Goal: Complete application form

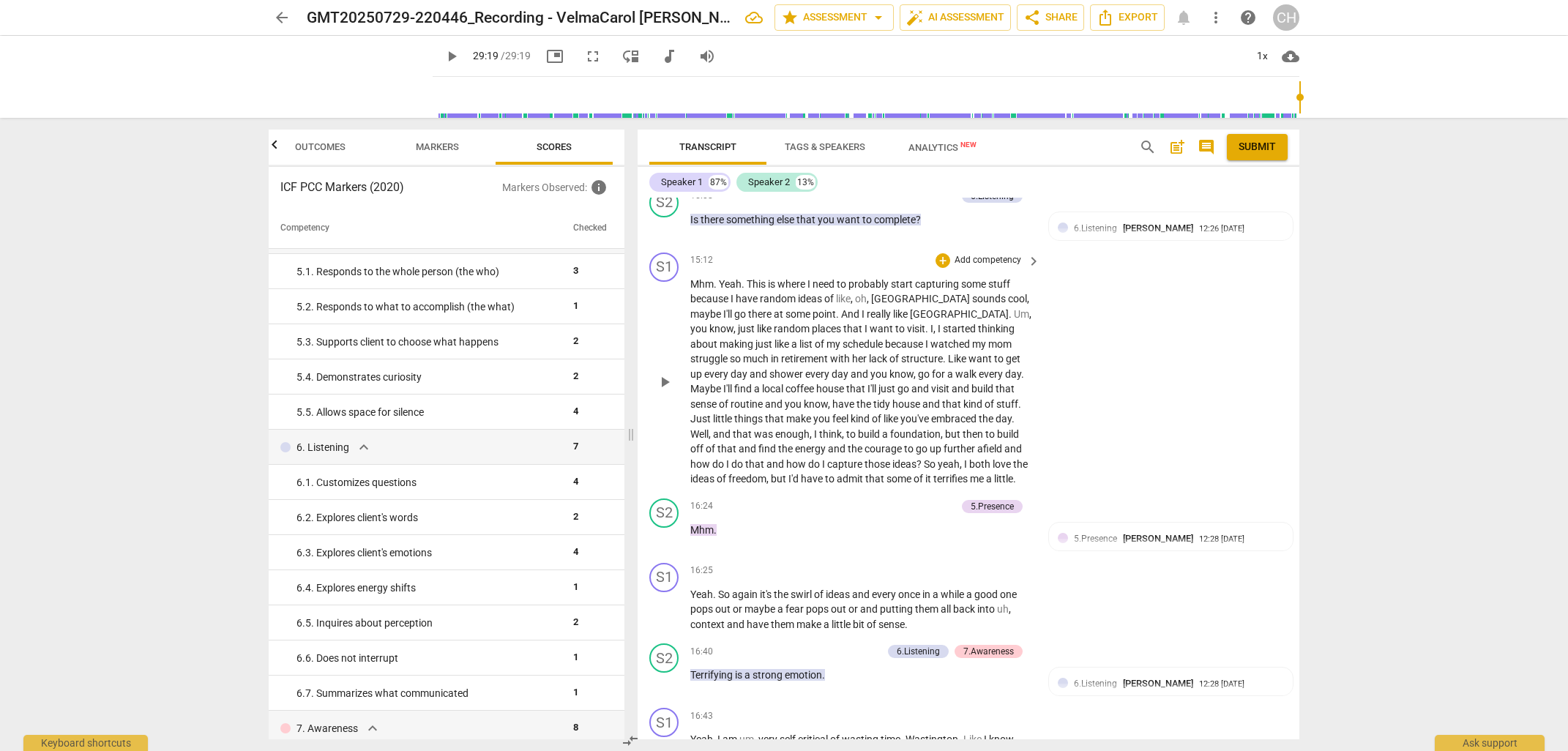
scroll to position [4893, 0]
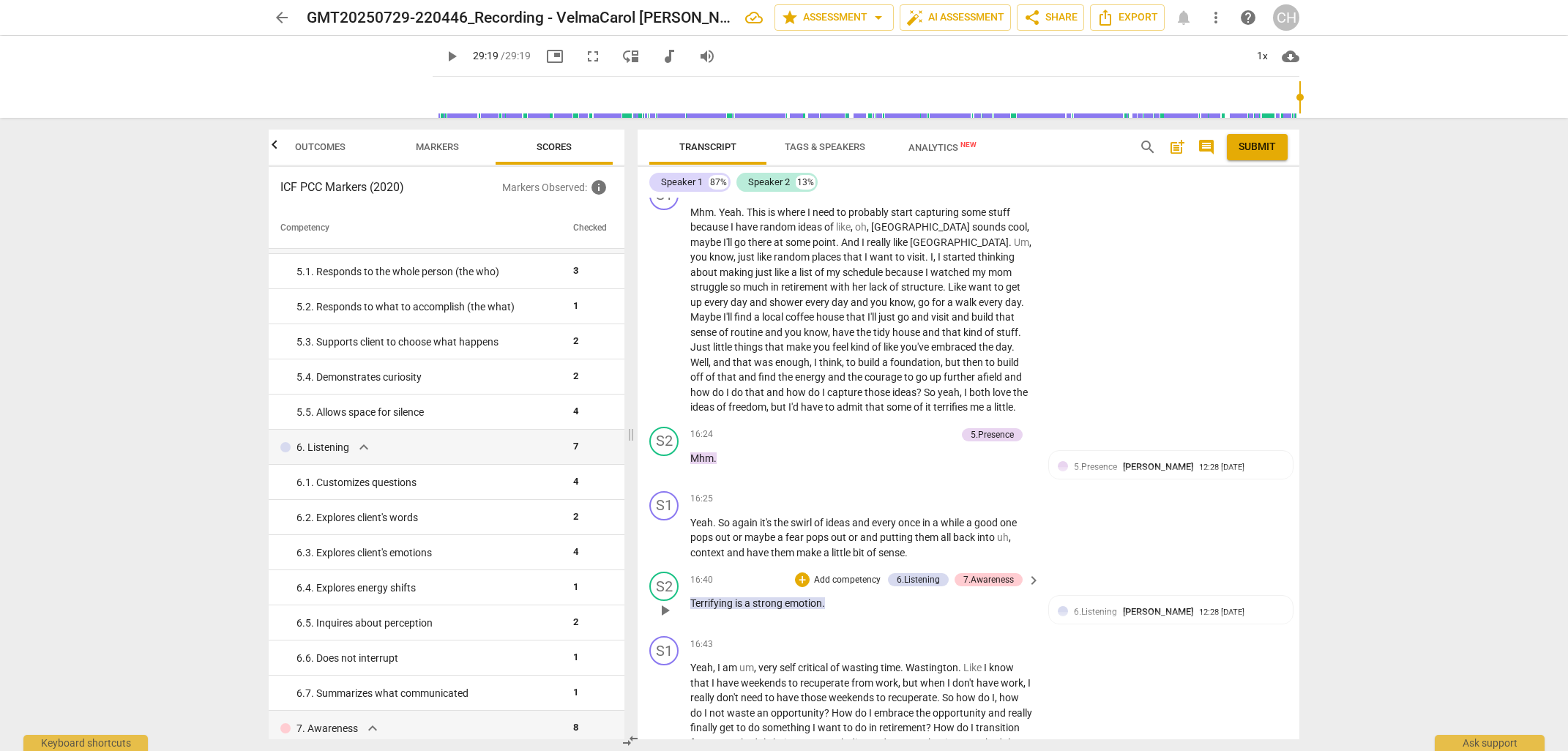
click at [858, 574] on p "Add competency" at bounding box center [847, 581] width 70 height 13
click at [901, 543] on b "[DOMAIN_NAME]" at bounding box center [883, 547] width 67 height 17
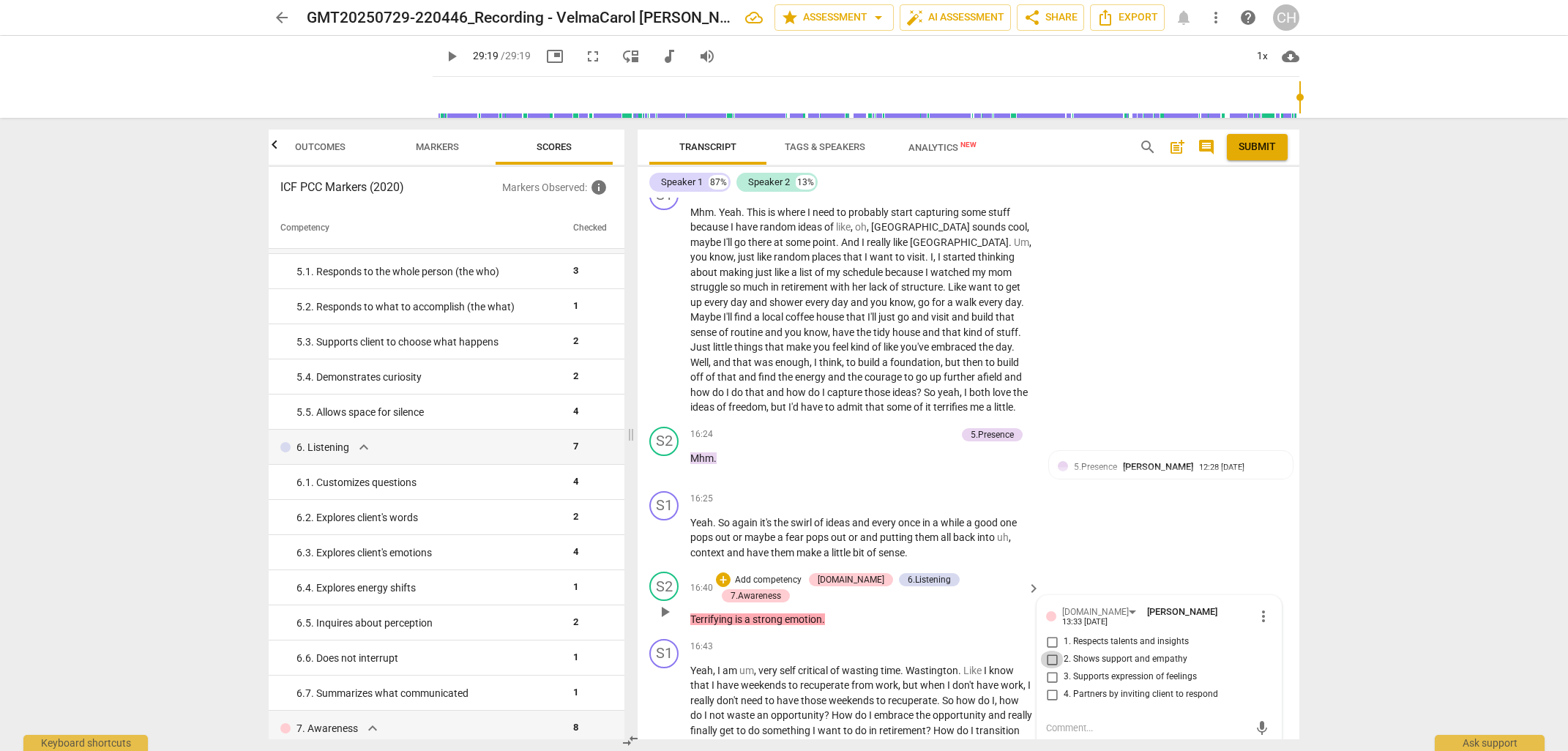
click at [1049, 651] on input "2. Shows support and empathy" at bounding box center [1052, 660] width 24 height 17
checkbox input "true"
click at [1049, 669] on input "3. Supports expression of feelings" at bounding box center [1052, 677] width 24 height 17
checkbox input "true"
click at [876, 491] on div "16:25 + Add competency keyboard_arrow_right" at bounding box center [866, 499] width 352 height 16
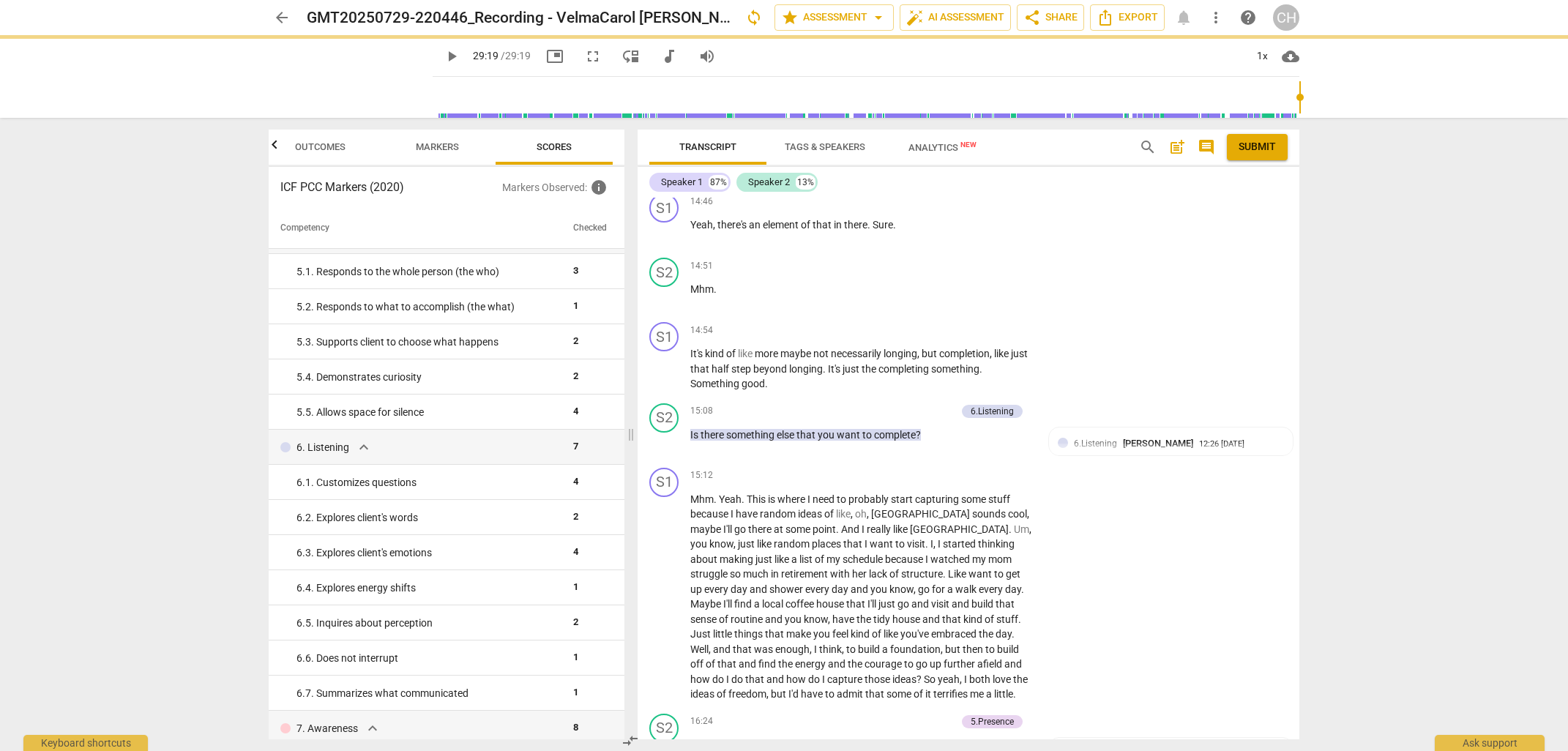
scroll to position [4570, 0]
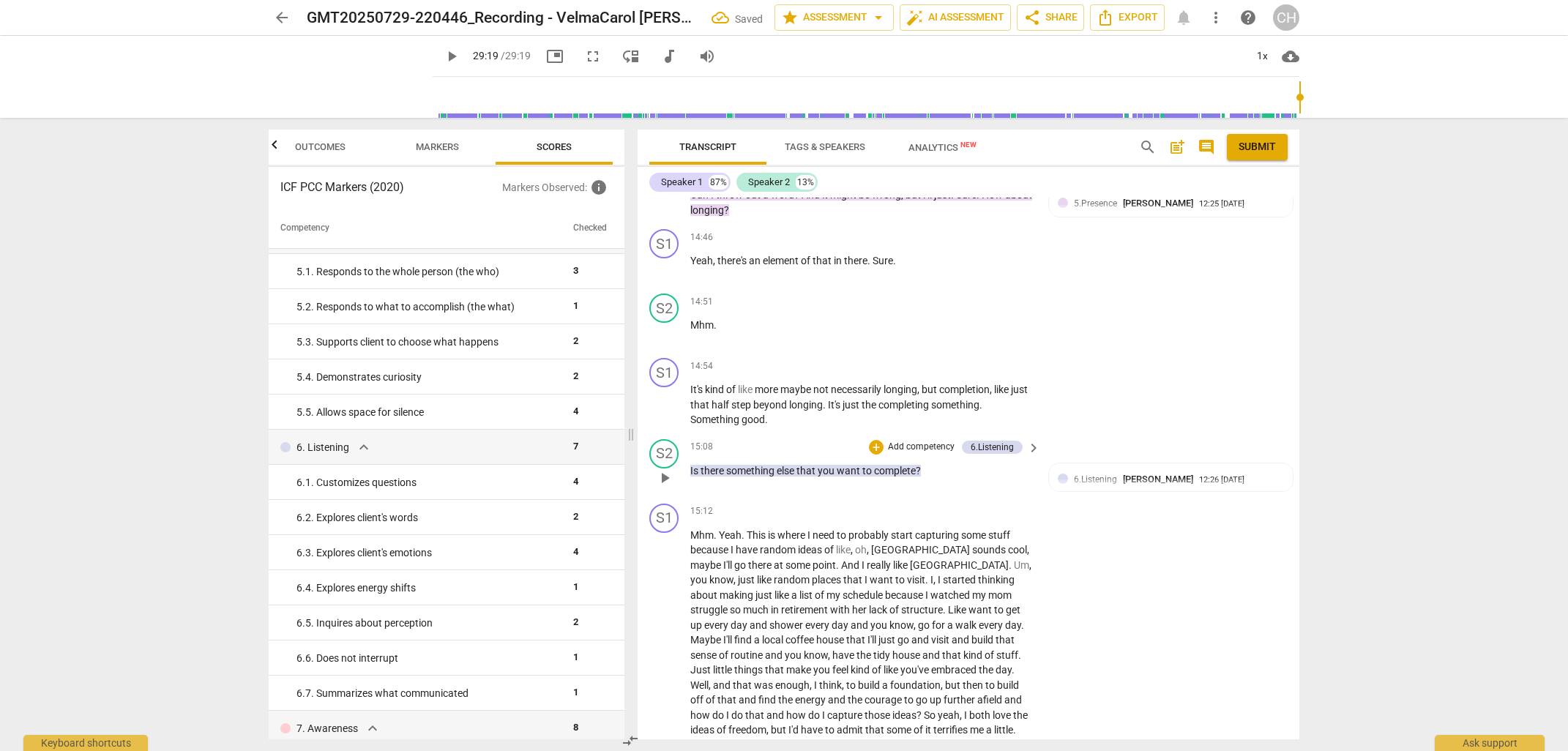
click at [970, 463] on p "Is there something else that you want to complete ?" at bounding box center [861, 471] width 343 height 15
click at [887, 440] on p "Add competency" at bounding box center [921, 447] width 70 height 13
click at [972, 491] on b "7.Awareness" at bounding box center [965, 490] width 50 height 17
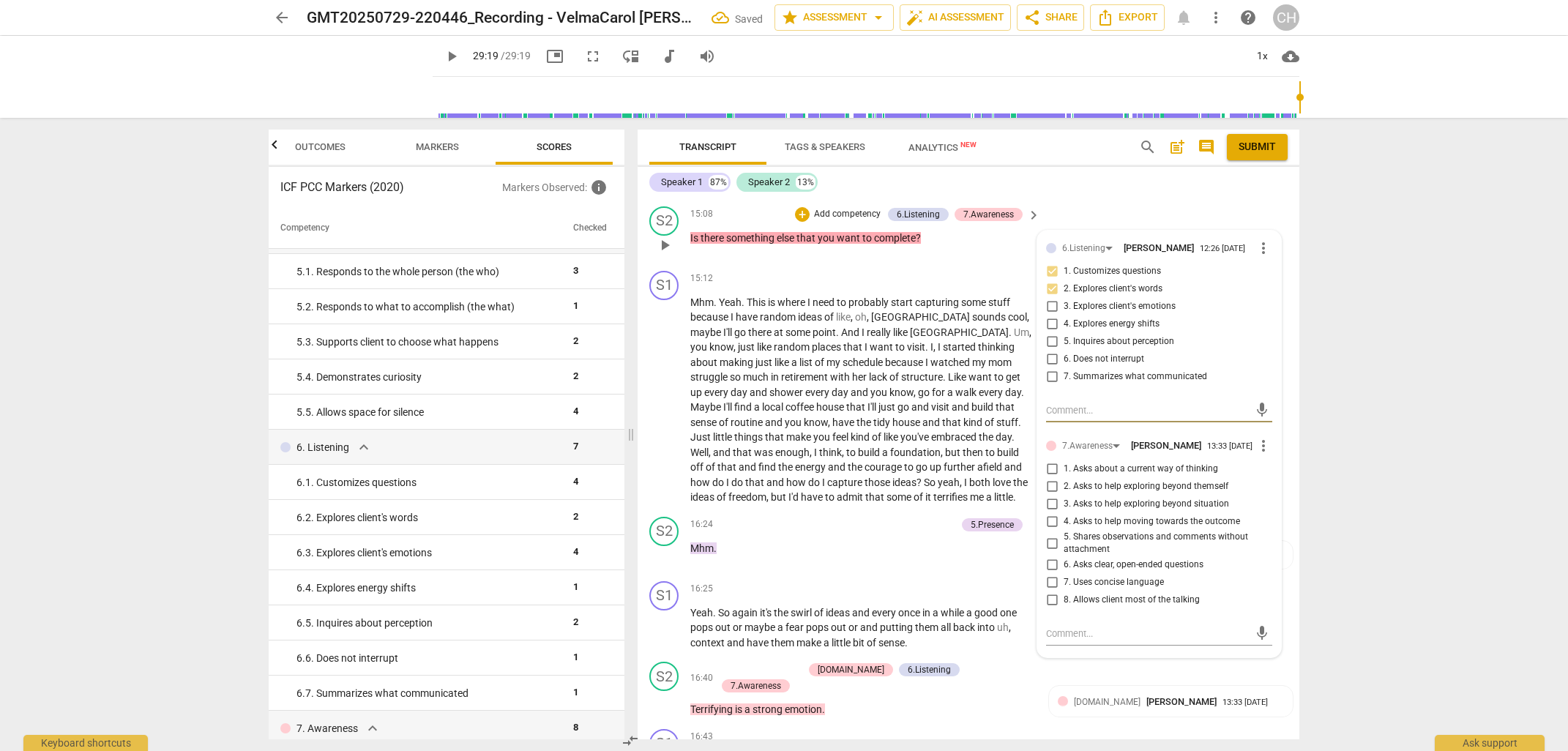
scroll to position [4803, 0]
click at [1049, 565] on input "6. Asks clear, open-ended questions" at bounding box center [1052, 564] width 24 height 17
checkbox input "true"
click at [1049, 637] on textarea at bounding box center [1147, 633] width 203 height 14
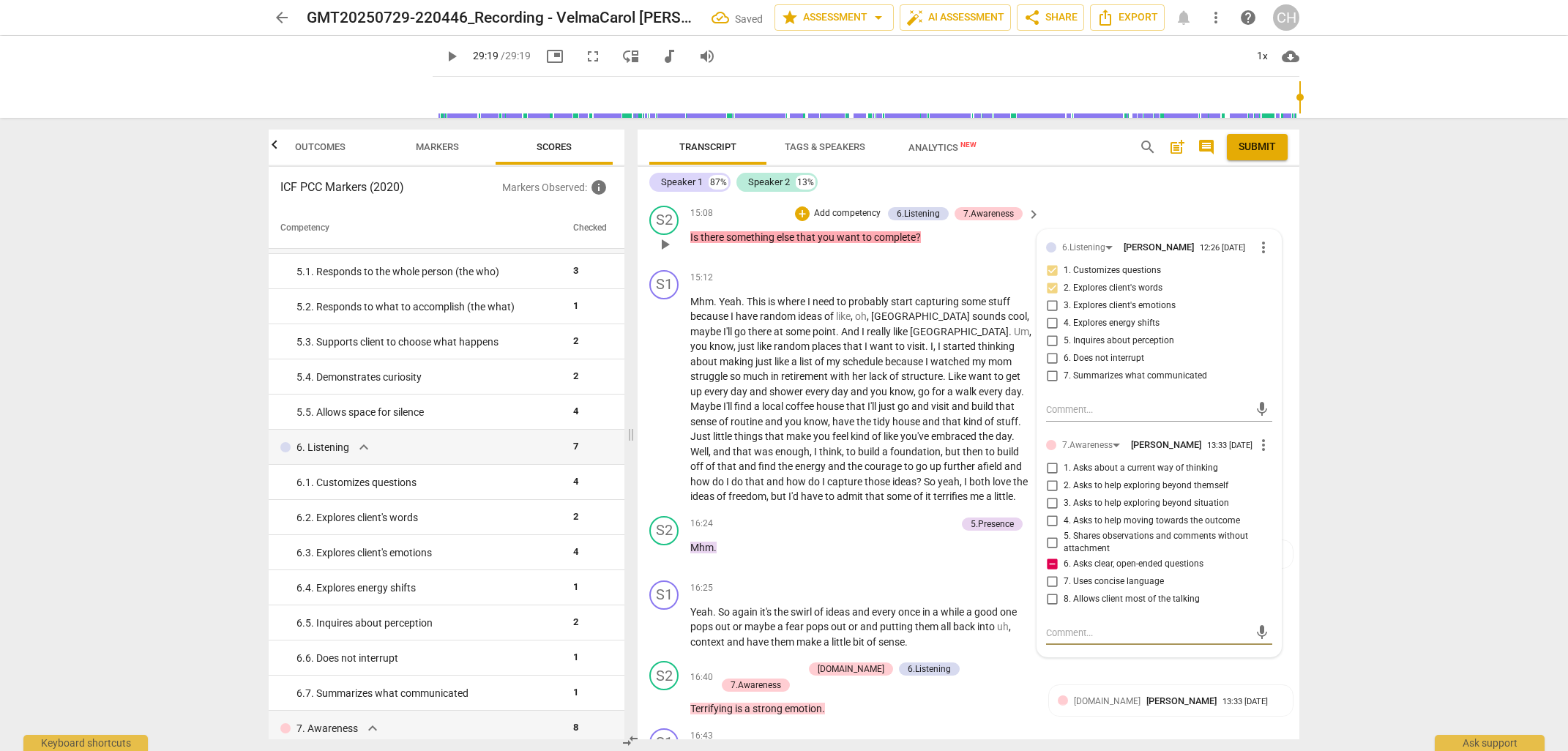
type textarea "W"
type textarea "Wh"
type textarea "Wha"
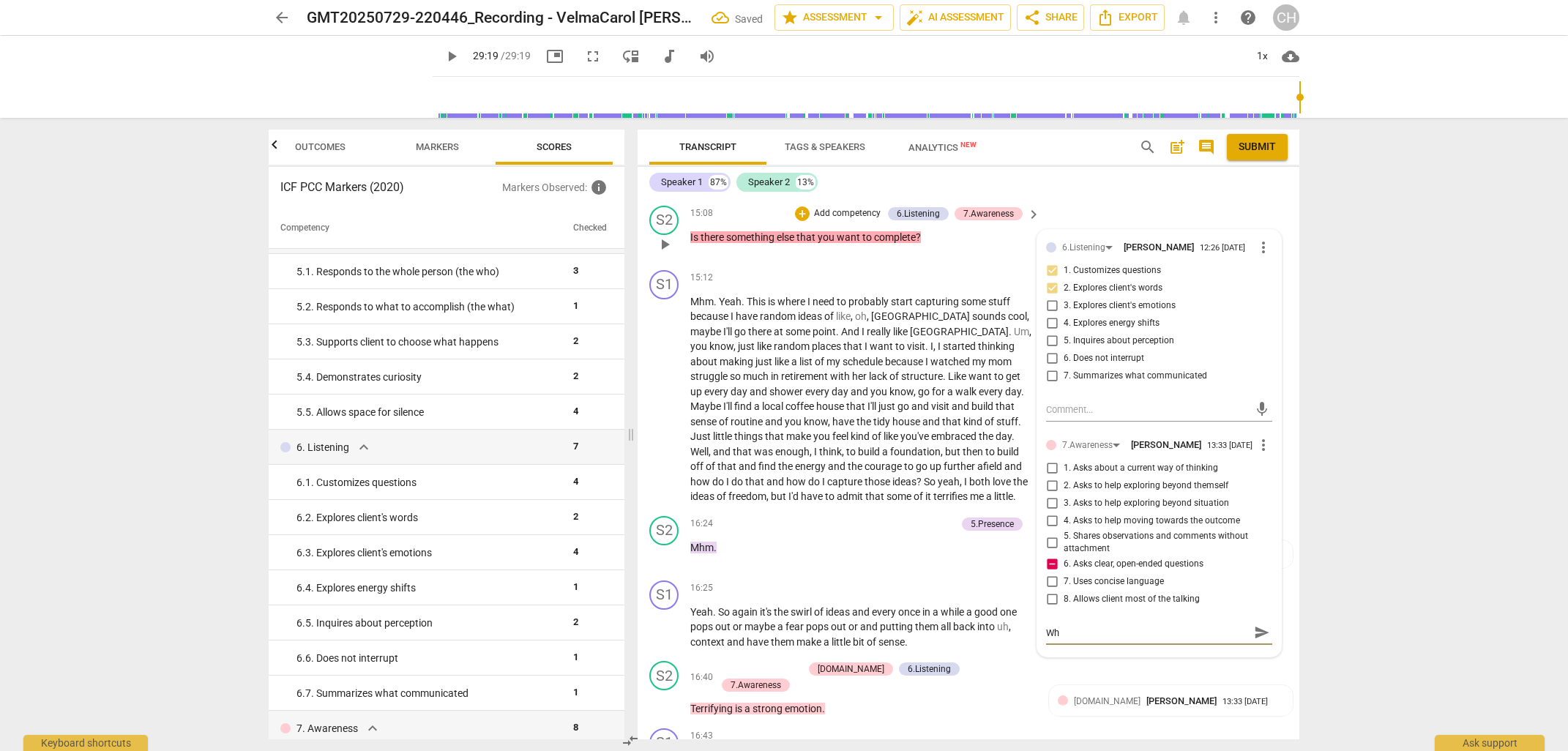
type textarea "Wha"
type textarea "What"
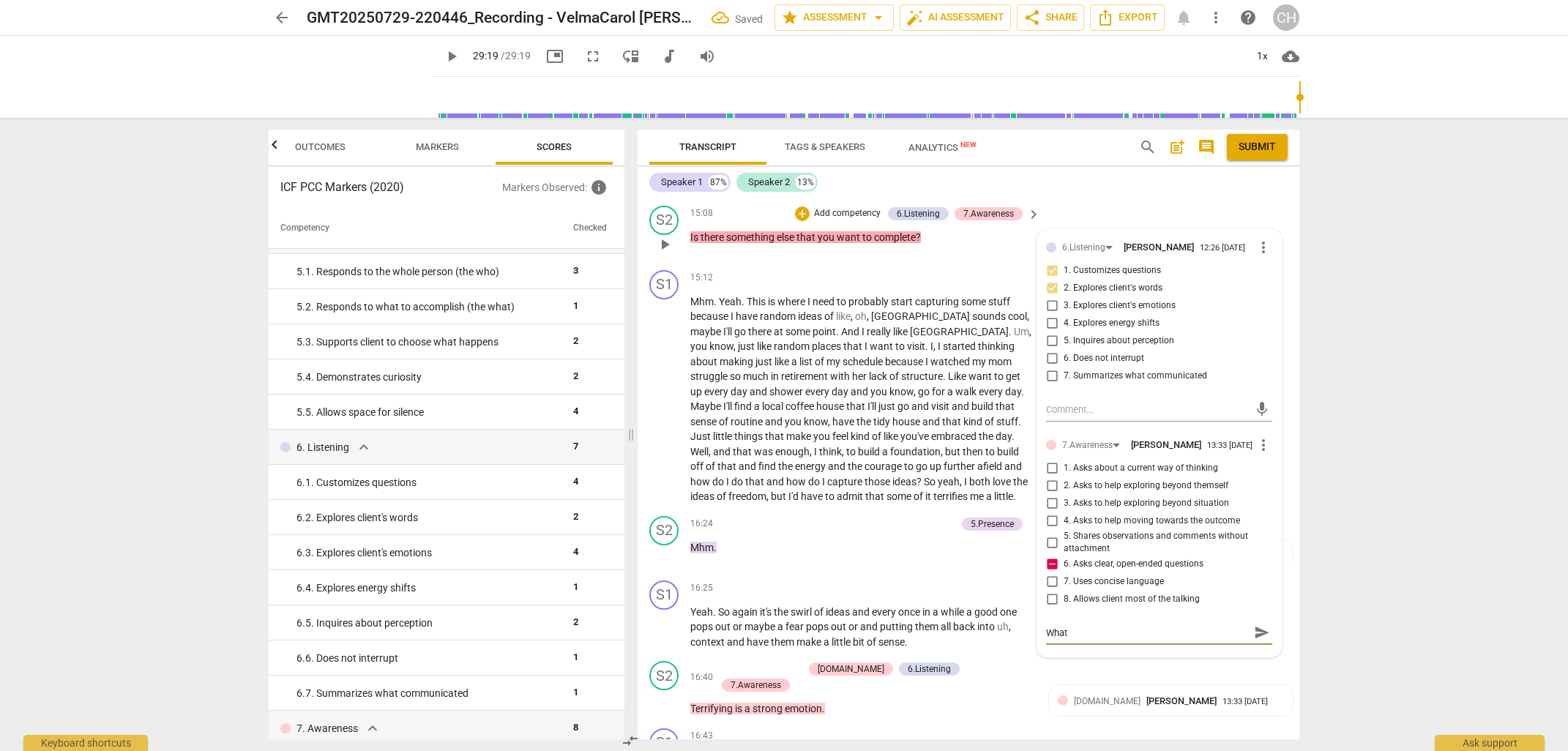
type textarea "What a"
type textarea "What an"
type textarea "What and"
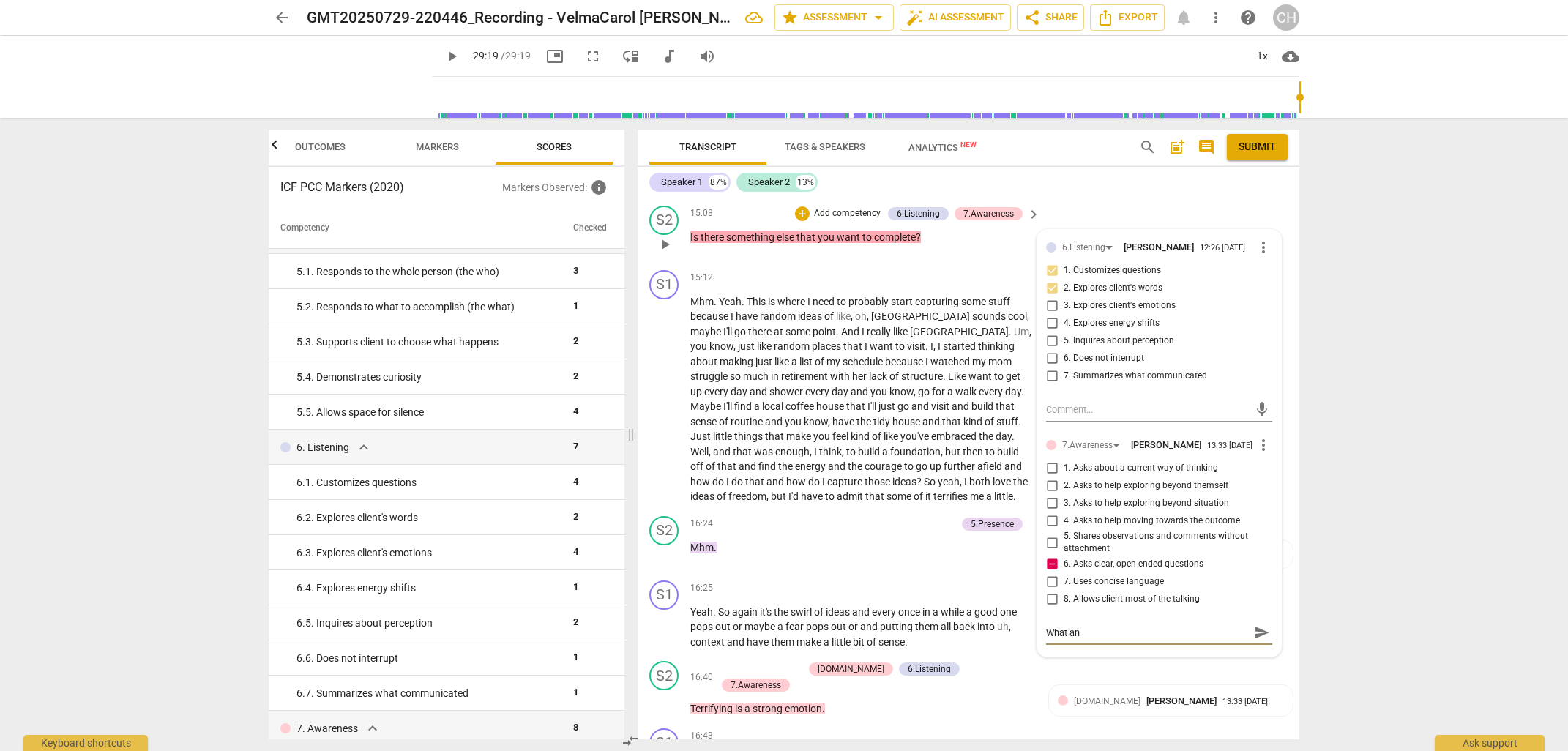
type textarea "What and"
type textarea "What and h"
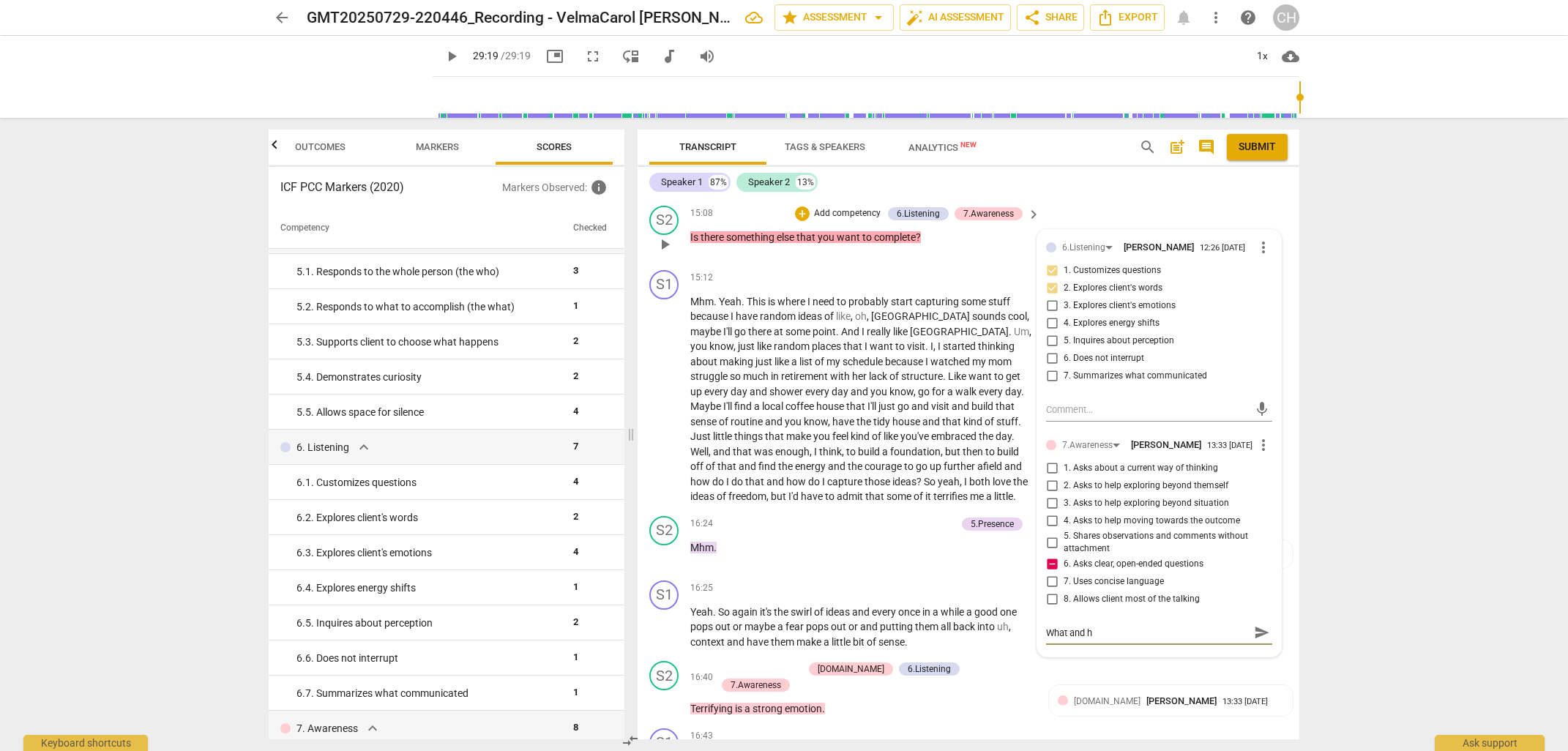
type textarea "What and ho"
type textarea "What and how"
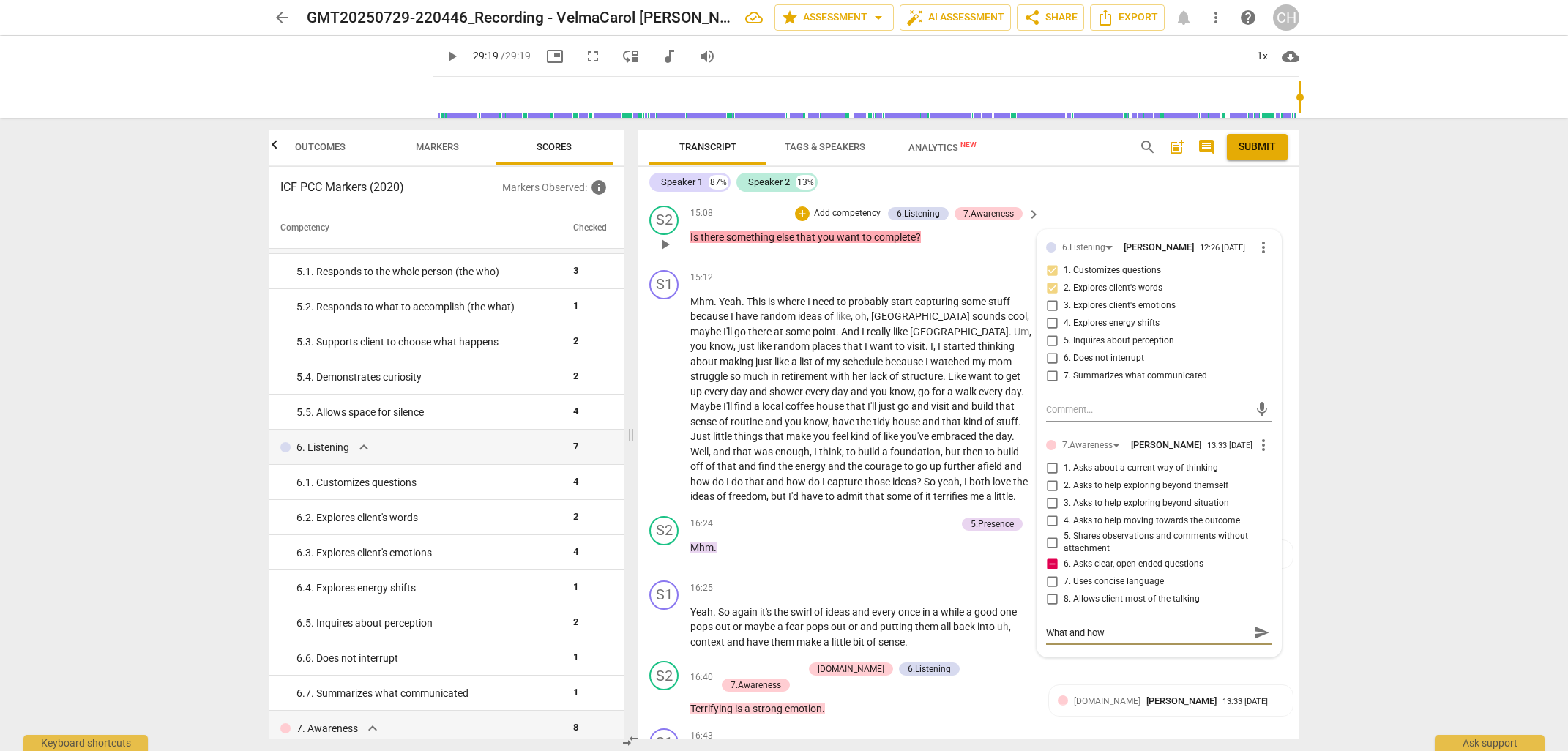
type textarea "What and how"
type textarea "What and how s"
type textarea "What and how se"
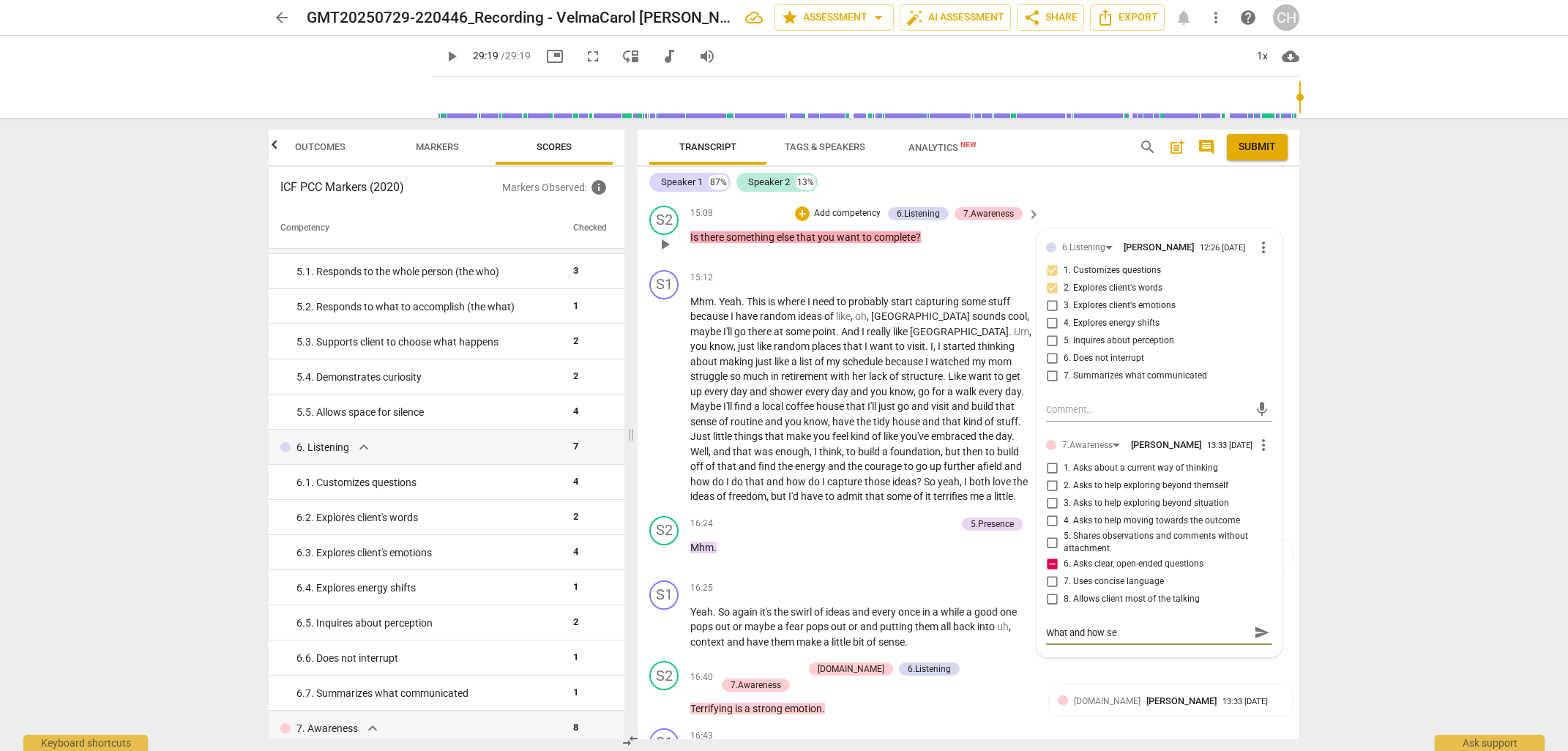
type textarea "What and how ser"
type textarea "What and how se"
type textarea "What and how s"
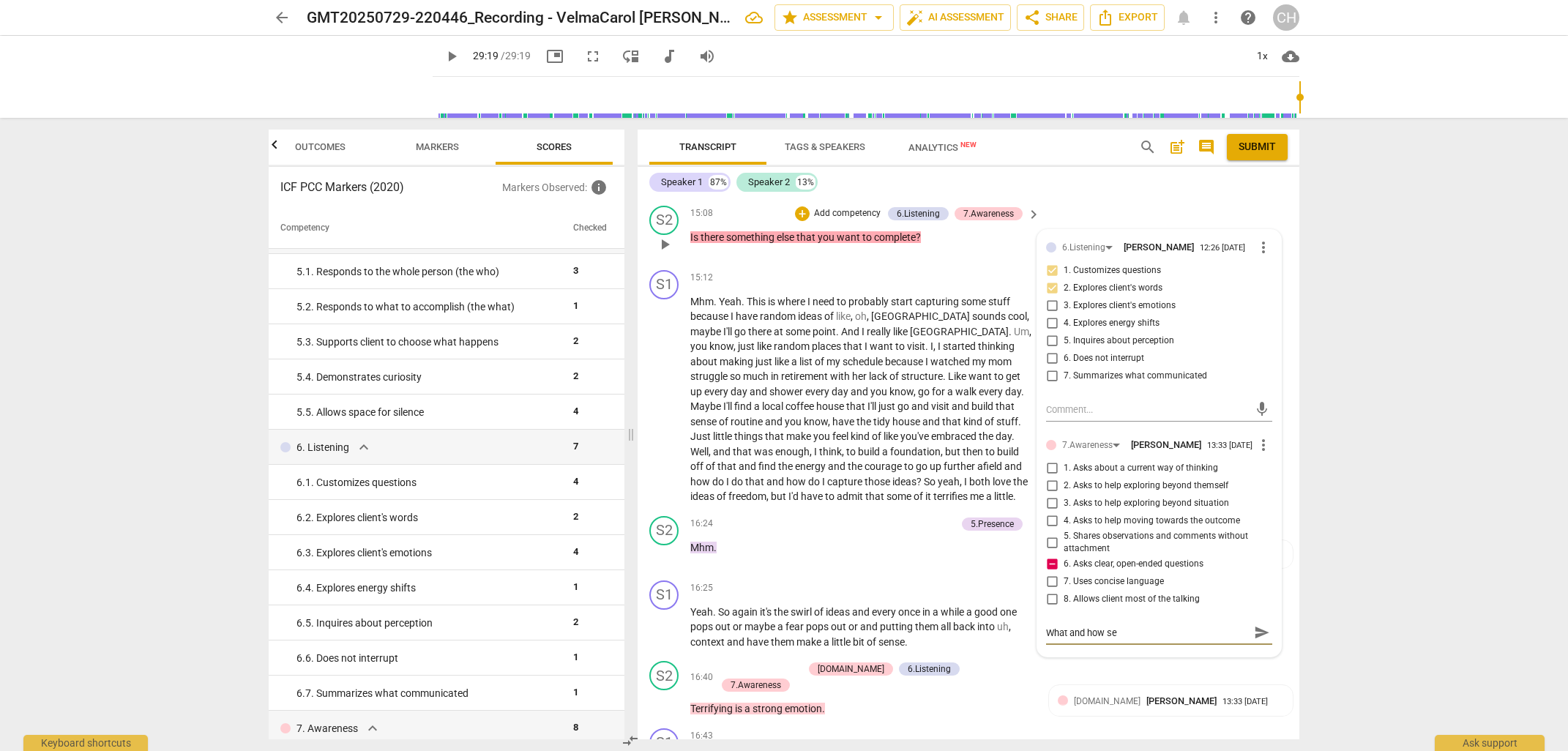
type textarea "What and how s"
type textarea "What and how"
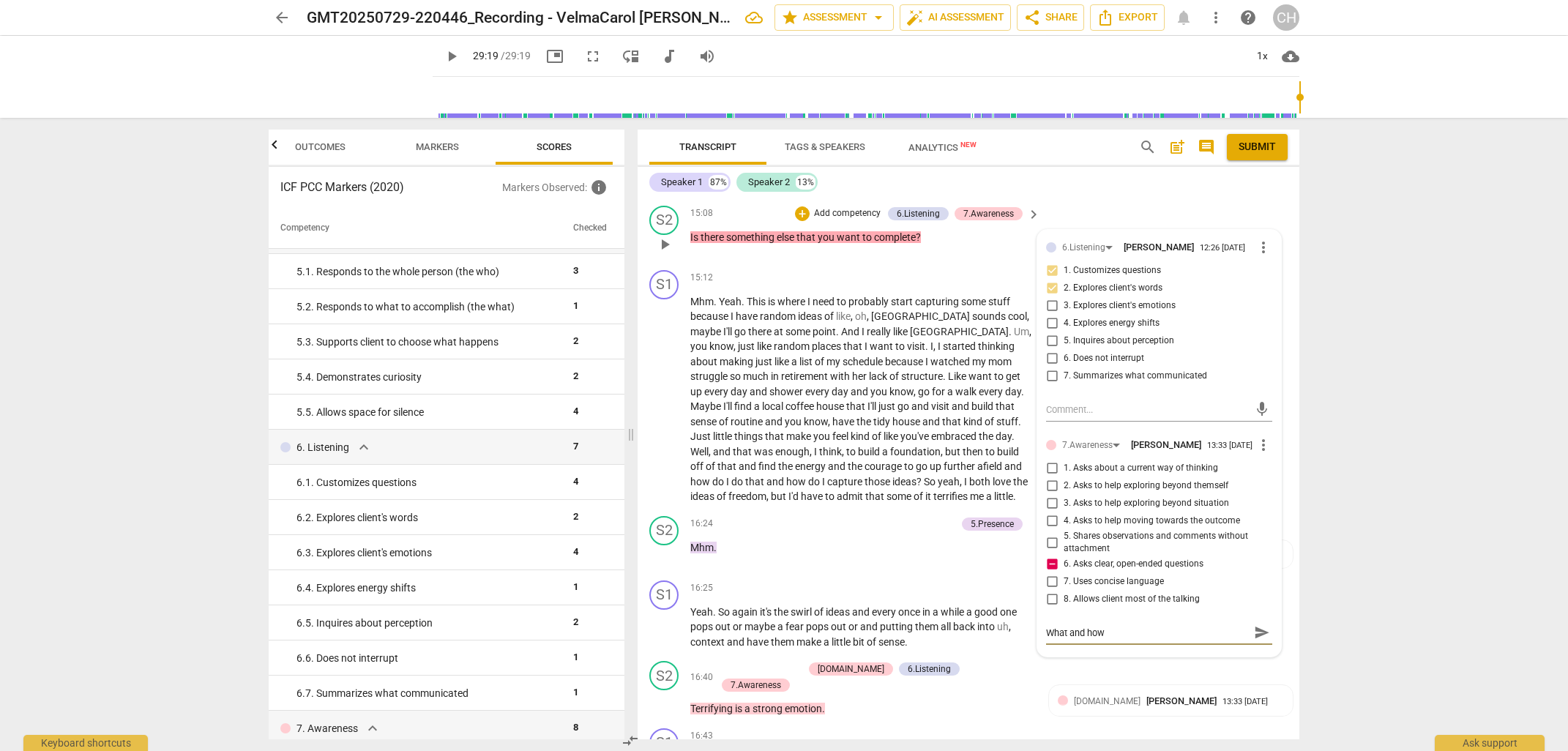
type textarea "What and ho"
type textarea "What and h"
type textarea "What and"
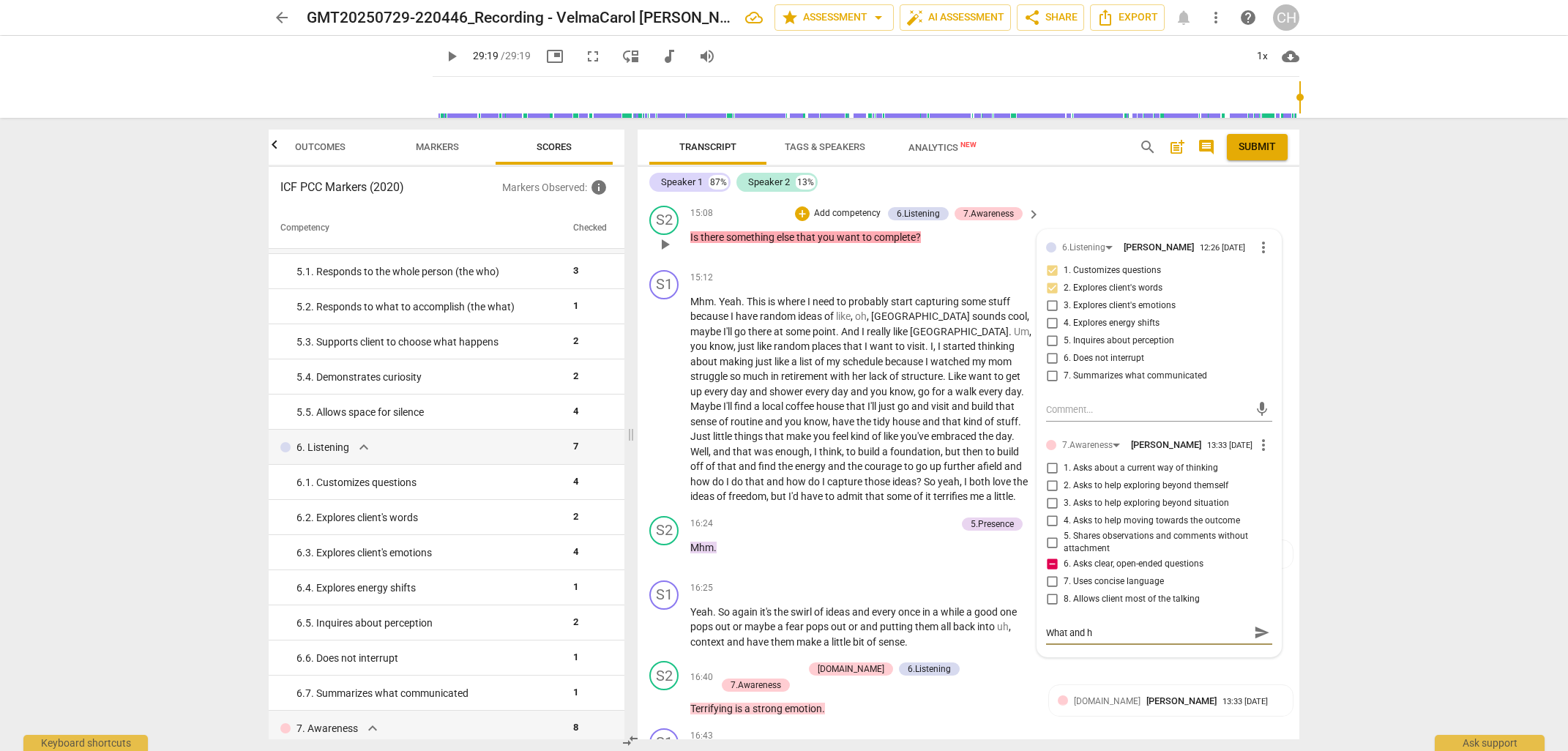
type textarea "What and"
type textarea "What an"
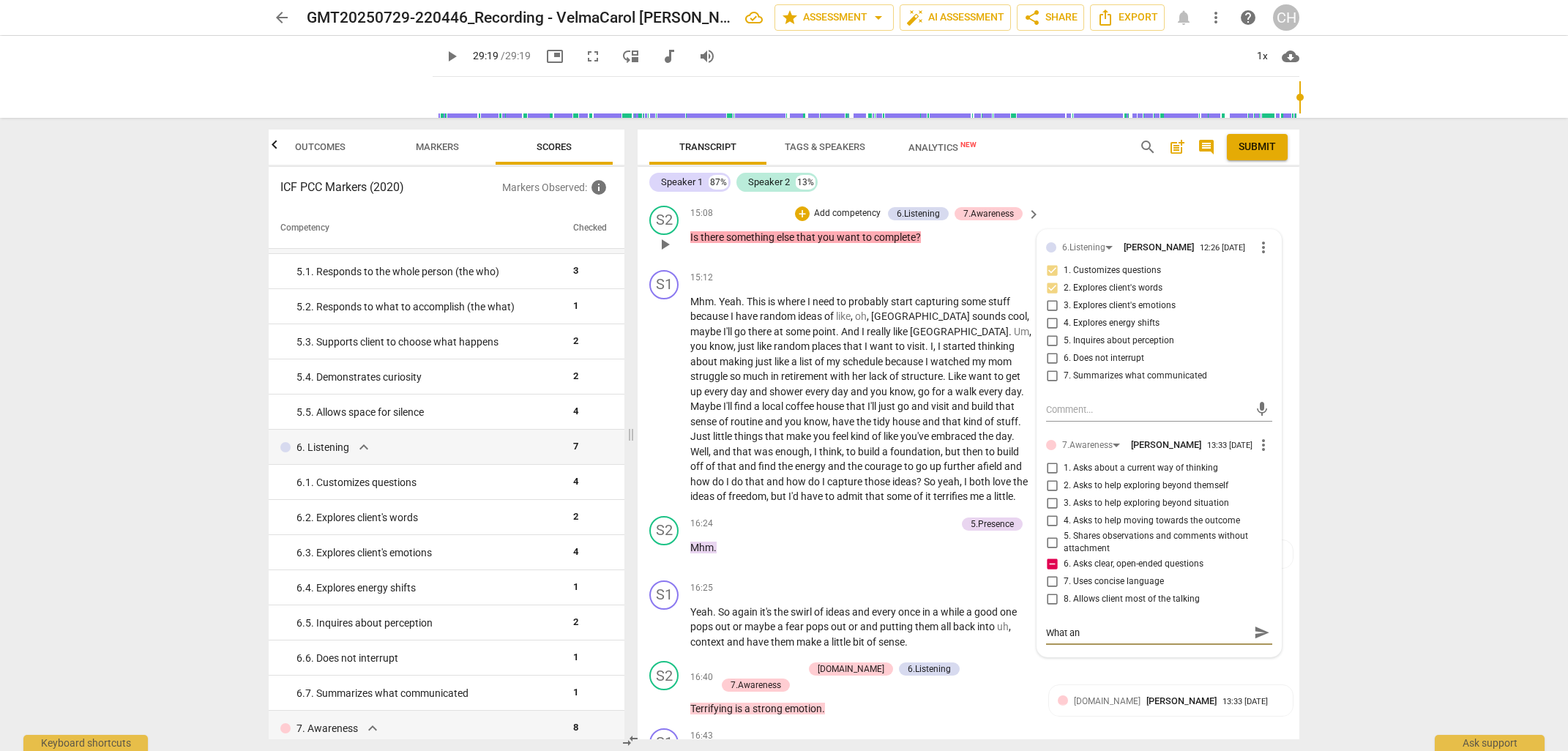
type textarea "What a"
type textarea "What"
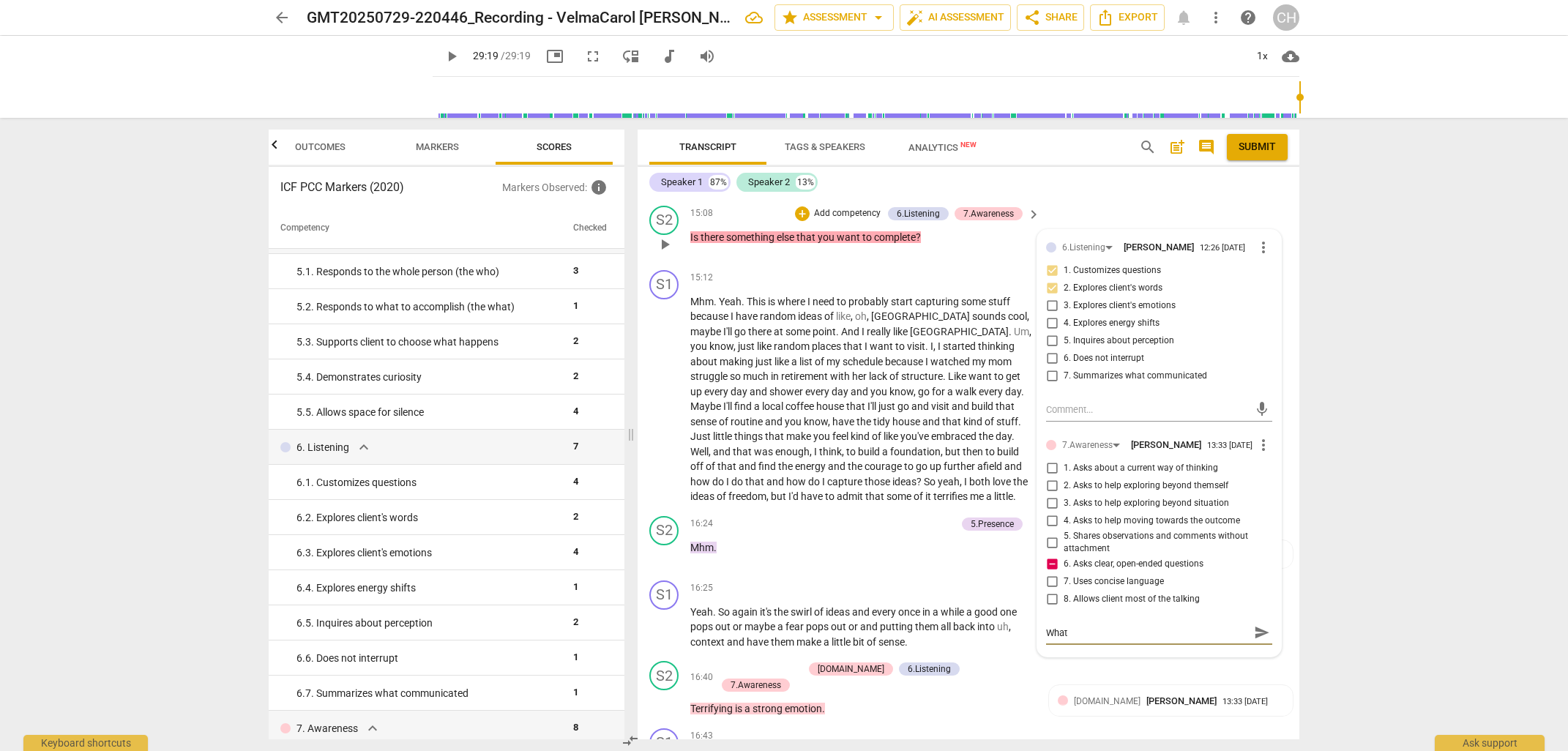
type textarea "What"
type textarea "Wha"
type textarea "Wh"
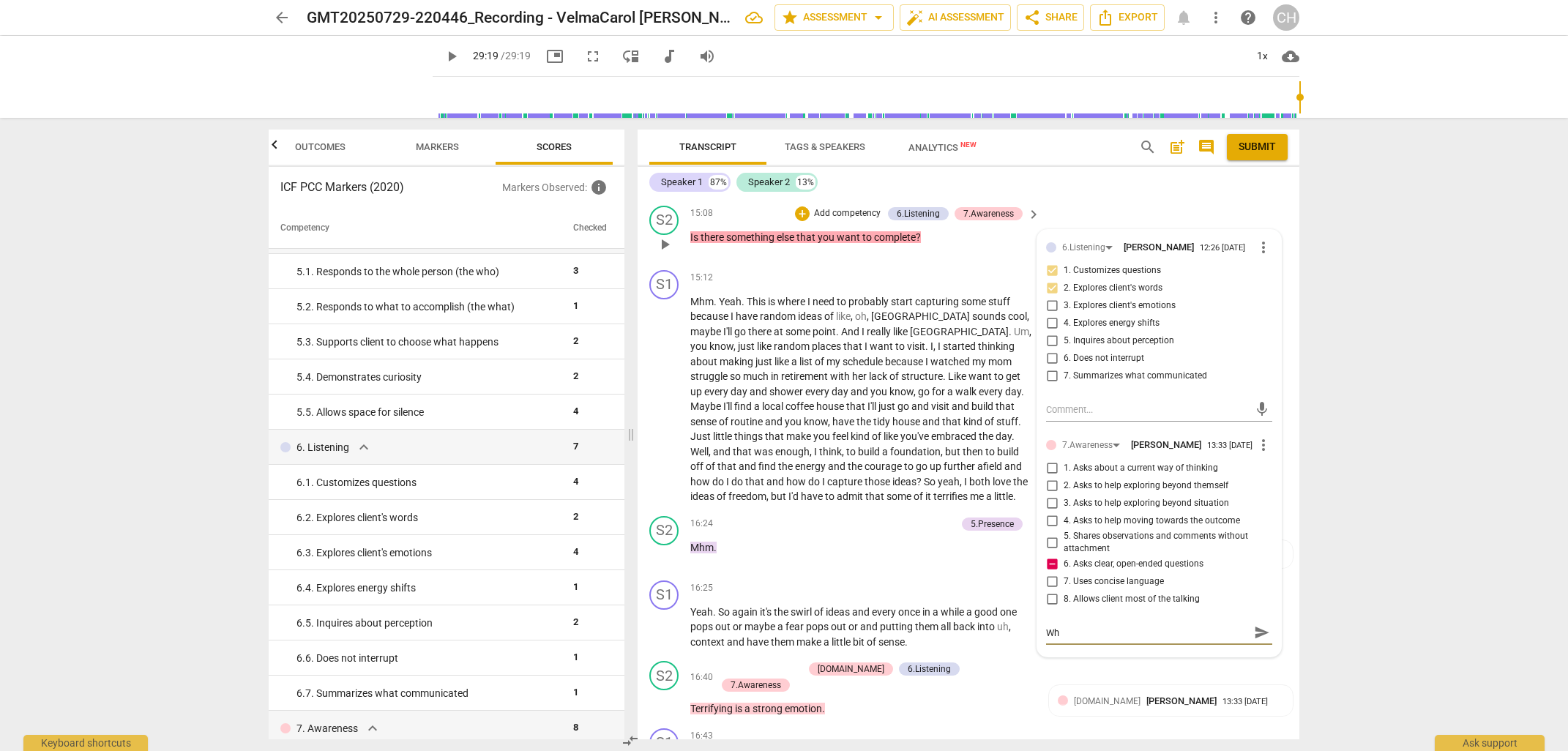
type textarea "W"
type textarea "C"
type textarea "Co"
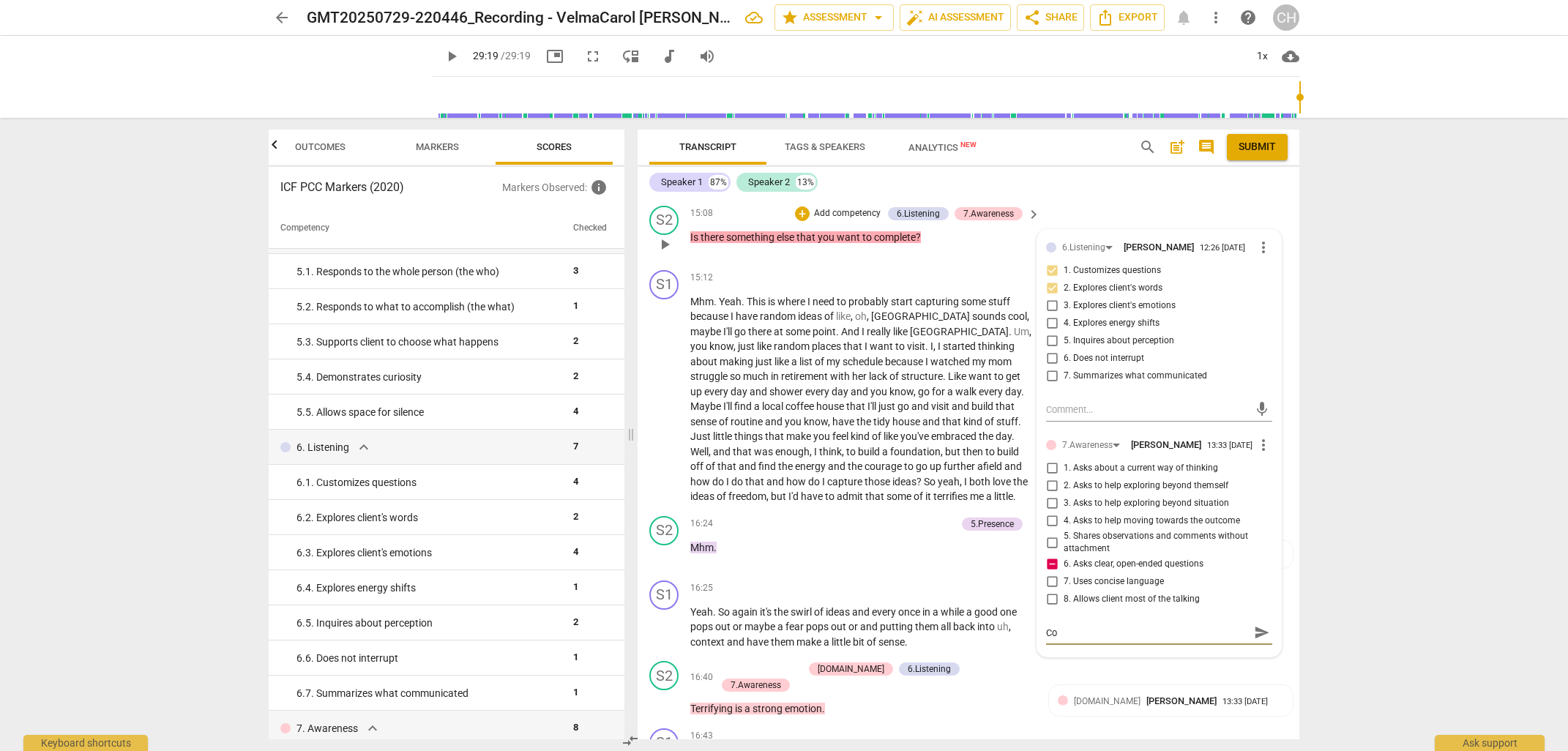
type textarea "Coa"
type textarea "Coac"
type textarea "Coach"
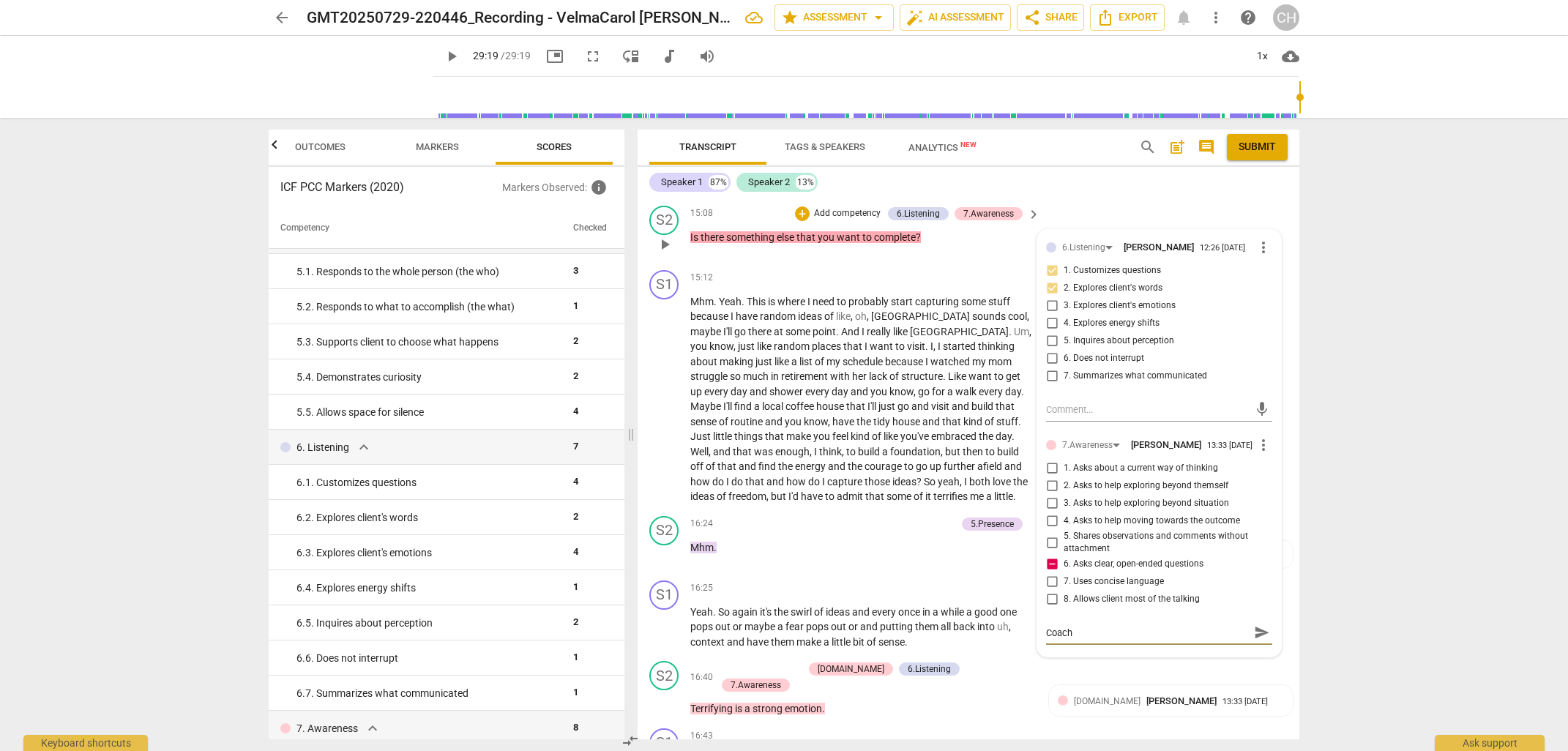
type textarea "Coach"
type textarea "Coach a"
type textarea "Coach as"
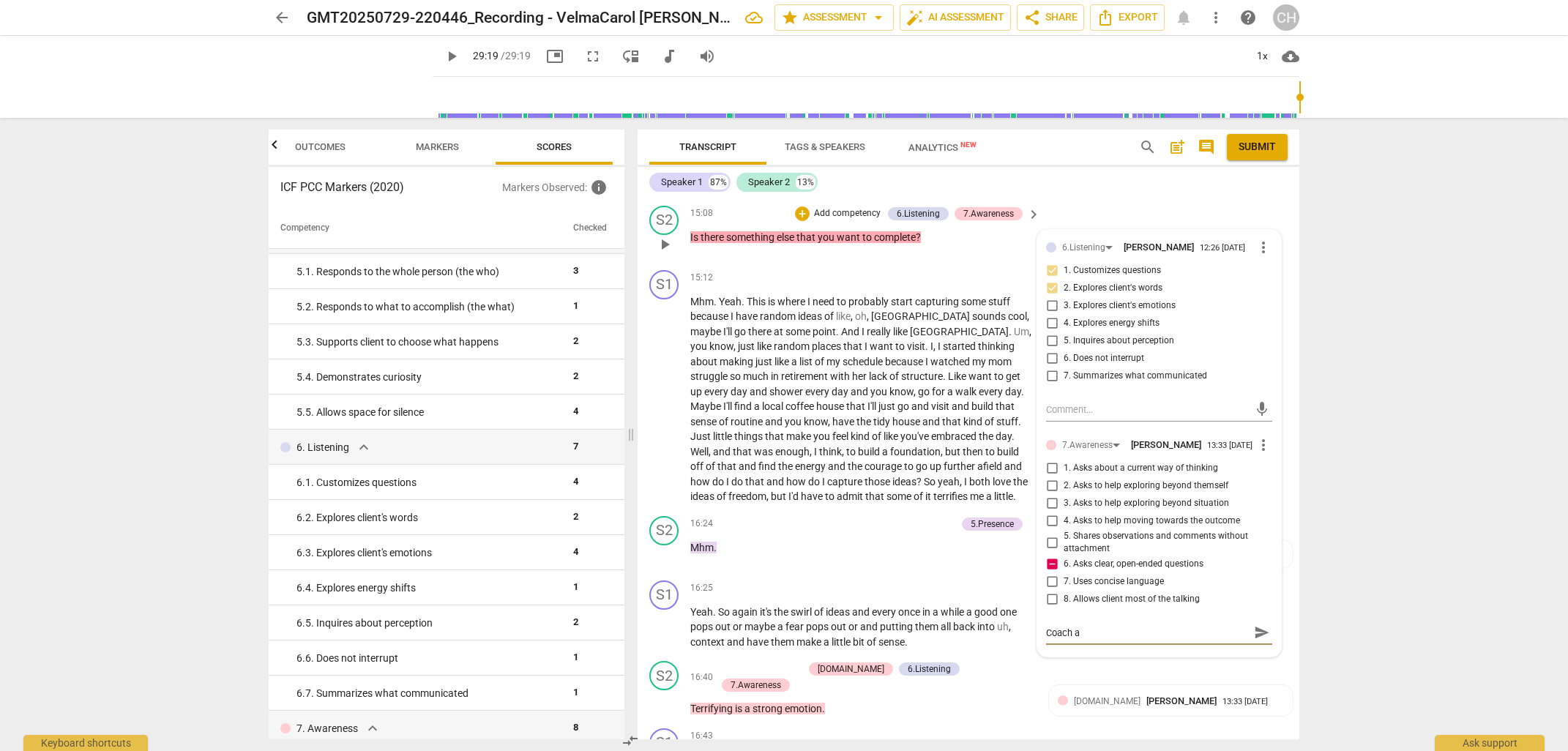
type textarea "Coach as"
type textarea "Coach ask"
type textarea "Coach aske"
type textarea "Coach asked"
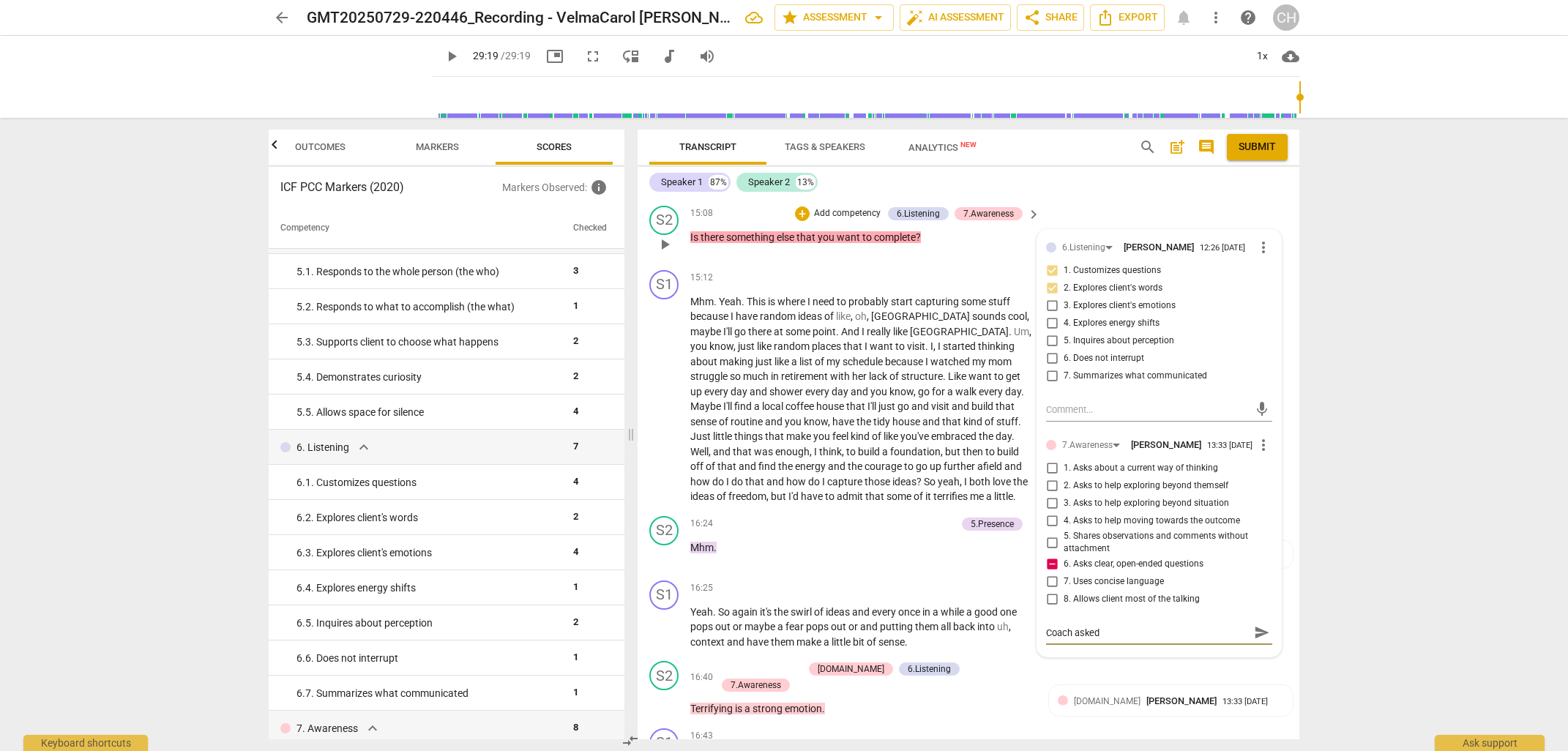
type textarea "Coach asked"
type textarea "Coach asked a"
type textarea "Coach asked a c"
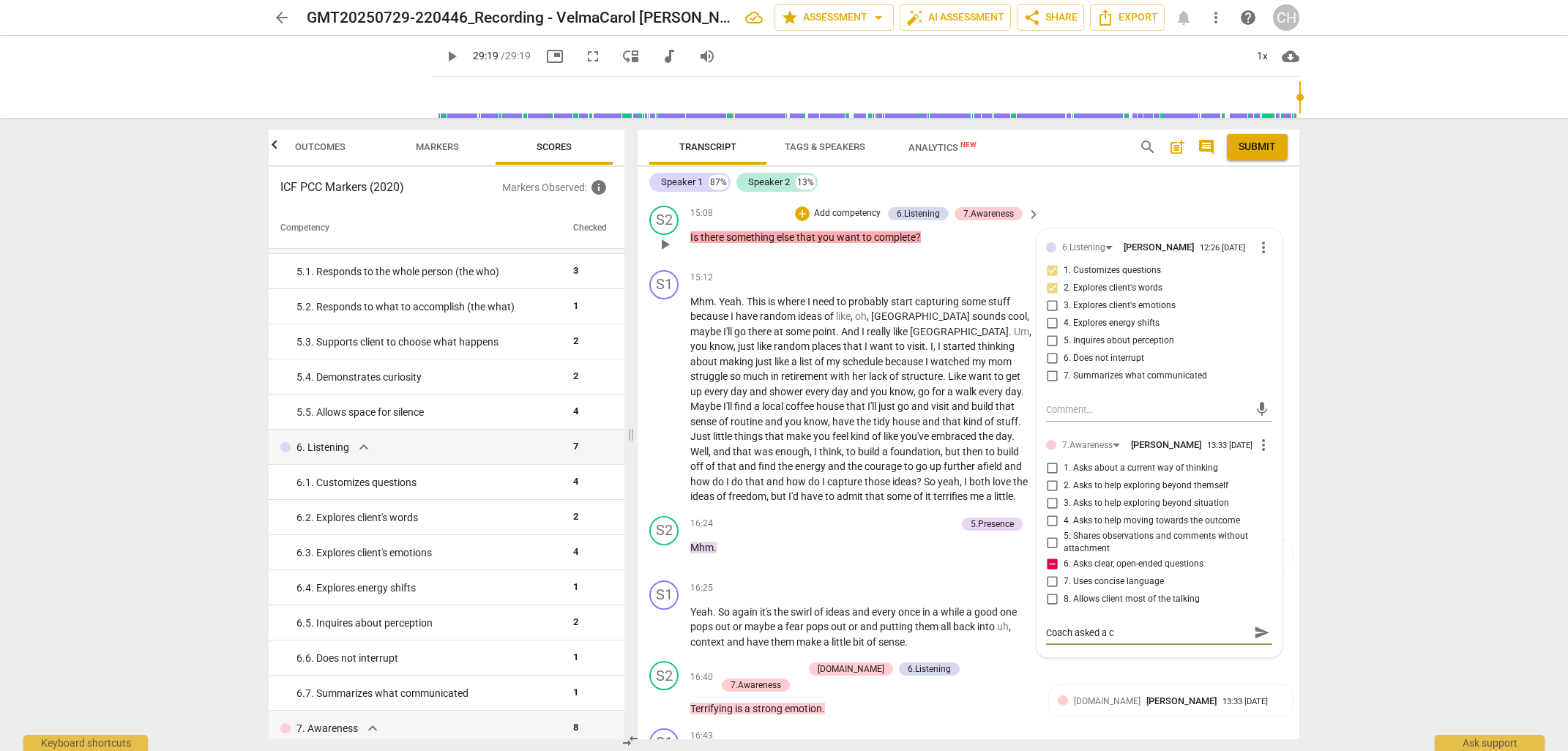
type textarea "Coach asked a cl"
type textarea "Coach asked a clo"
type textarea "Coach asked a clos"
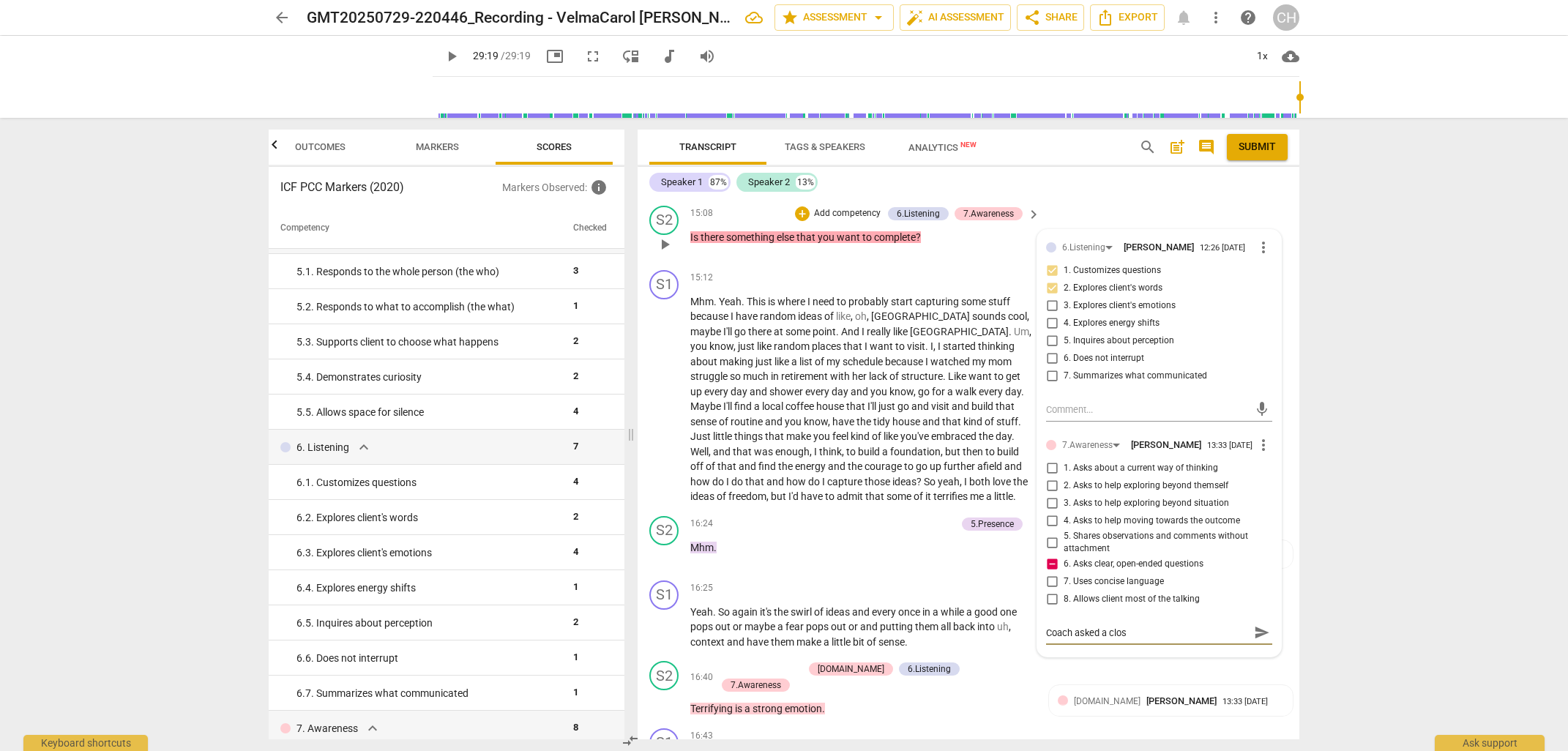
type textarea "Coach asked a close"
type textarea "Coach asked a closed"
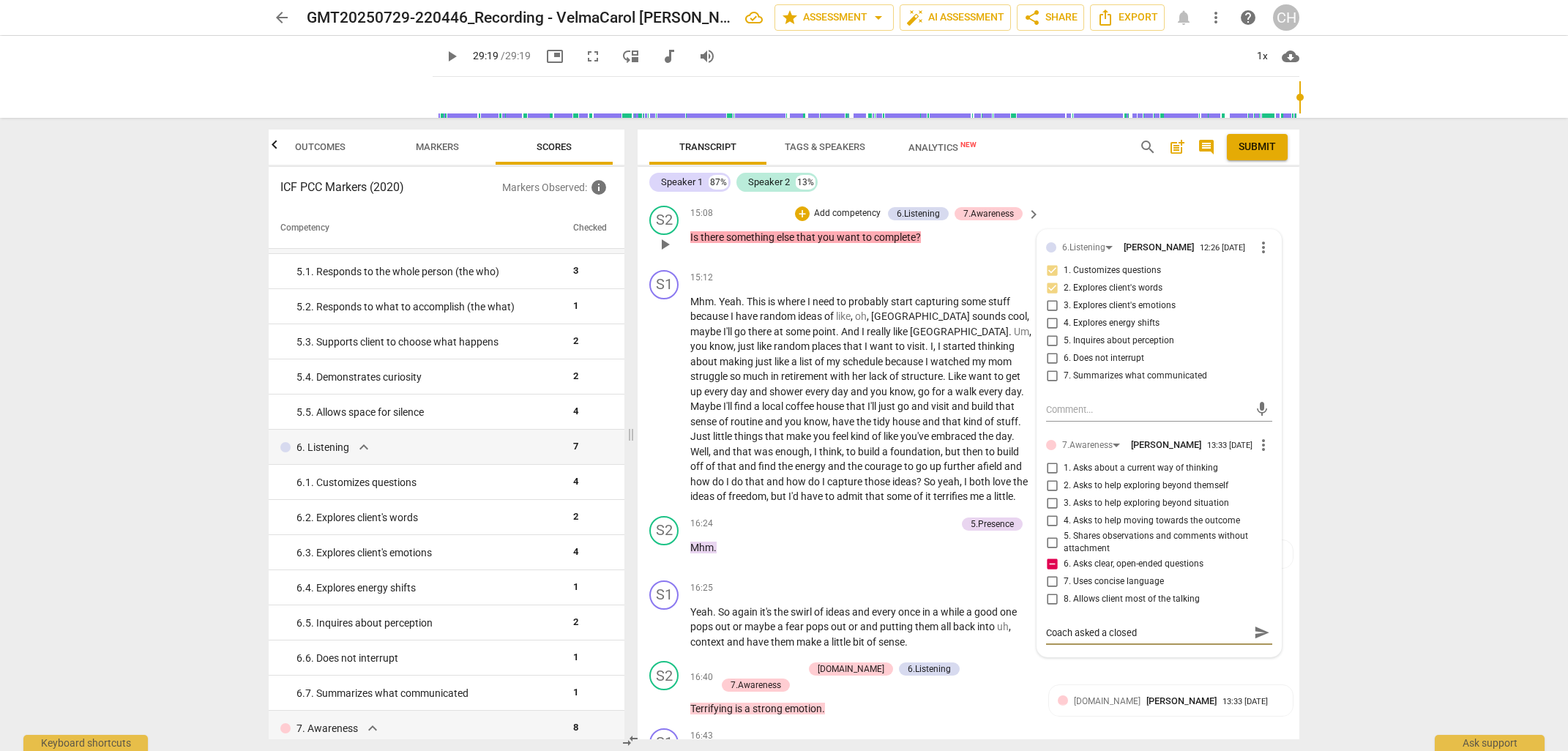
type textarea "Coach asked a closed"
type textarea "Coach asked a closed y"
type textarea "Coach asked a closed ye"
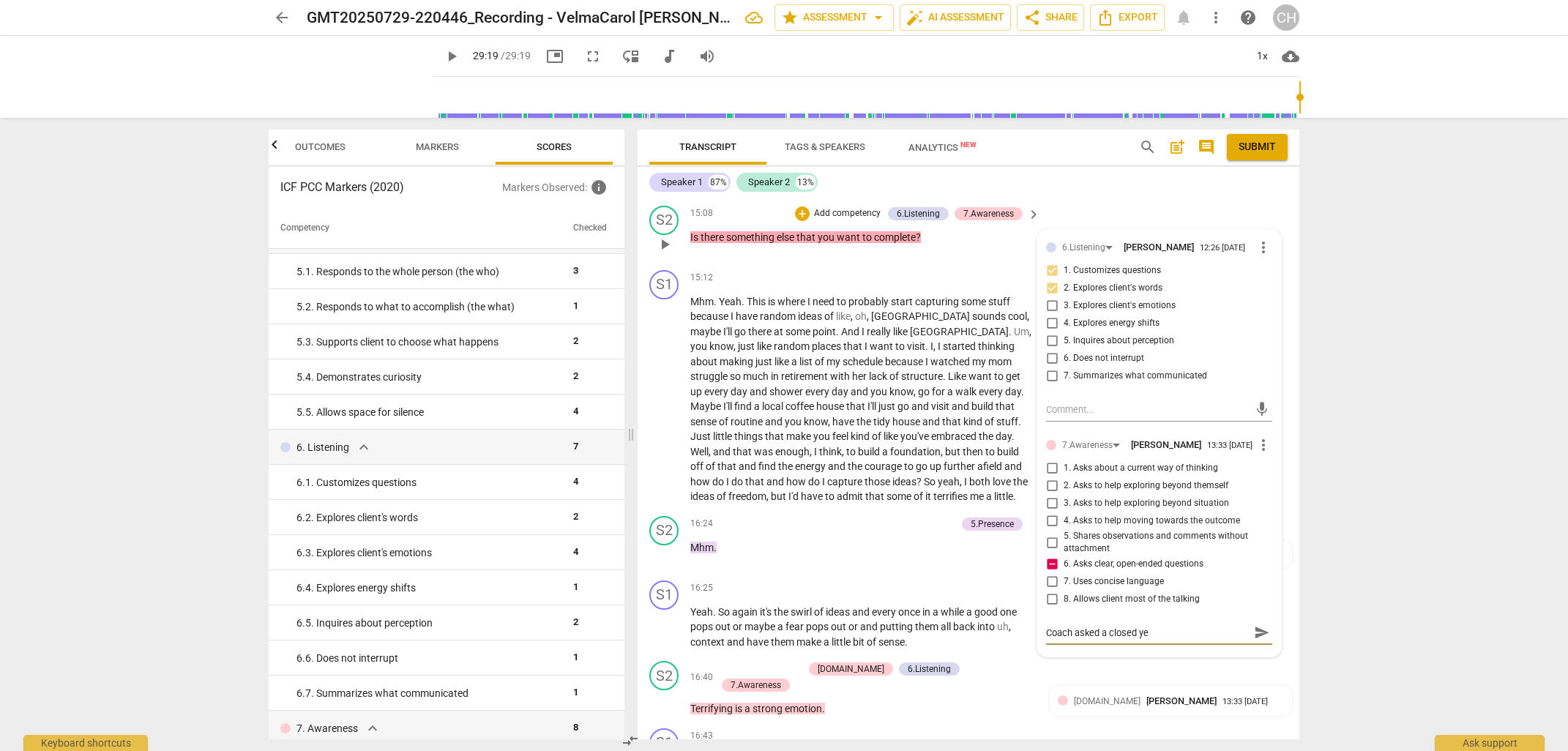
type textarea "Coach asked a closed yes"
type textarea "Coach asked a closed yes/"
type textarea "Coach asked a closed yes/n"
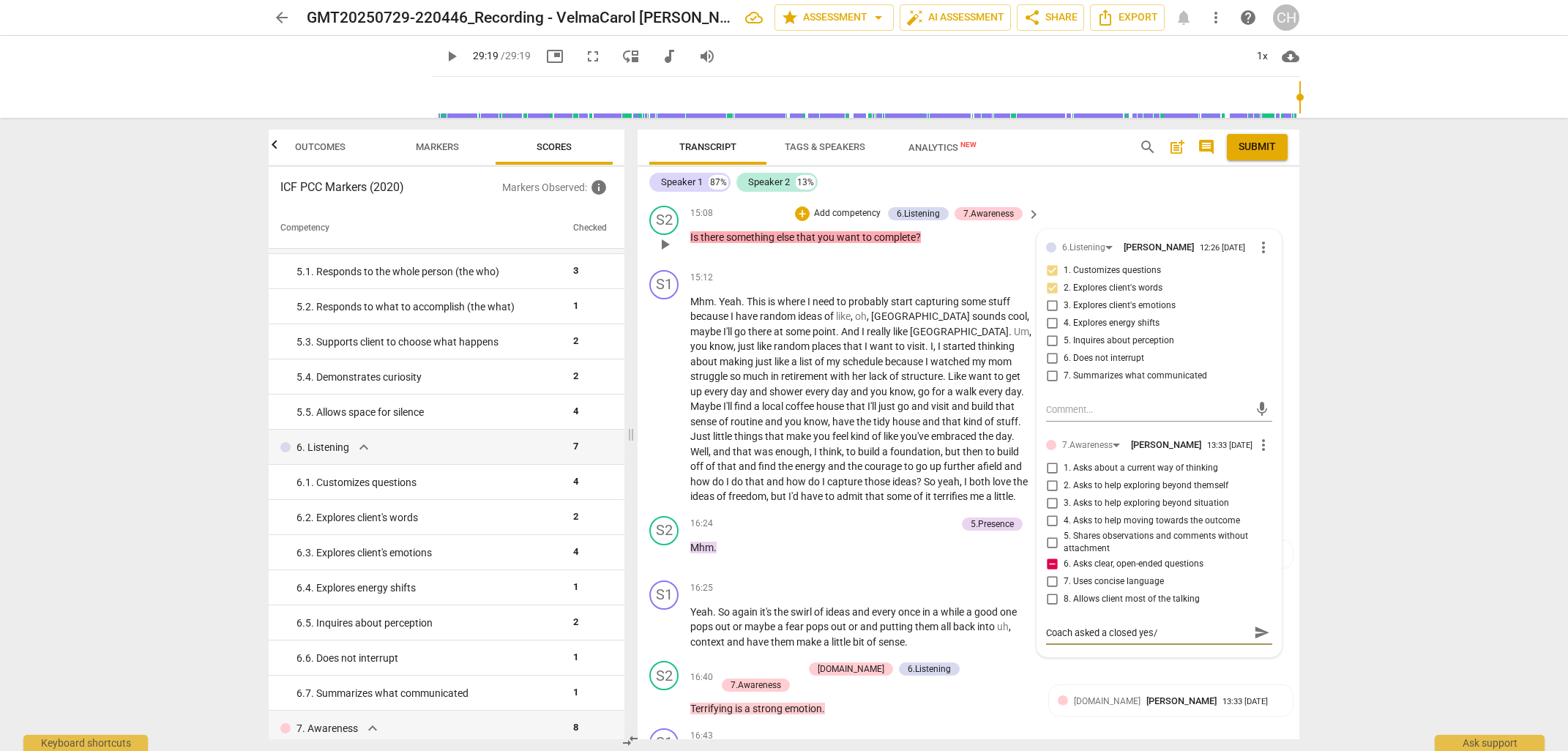
type textarea "Coach asked a closed yes/n"
type textarea "Coach asked a closed yes/no"
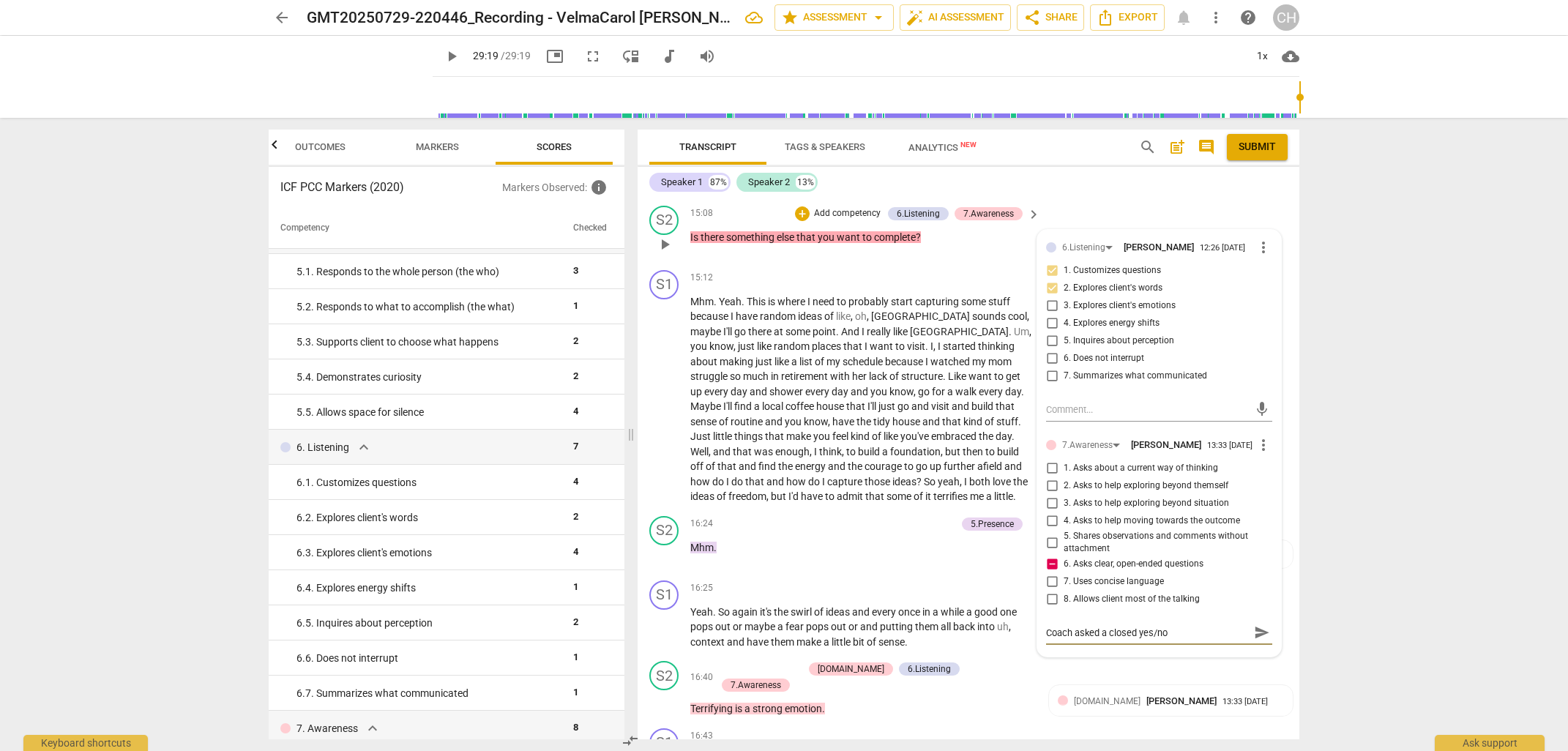
type textarea "Coach asked a closed yes/no q"
type textarea "Coach asked a closed yes/no qu"
type textarea "Coach asked a closed yes/no que"
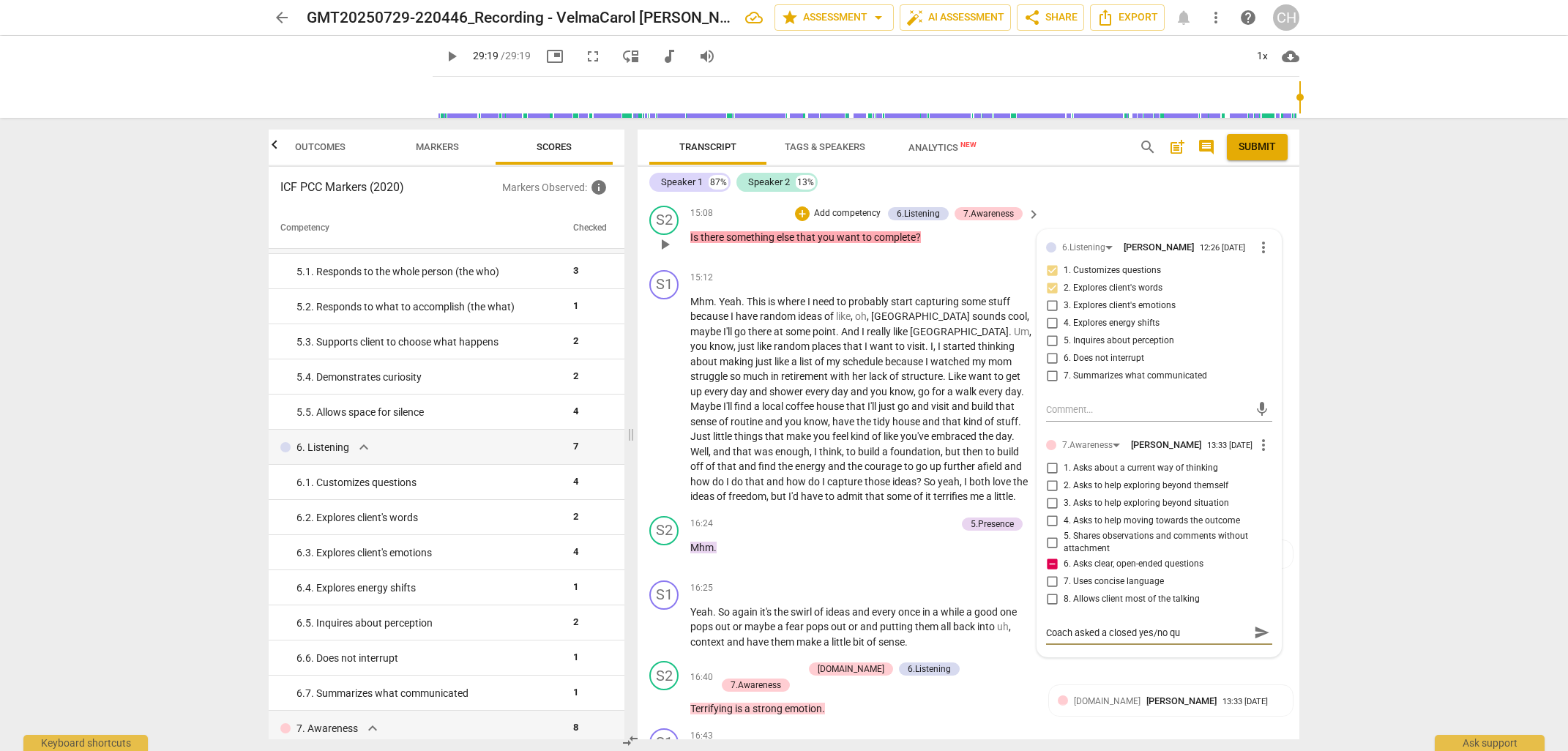
type textarea "Coach asked a closed yes/no que"
type textarea "Coach asked a closed yes/no ques"
type textarea "Coach asked a closed yes/no quest"
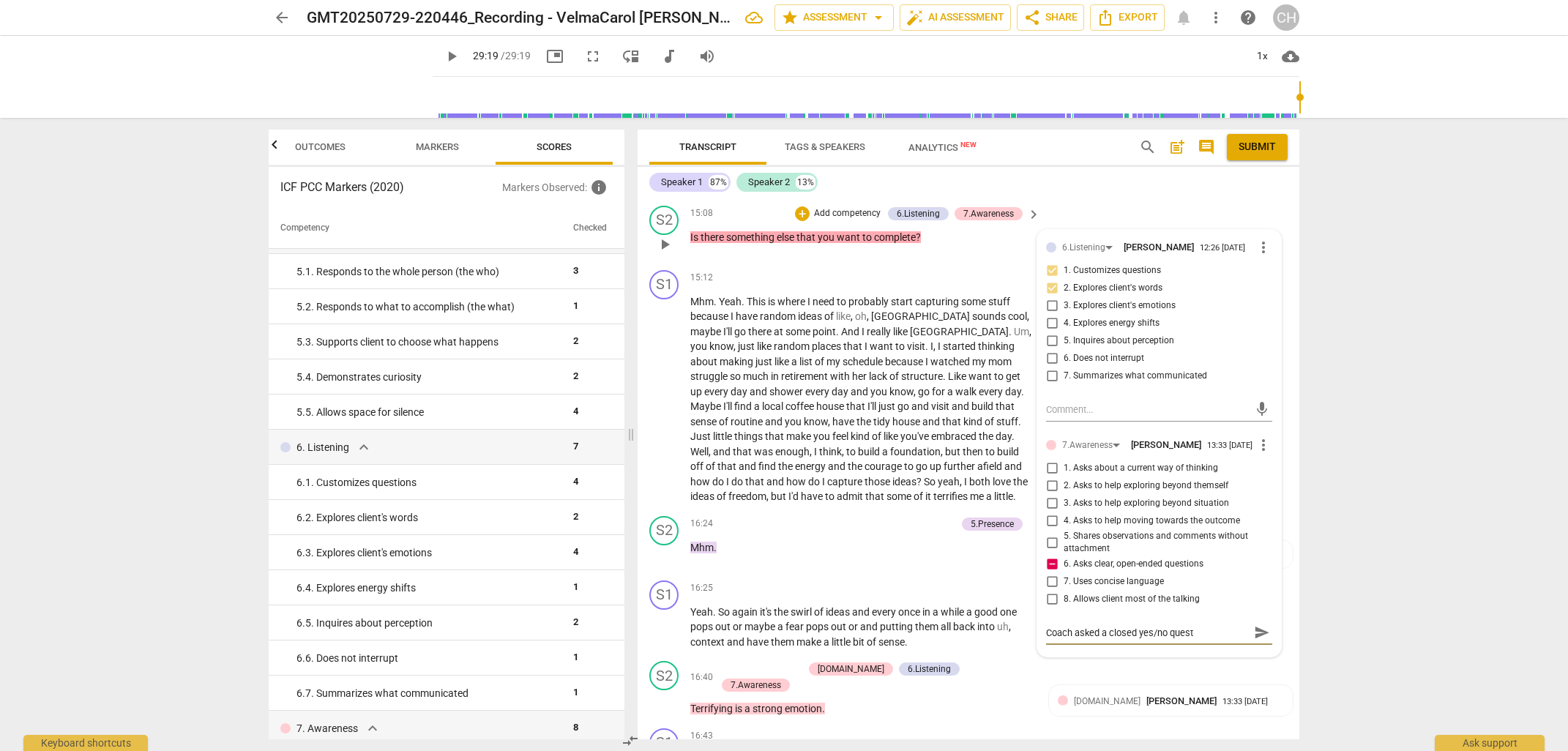
type textarea "Coach asked a closed yes/no questi"
type textarea "Coach asked a closed yes/no questio"
type textarea "Coach asked a closed yes/no question"
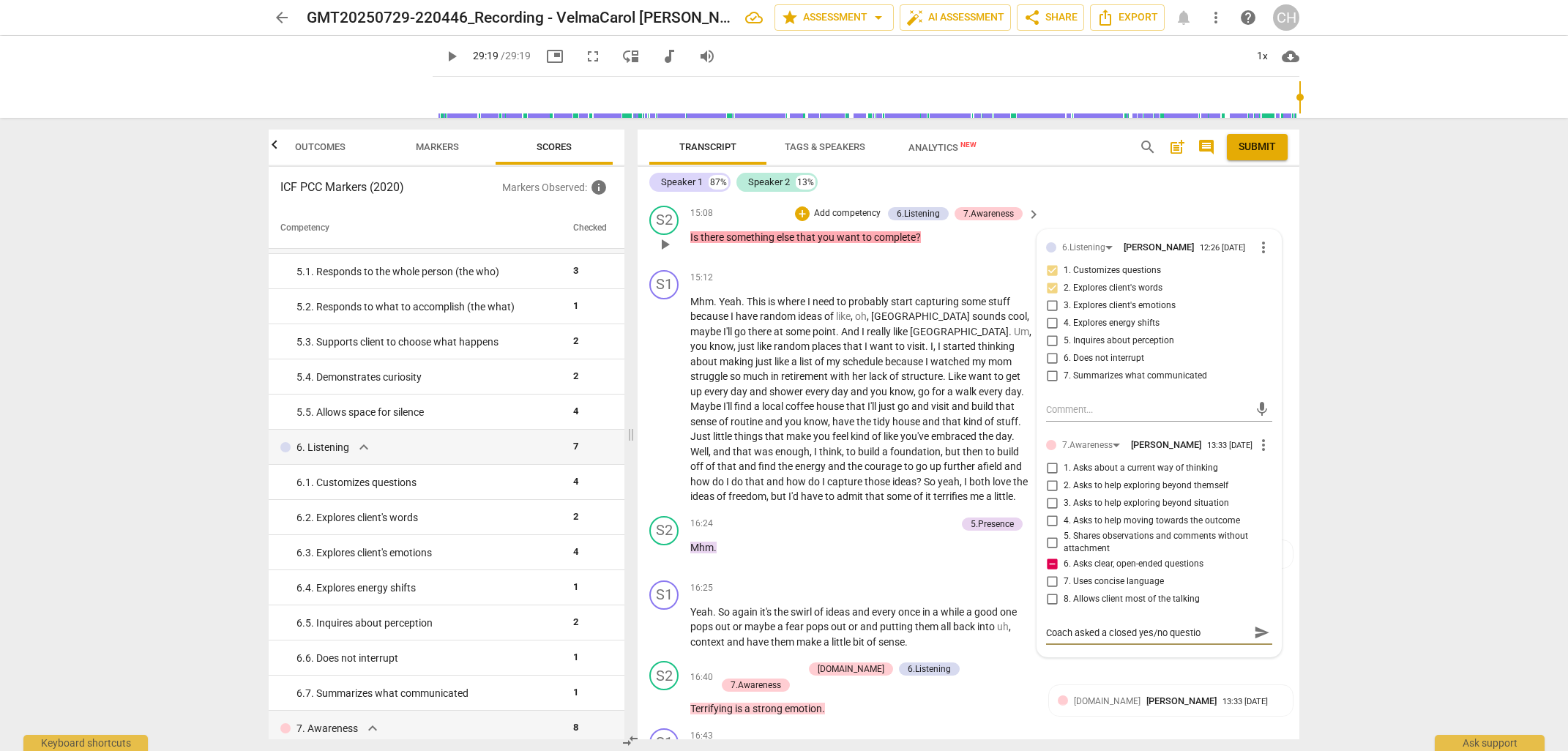
type textarea "Coach asked a closed yes/no question"
type textarea "Coach asked a closed yes/no question."
type textarea "Coach asked a closed yes/no question"
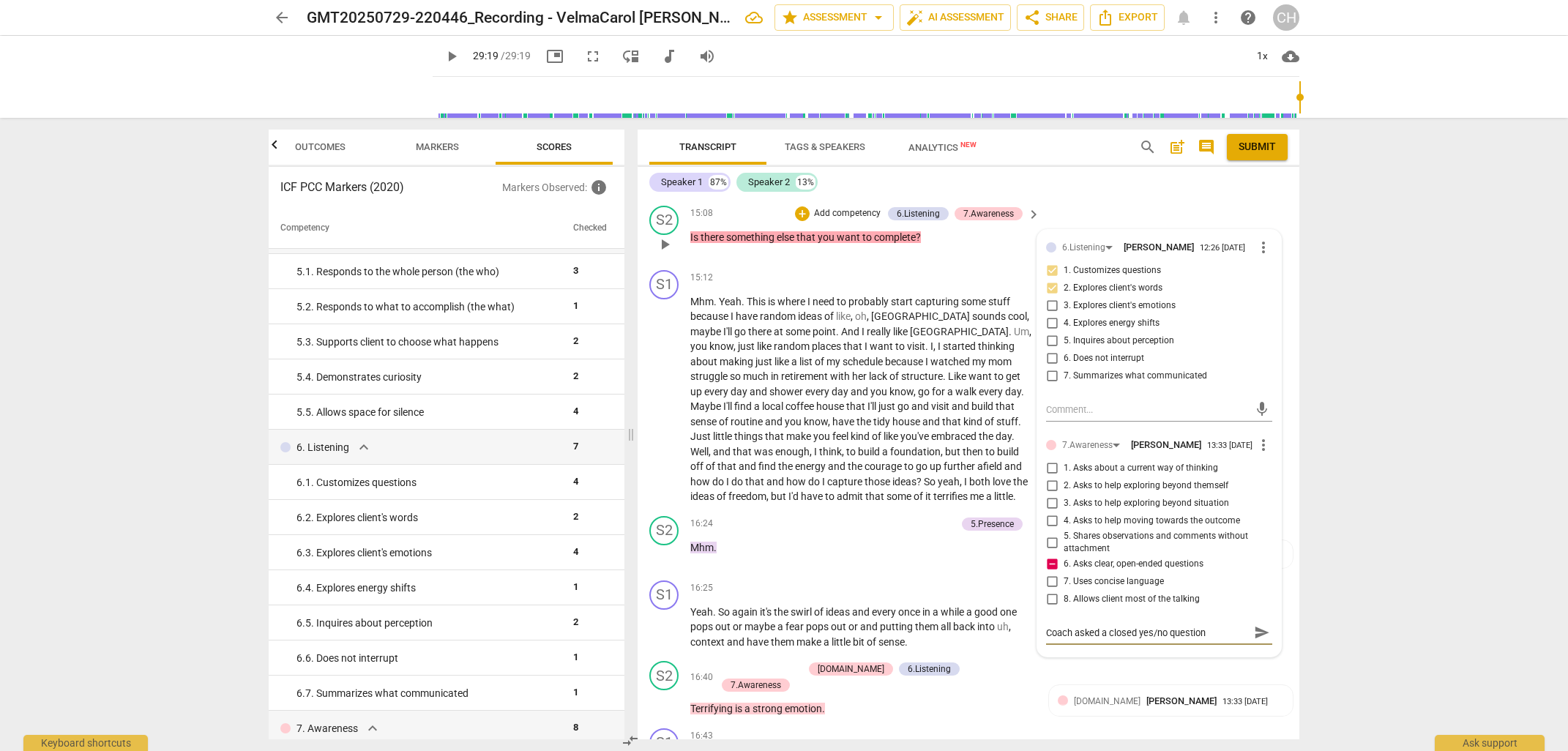
type textarea "Coach asked a closed yes/no question"
type textarea "Coach asked a closed yes/no question."
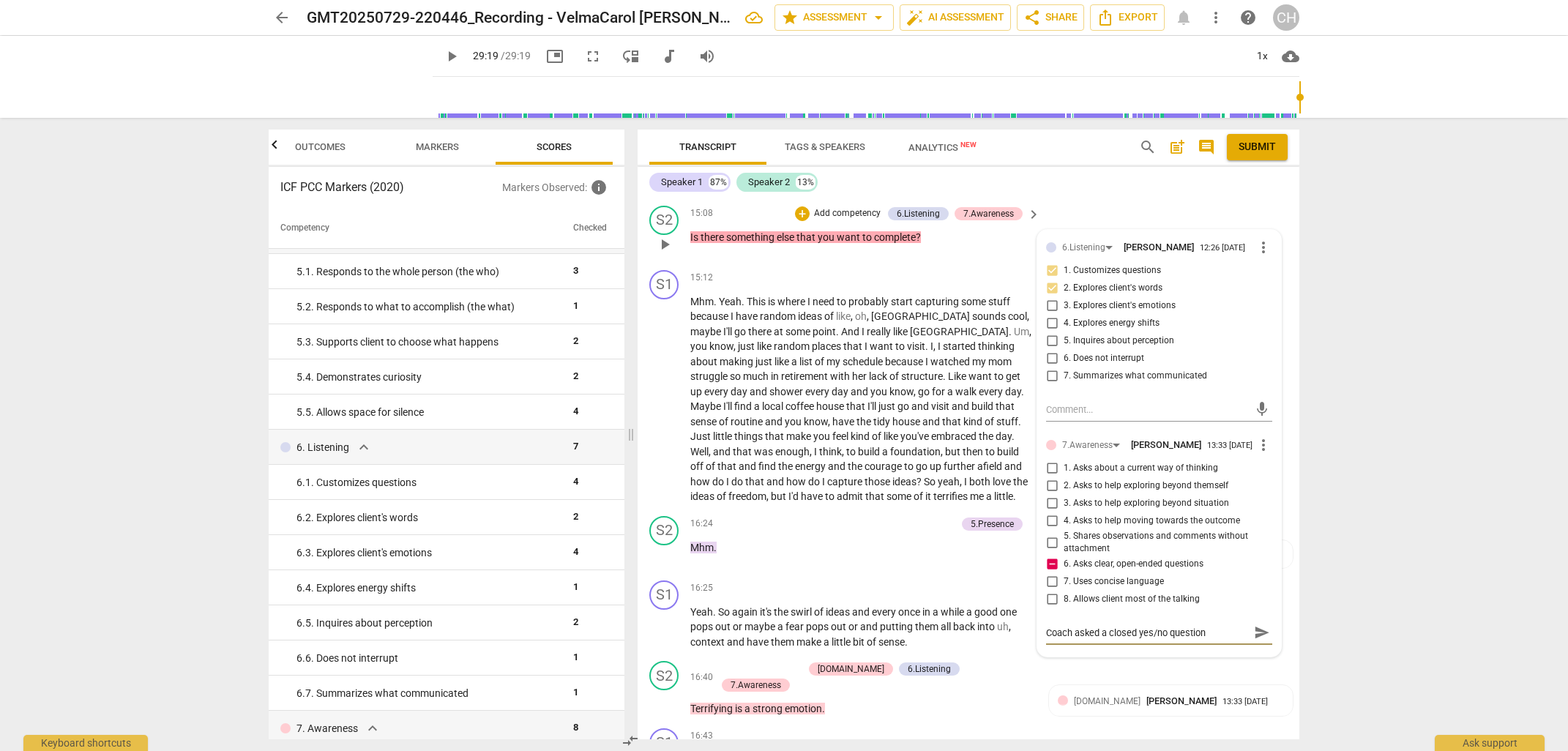
type textarea "Coach asked a closed yes/no question."
type textarea "Coach asked a closed yes/no question. W"
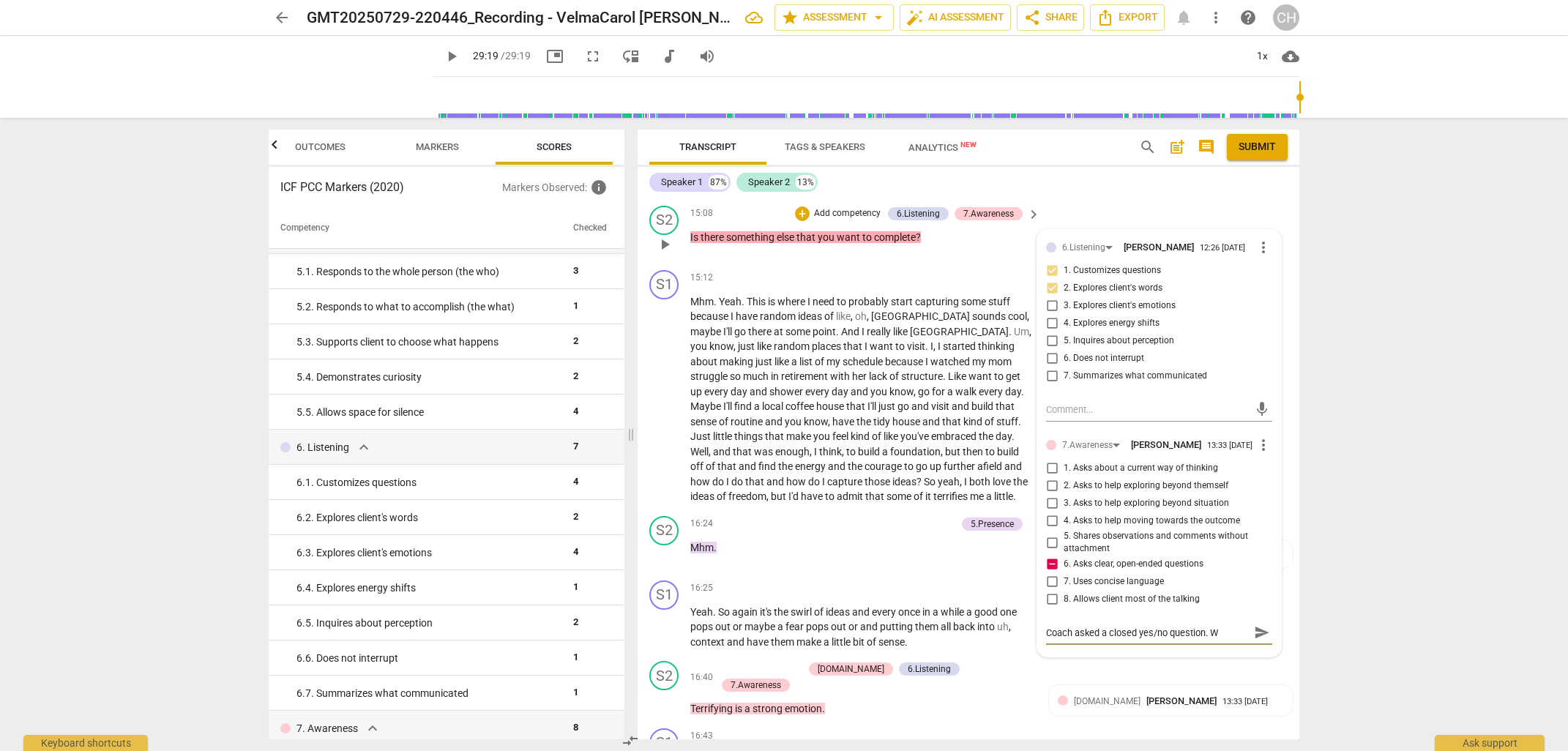
type textarea "Coach asked a closed yes/no question. Wh"
type textarea "Coach asked a closed yes/no question. Whi"
type textarea "Coach asked a closed yes/no question. Whil"
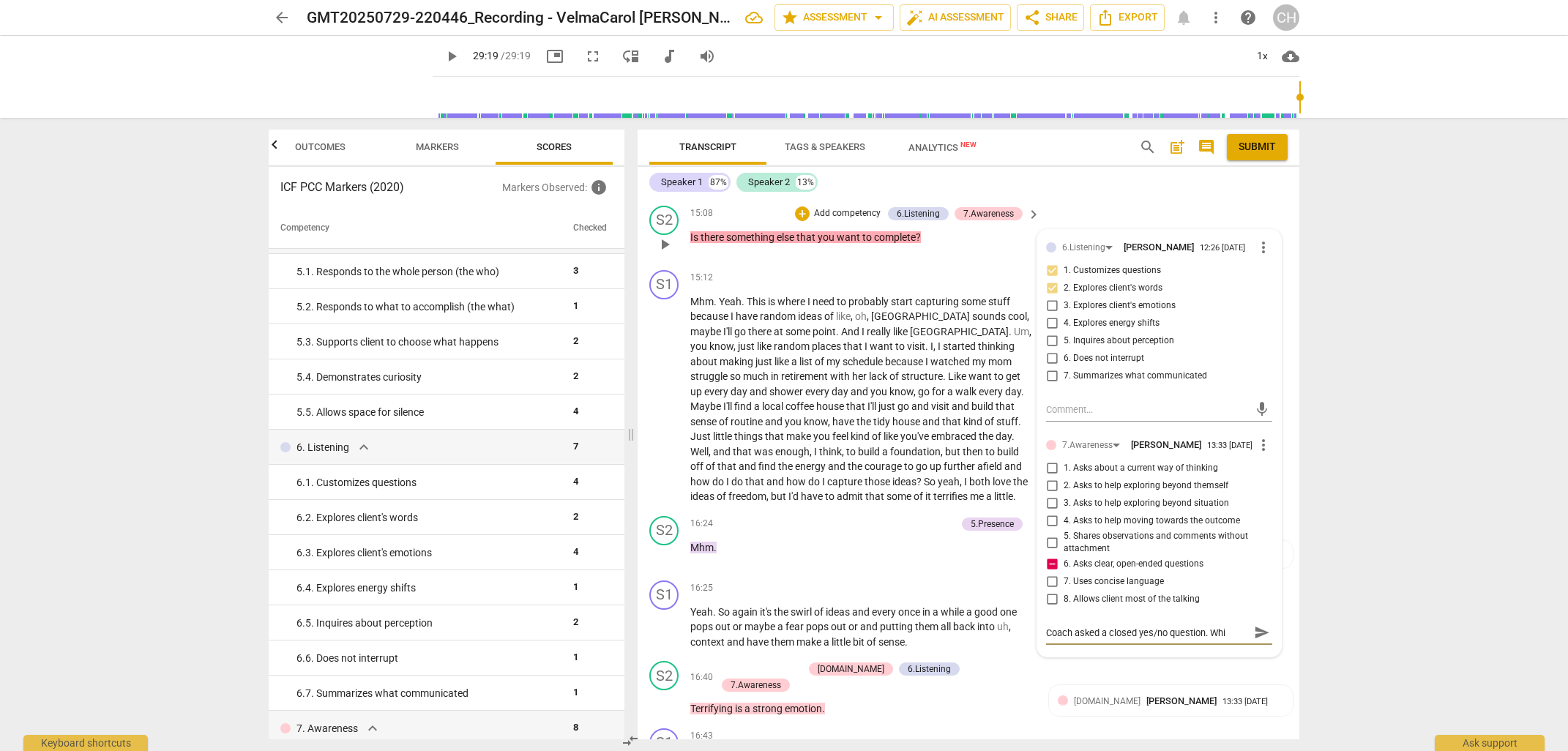
type textarea "Coach asked a closed yes/no question. Whil"
type textarea "Coach asked a closed yes/no question. While"
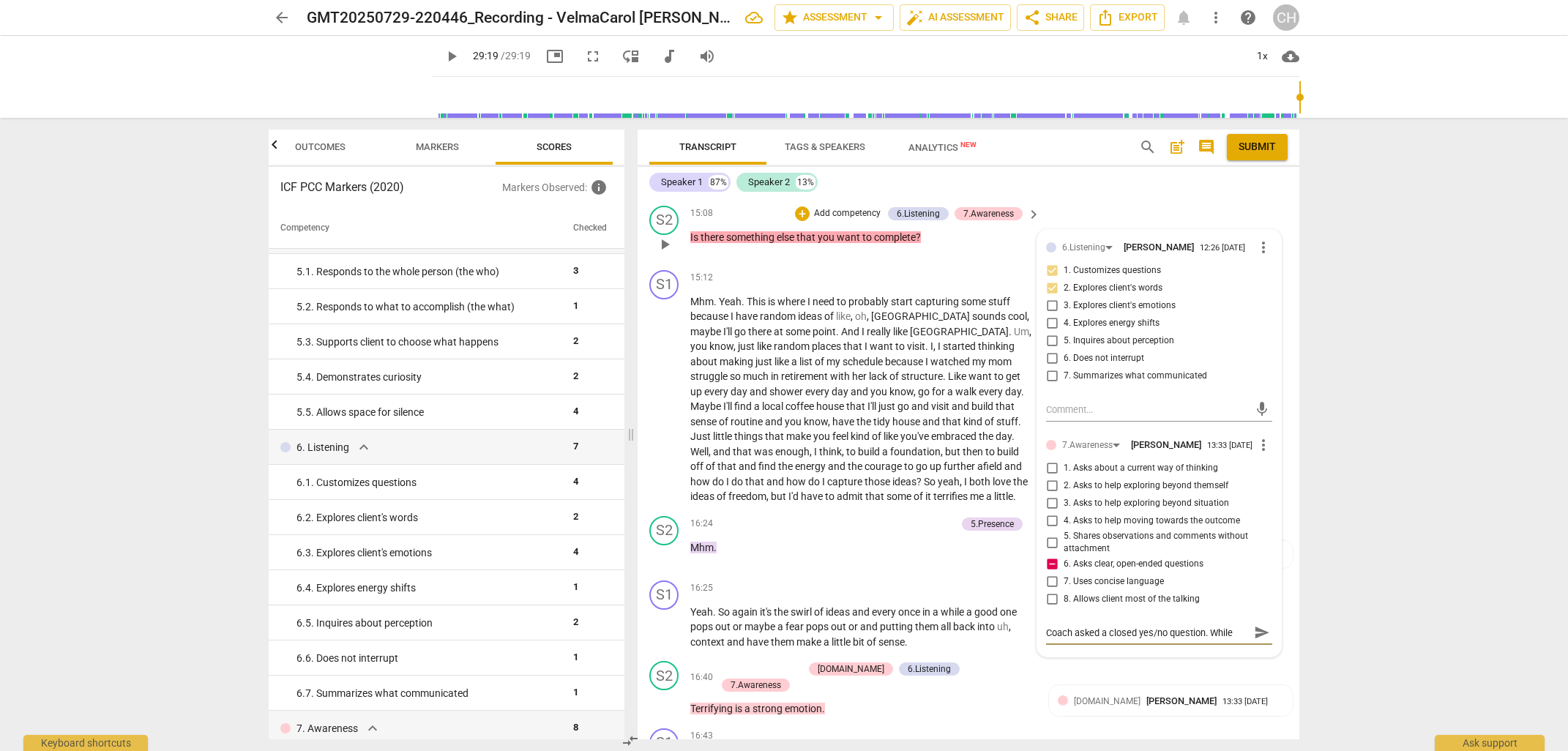
type textarea "Coach asked a closed yes/no question. While t"
type textarea "Coach asked a closed yes/no question. While th"
type textarea "Coach asked a closed yes/no question. While the"
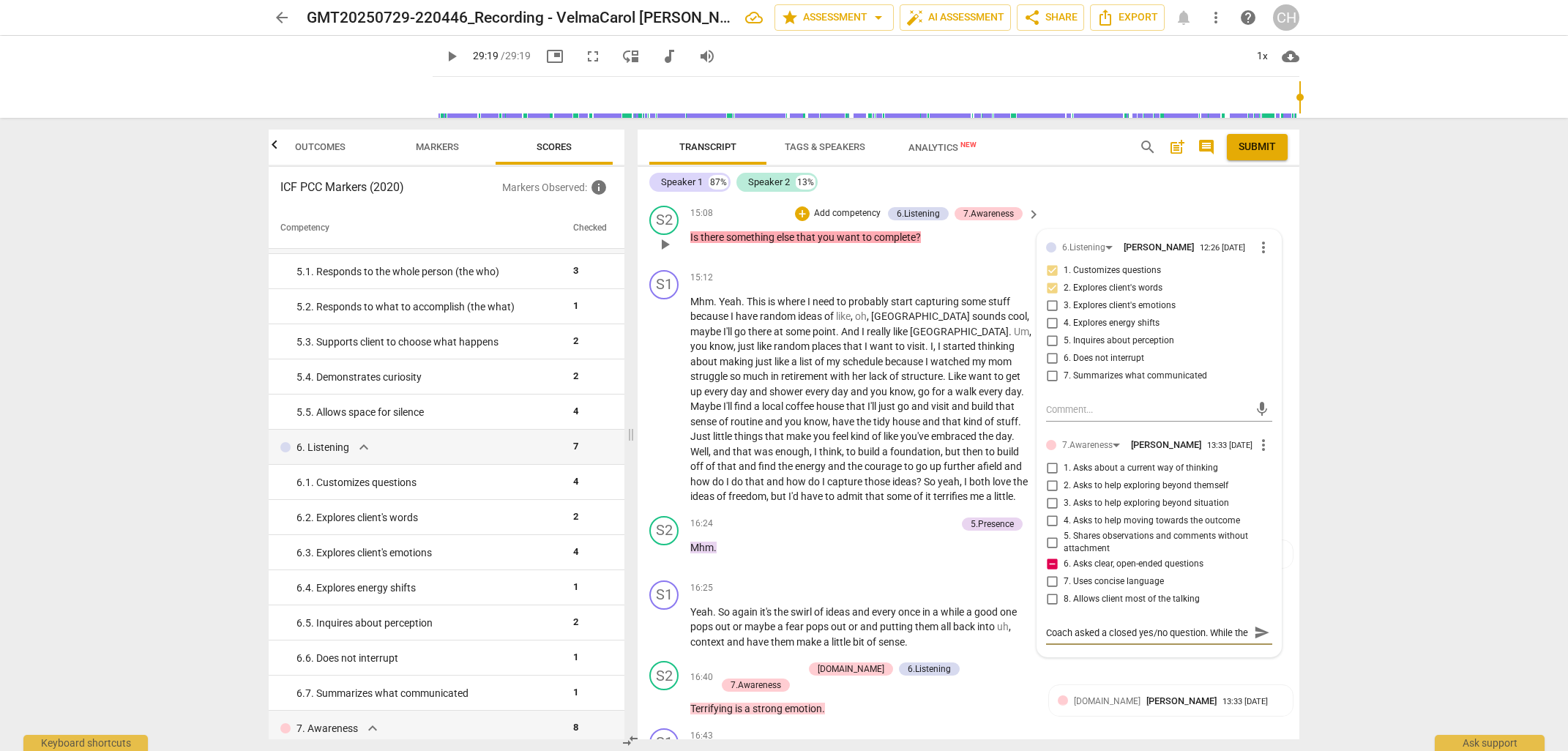
type textarea "Coach asked a closed yes/no question. While th"
type textarea "Coach asked a closed yes/no question. While thi"
type textarea "Coach asked a closed yes/no question. While this"
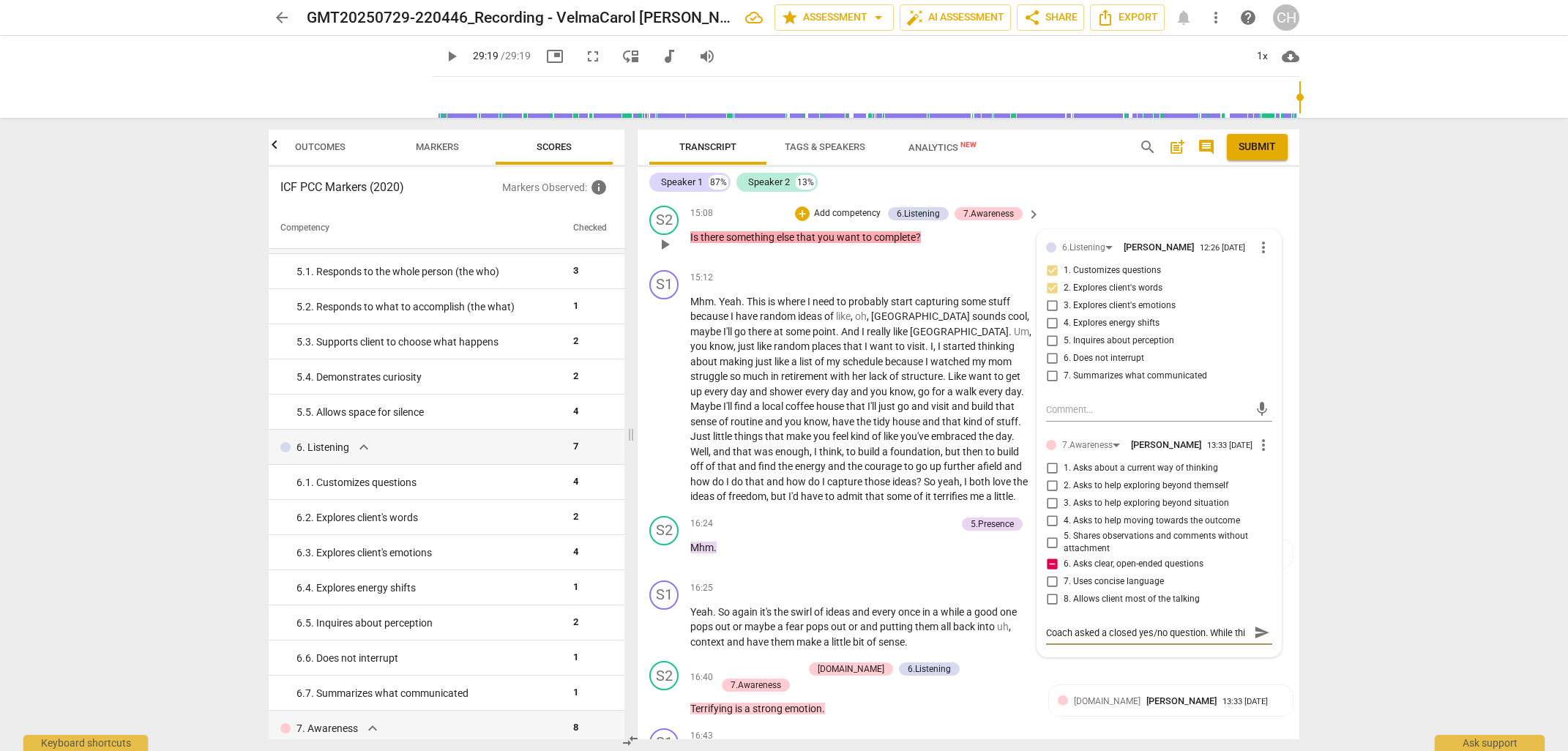
type textarea "Coach asked a closed yes/no question. While this"
type textarea "Coach asked a closed yes/no question. While this c"
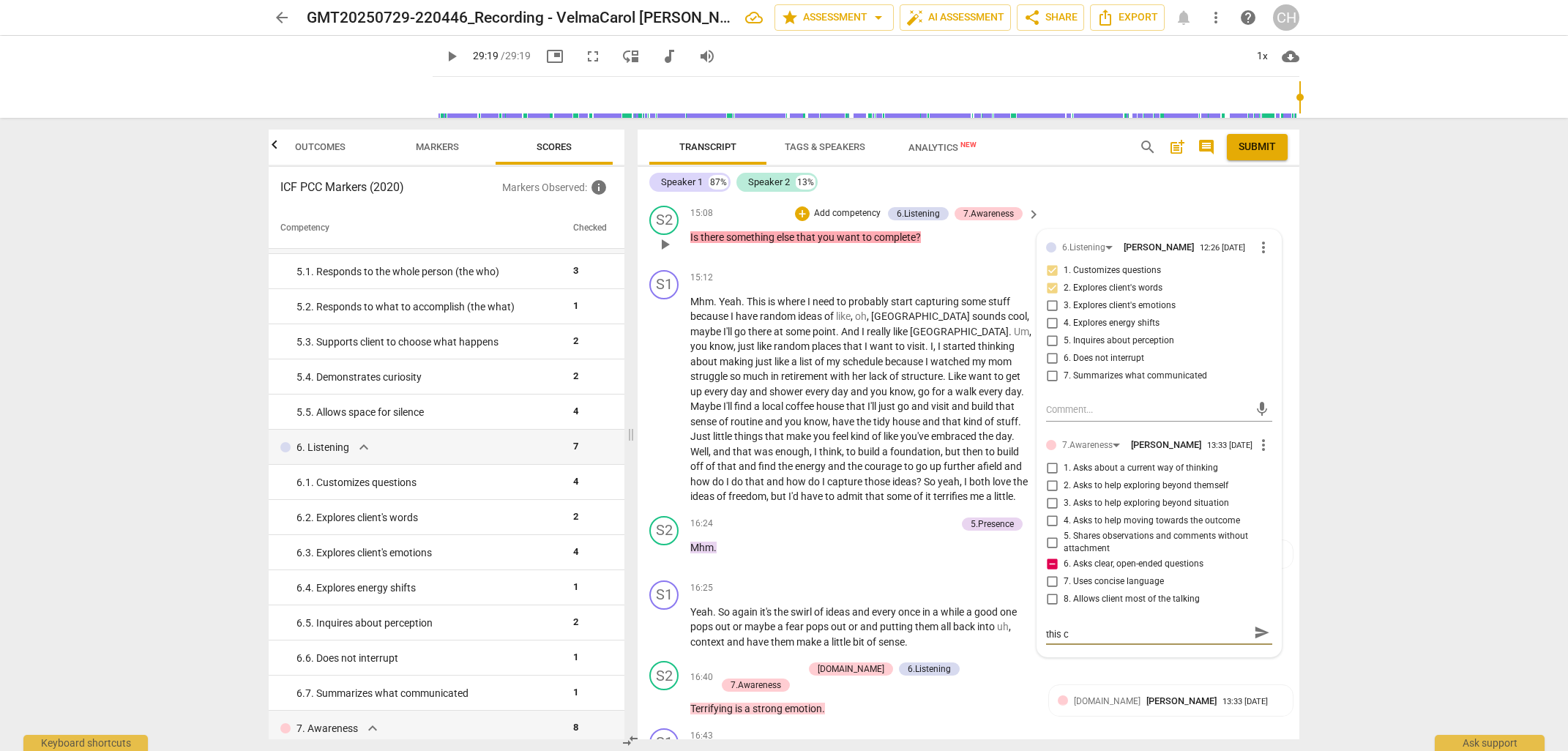
type textarea "Coach asked a closed yes/no question. While this cl"
type textarea "Coach asked a closed yes/no question. While this cli"
type textarea "Coach asked a closed yes/no question. While this clie"
type textarea "Coach asked a closed yes/no question. While this clien"
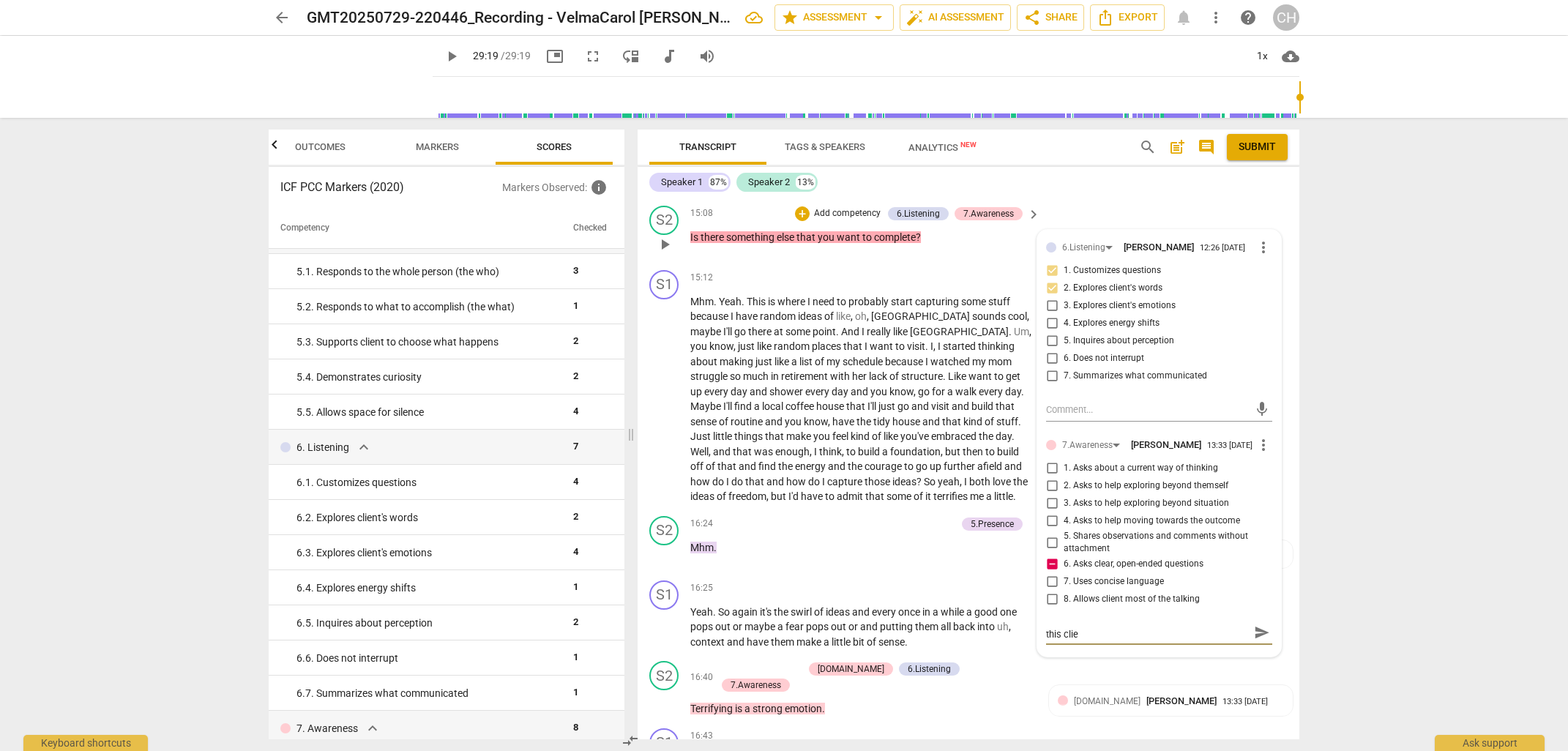
type textarea "Coach asked a closed yes/no question. While this clien"
type textarea "Coach asked a closed yes/no question. While this client"
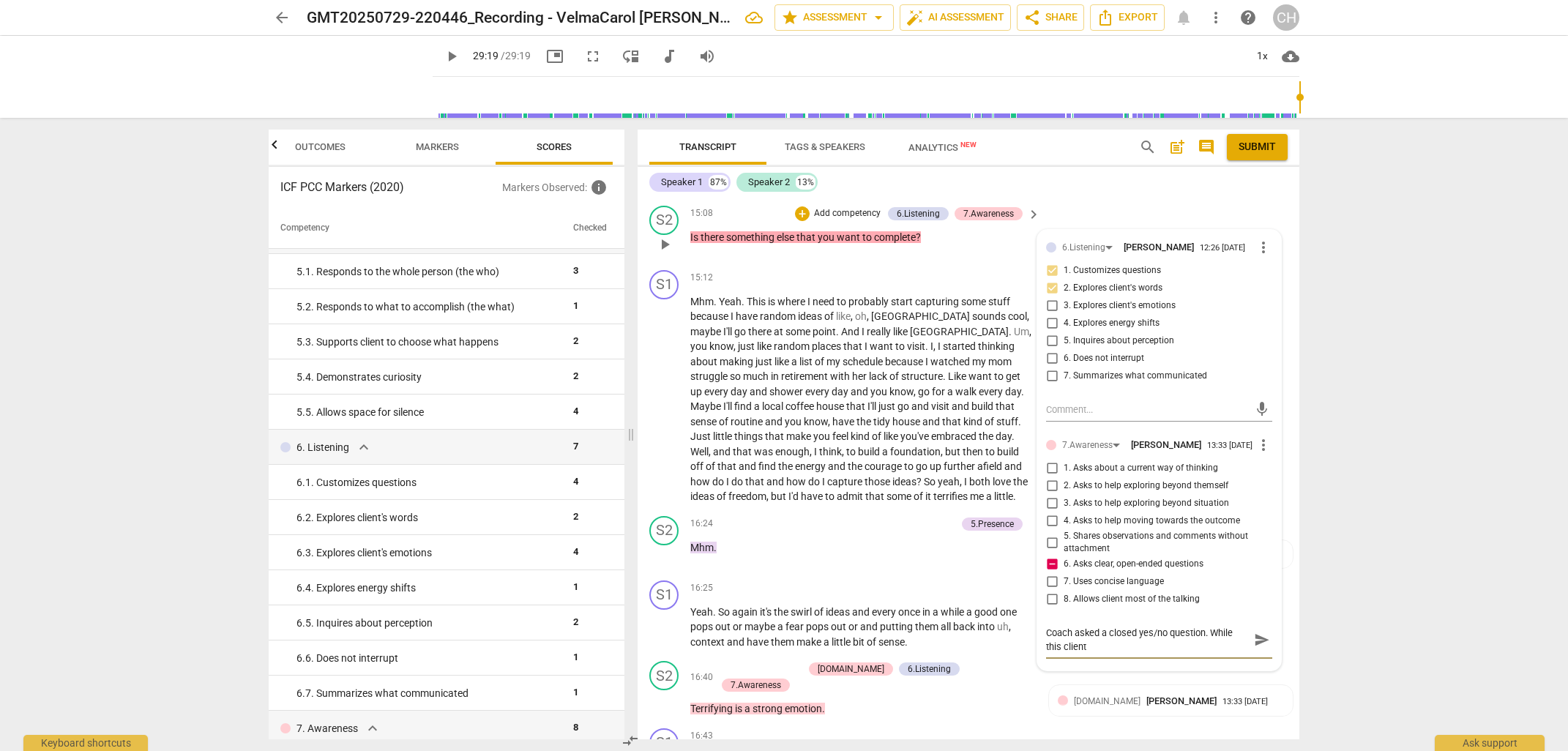
type textarea "Coach asked a closed yes/no question. While this client"
type textarea "Coach asked a closed yes/no question. While this client a"
type textarea "Coach asked a closed yes/no question. While this client as"
type textarea "Coach asked a closed yes/no question. While this client ask"
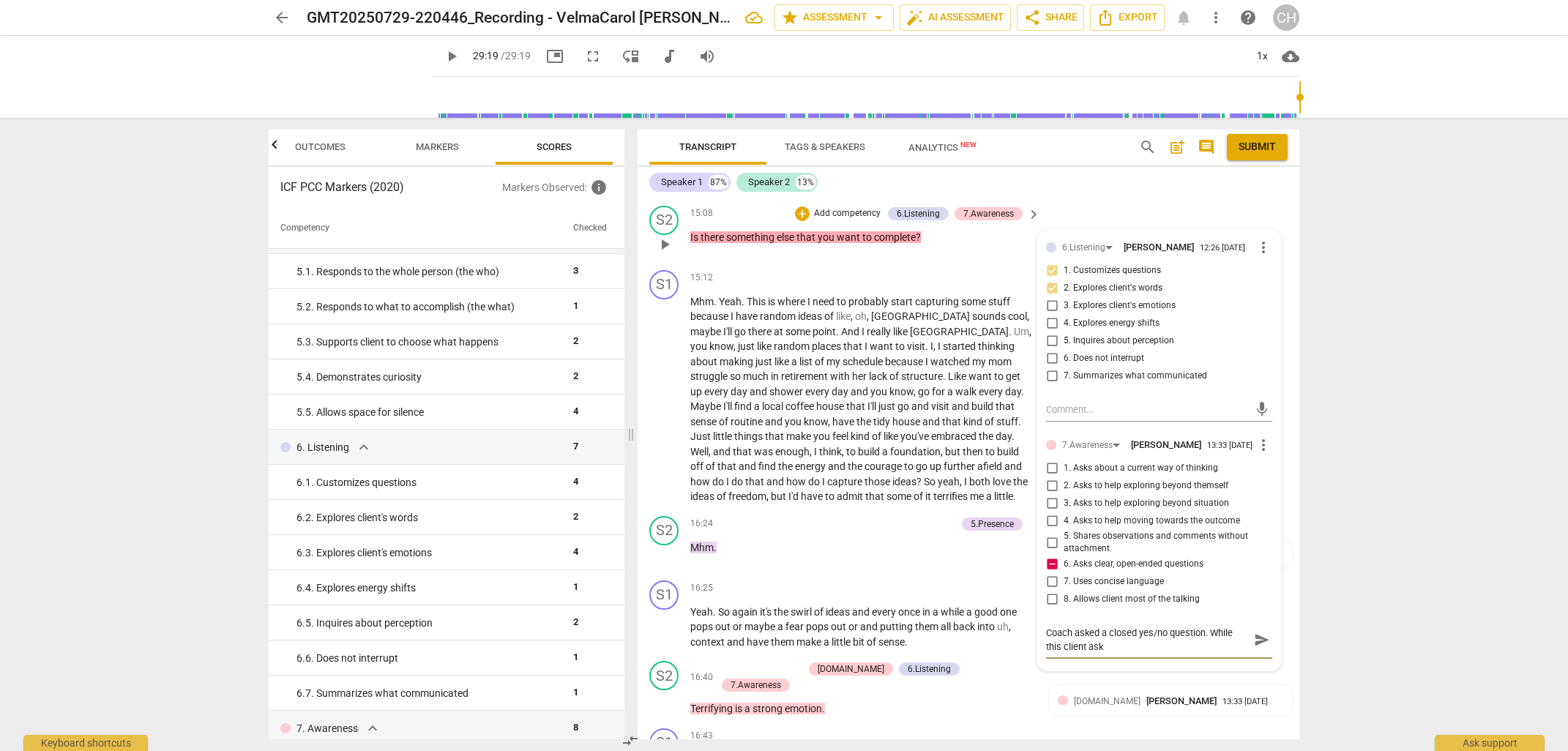
type textarea "Coach asked a closed yes/no question. While this client as"
type textarea "Coach asked a closed yes/no question. While this client a"
type textarea "Coach asked a closed yes/no question. While this client an"
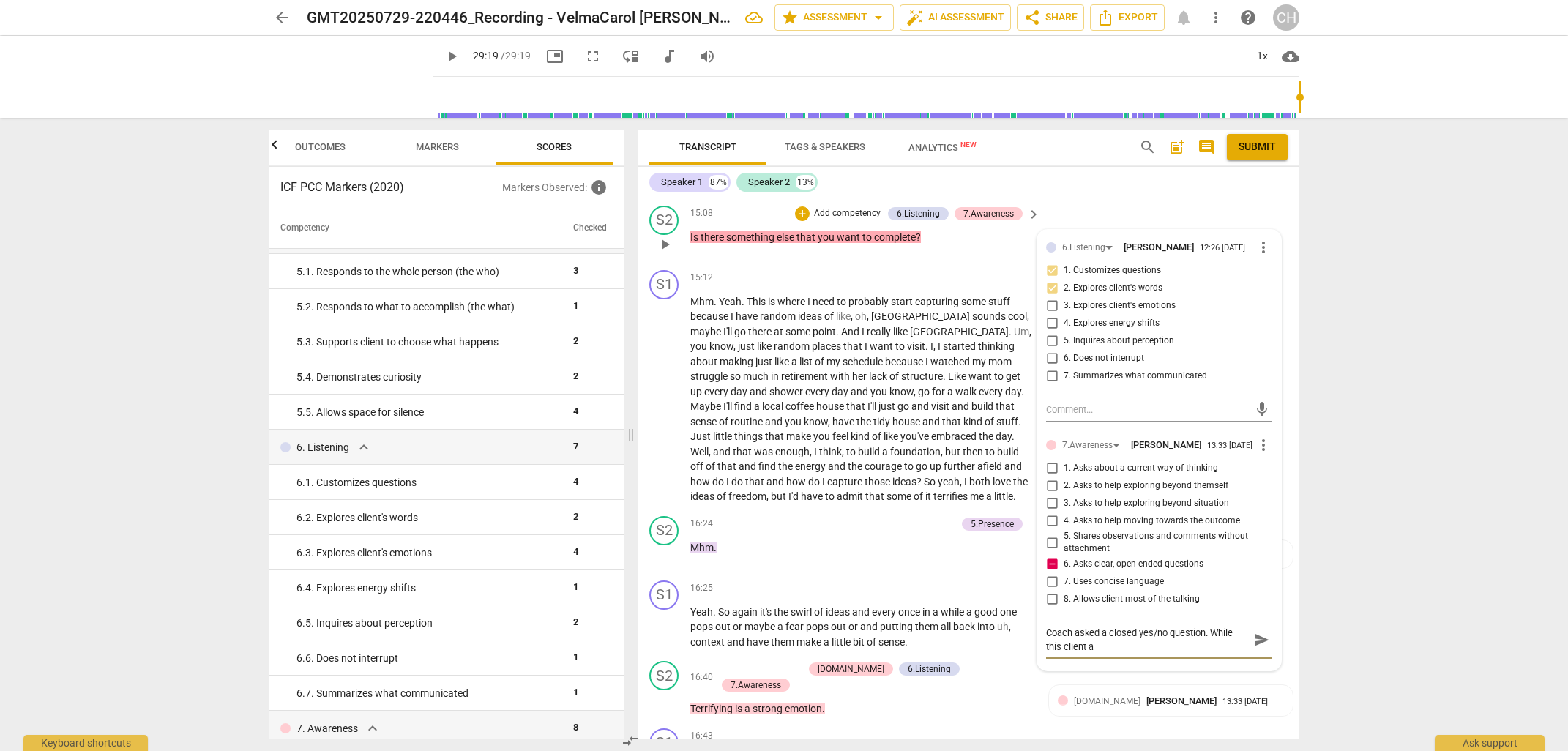
type textarea "Coach asked a closed yes/no question. While this client an"
type textarea "Coach asked a closed yes/no question. While this client ans"
type textarea "Coach asked a closed yes/no question. While this client anse"
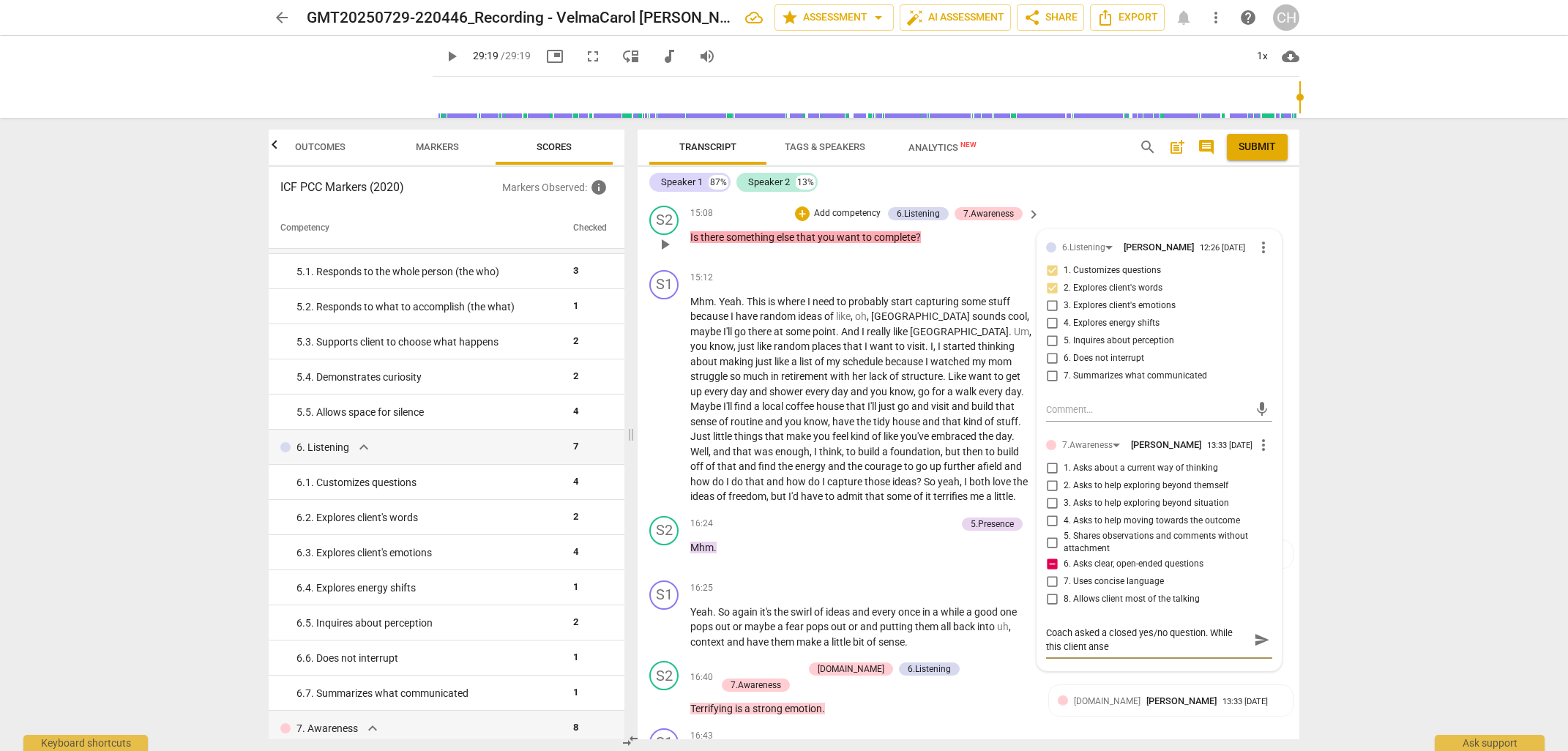
type textarea "Coach asked a closed yes/no question. While this client ans"
type textarea "Coach asked a closed yes/no question. While this client answ"
type textarea "Coach asked a closed yes/no question. While this client answe"
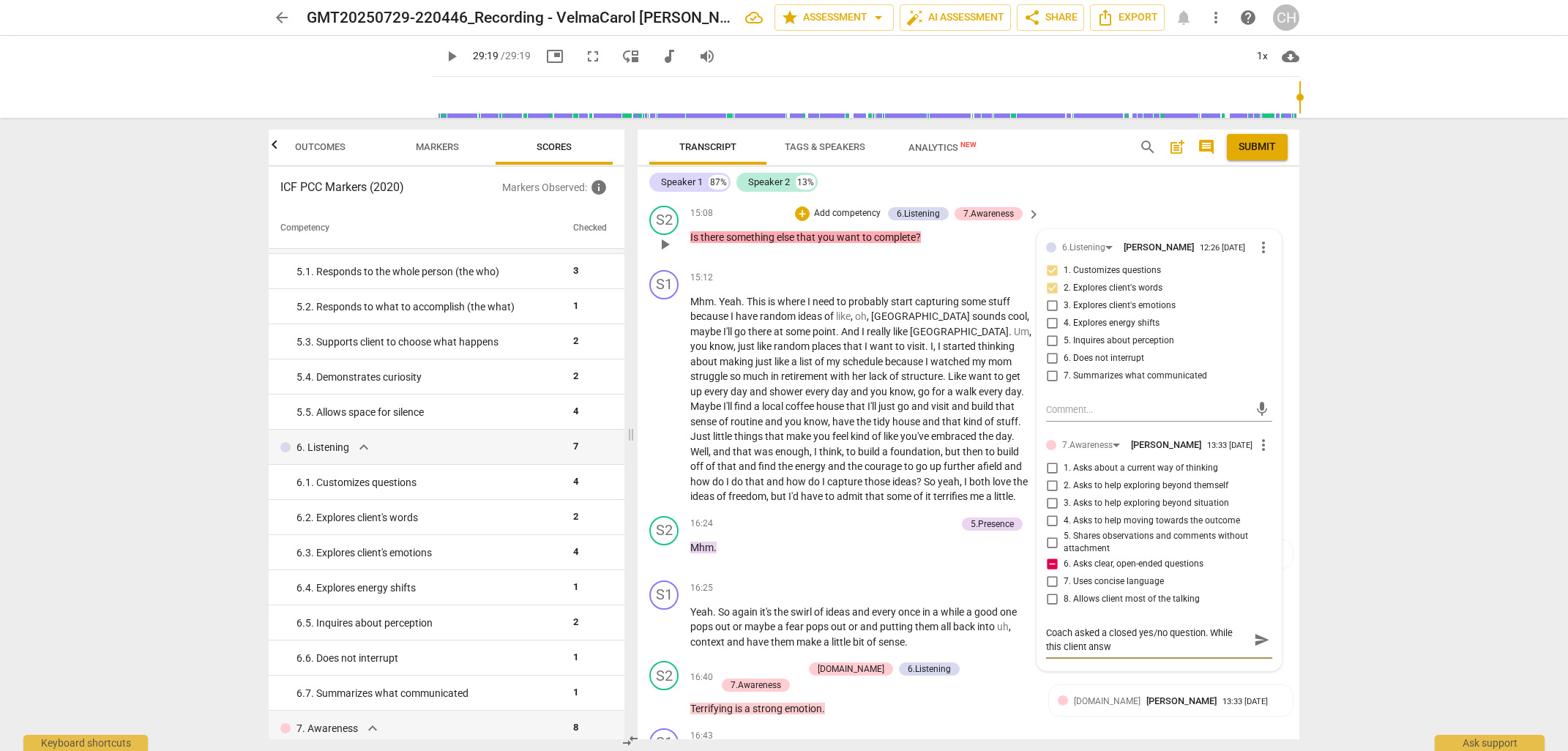
type textarea "Coach asked a closed yes/no question. While this client answe"
type textarea "Coach asked a closed yes/no question. While this client answer"
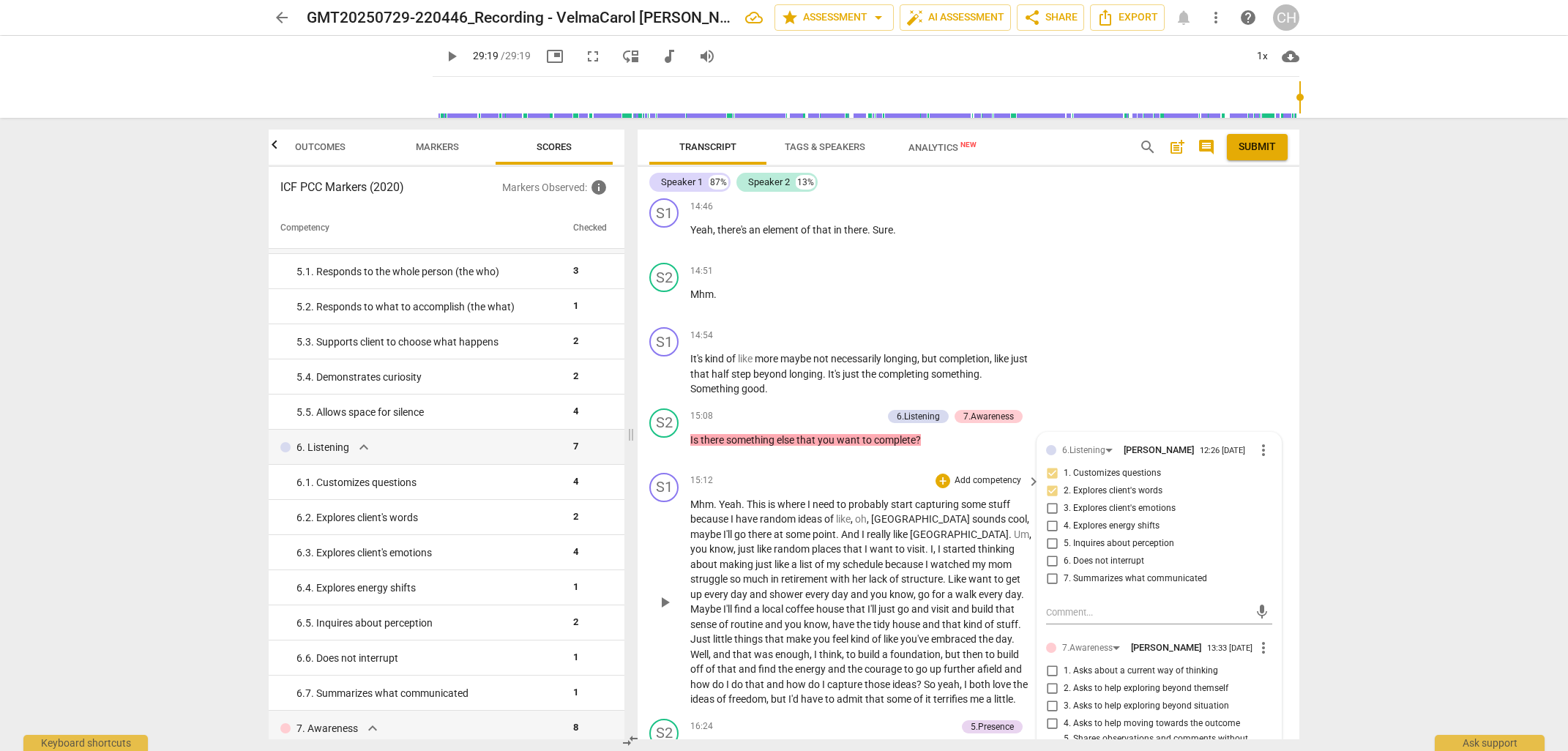
scroll to position [4608, 0]
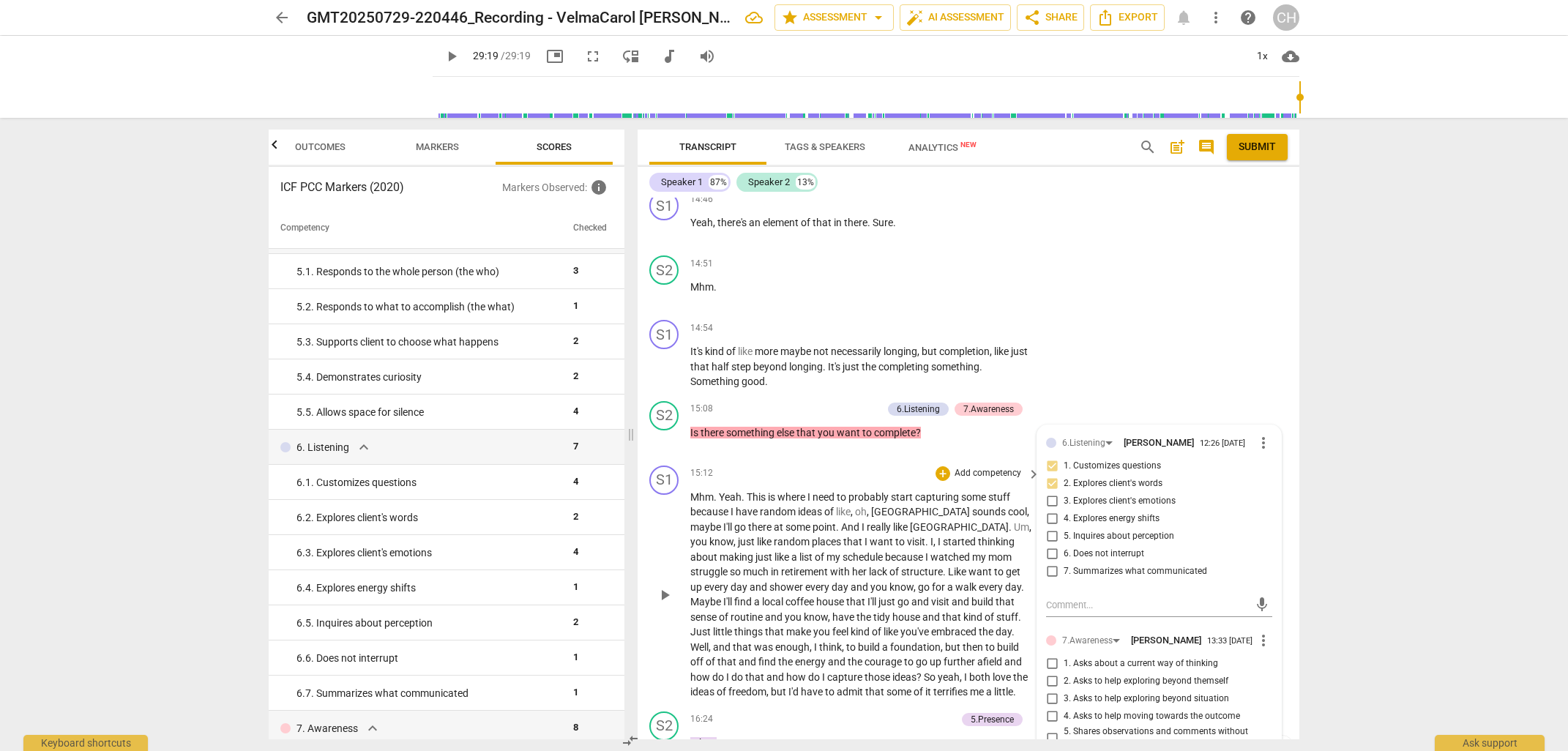
click at [968, 467] on div "+ Add competency" at bounding box center [979, 474] width 87 height 14
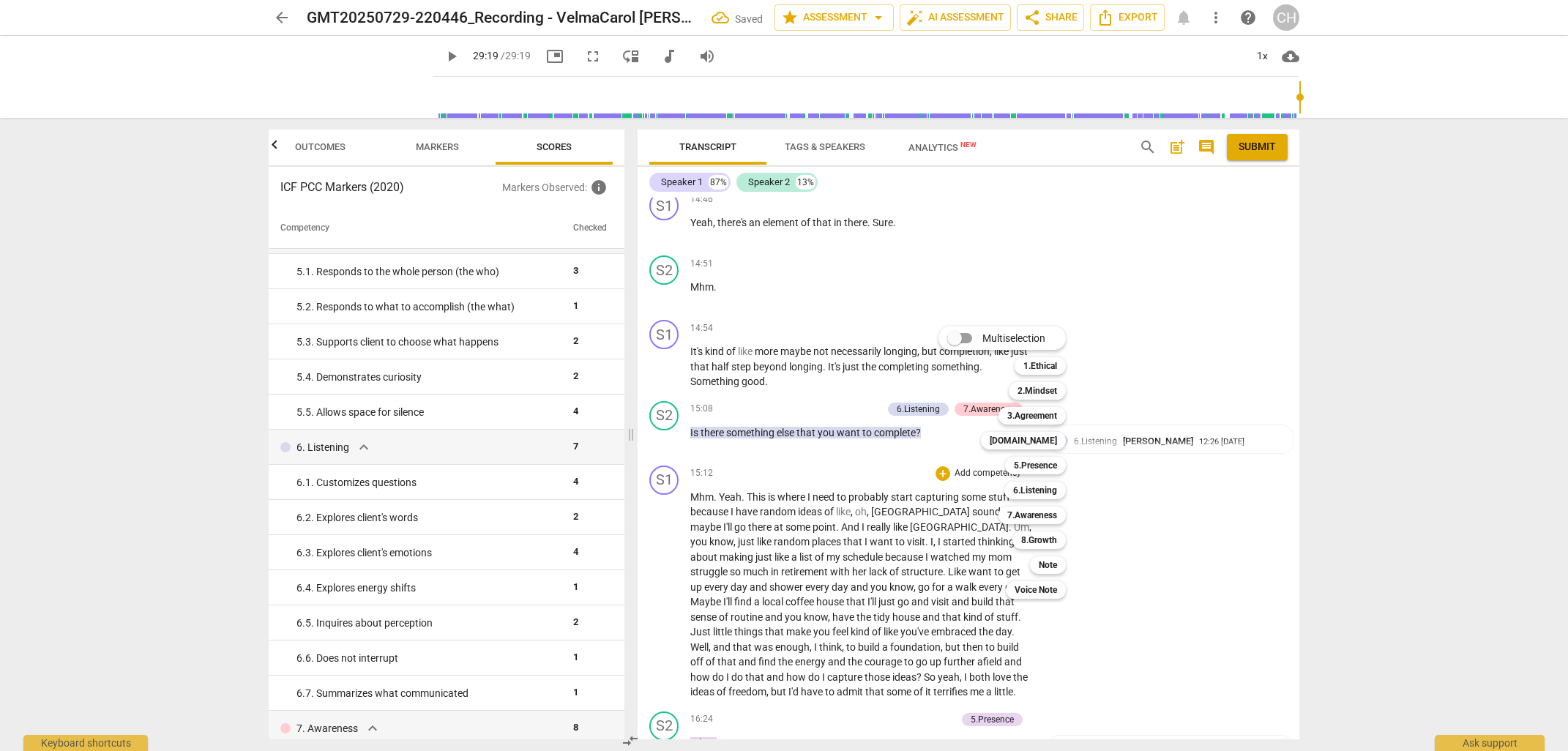
click at [835, 295] on div at bounding box center [784, 376] width 1568 height 751
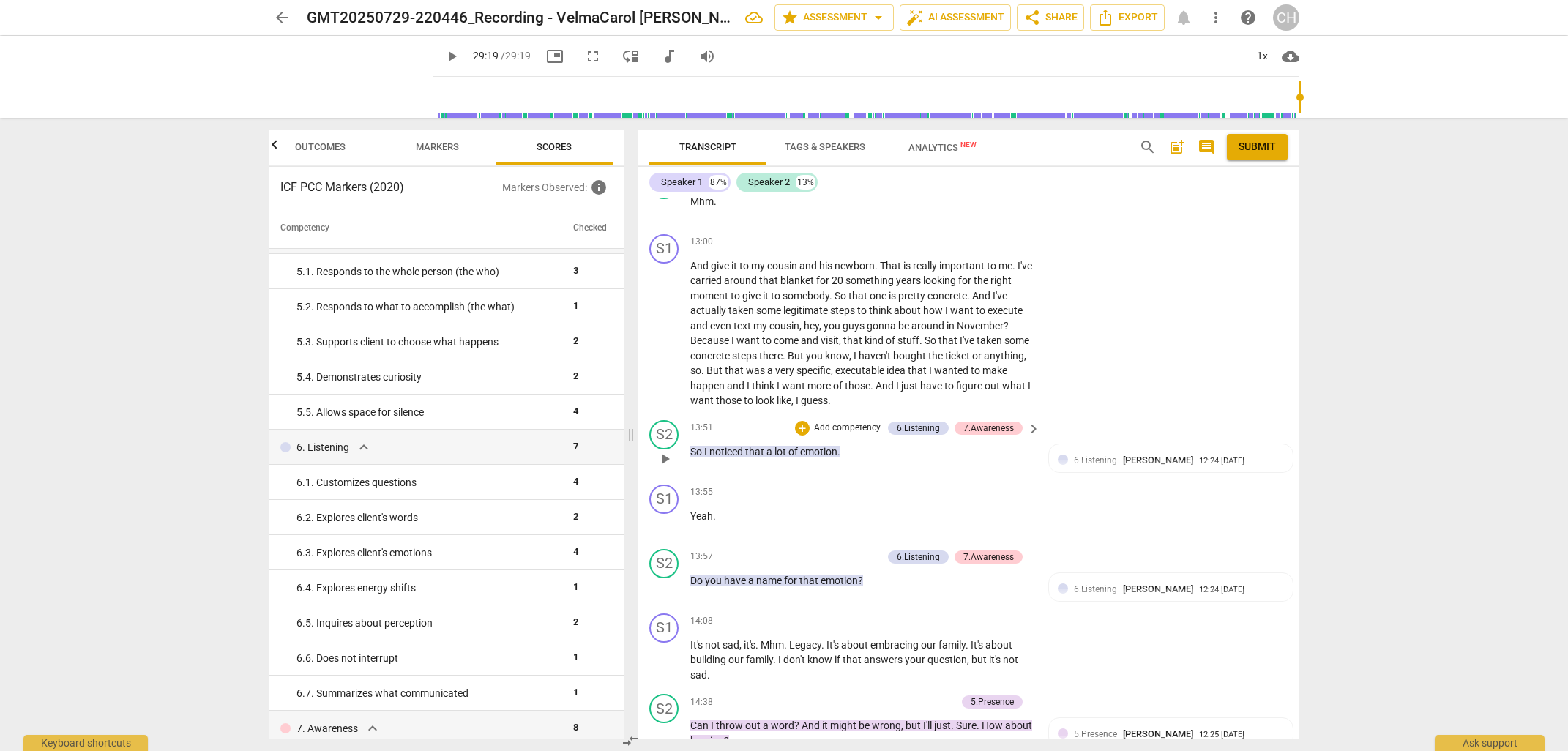
scroll to position [4041, 0]
click at [980, 548] on div "7.Awareness" at bounding box center [988, 555] width 51 height 13
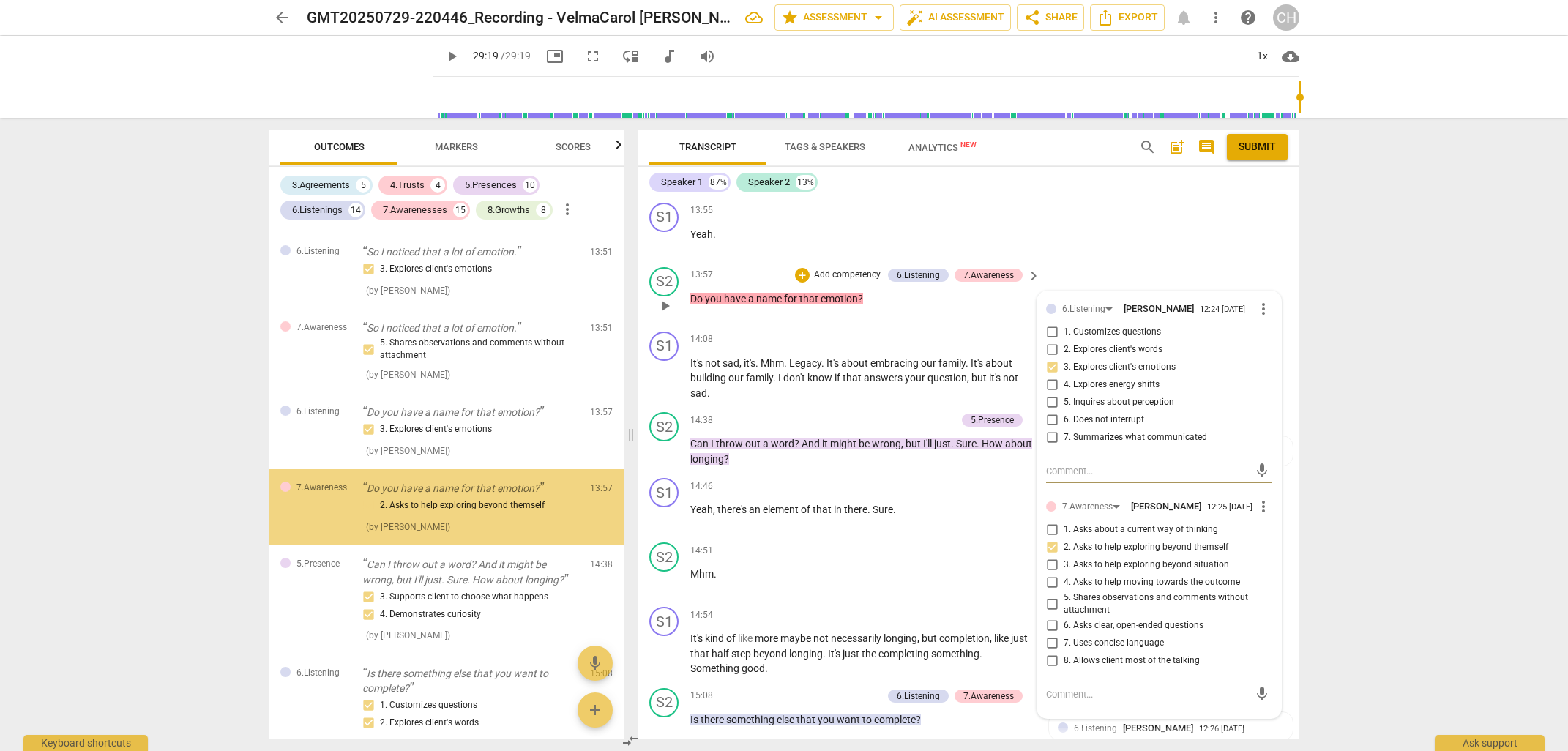
scroll to position [3478, 0]
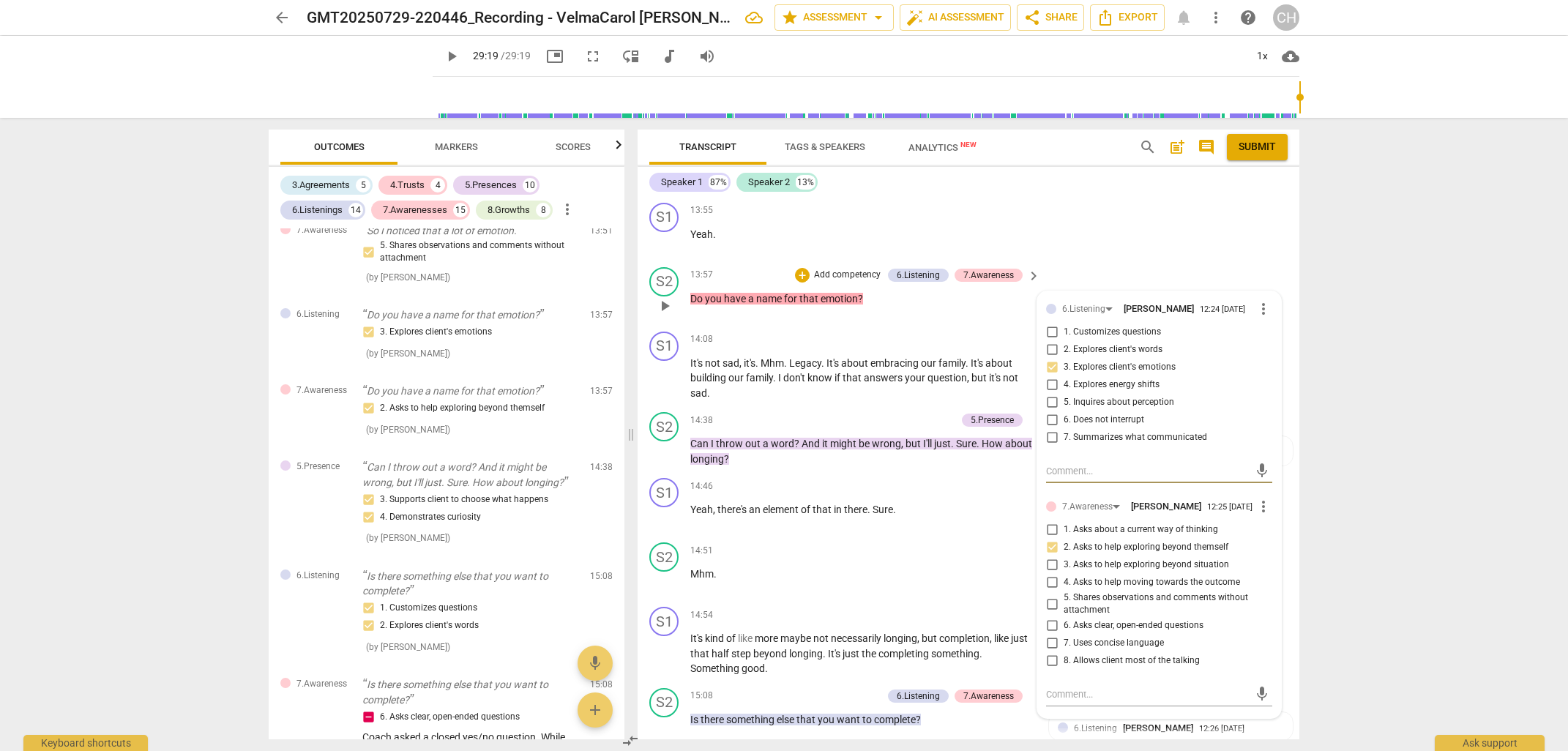
click at [1050, 627] on input "6. Asks clear, open-ended questions" at bounding box center [1052, 626] width 24 height 17
click at [1050, 690] on textarea at bounding box center [1147, 695] width 203 height 14
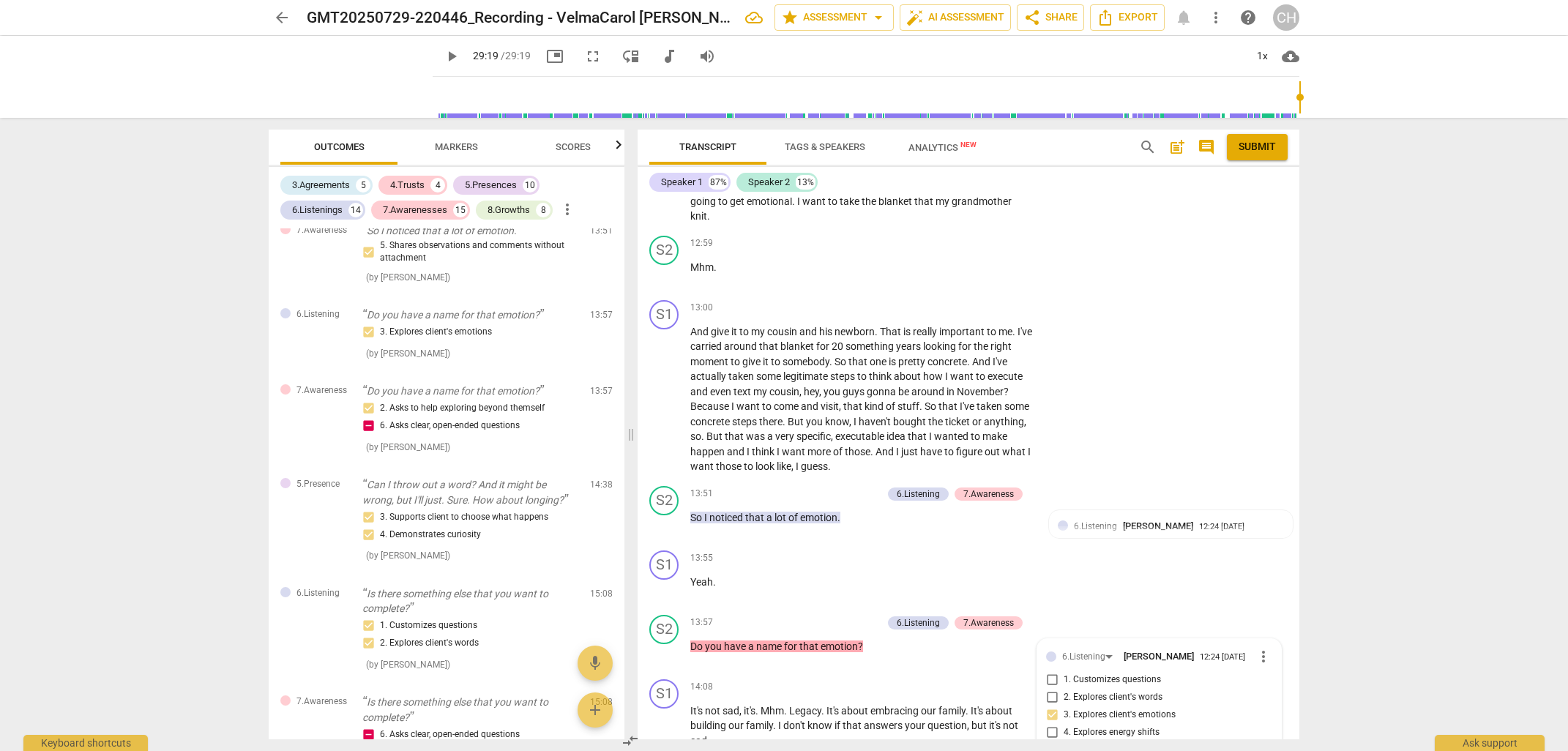
scroll to position [3975, 0]
click at [1098, 519] on span "6.Listening" at bounding box center [1095, 524] width 44 height 10
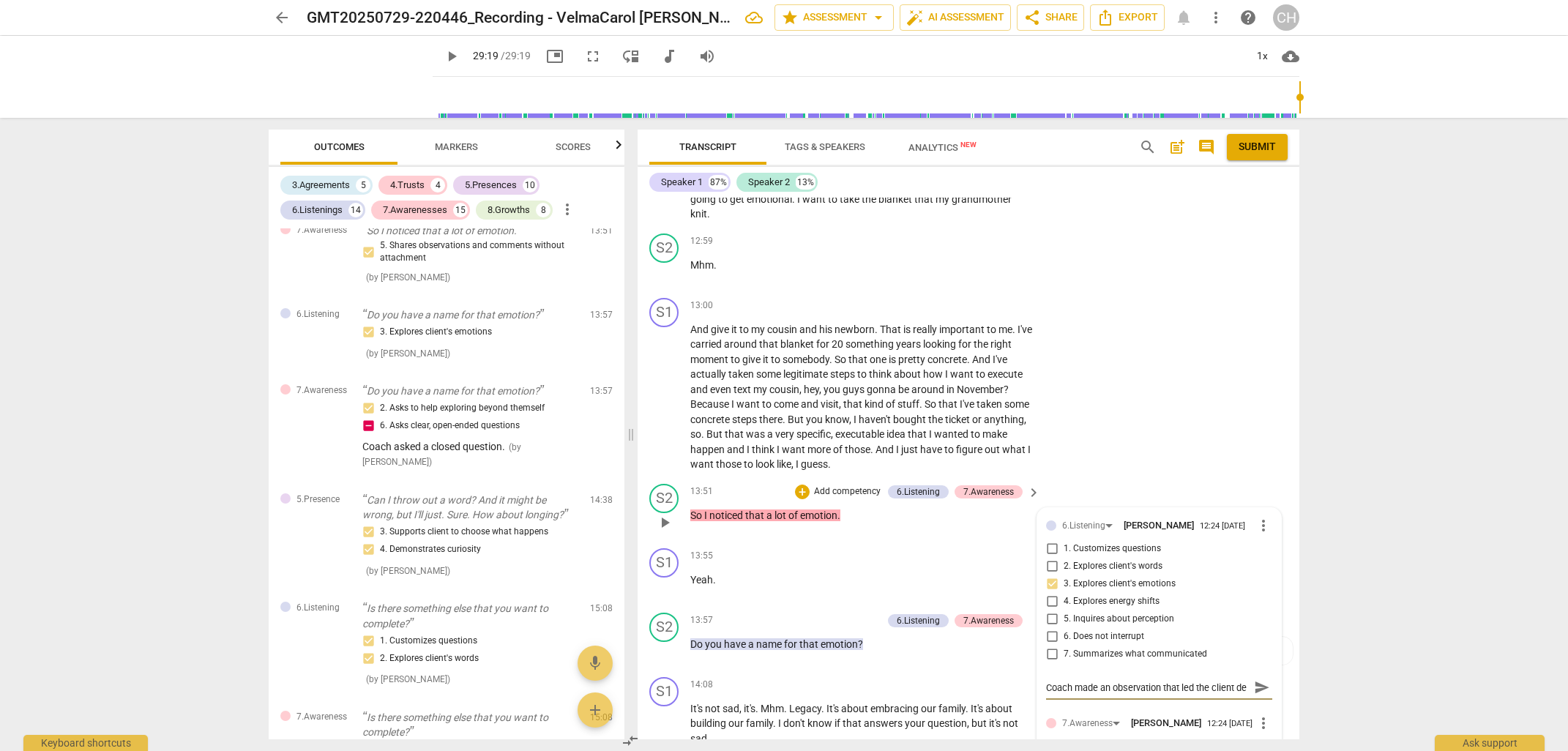
scroll to position [13, 0]
click at [846, 486] on p "Add competency" at bounding box center [847, 492] width 70 height 13
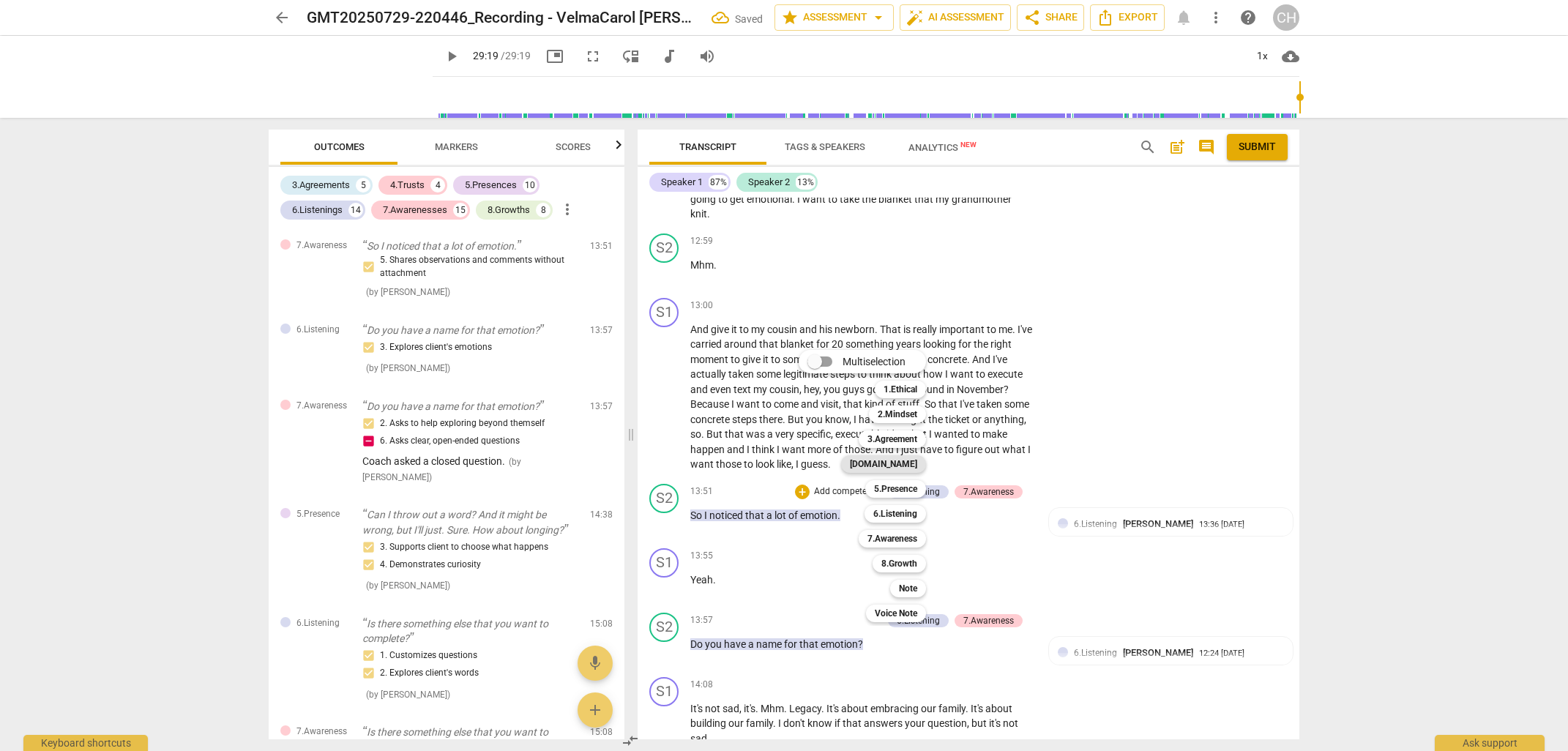
click at [917, 460] on b "[DOMAIN_NAME]" at bounding box center [883, 464] width 67 height 17
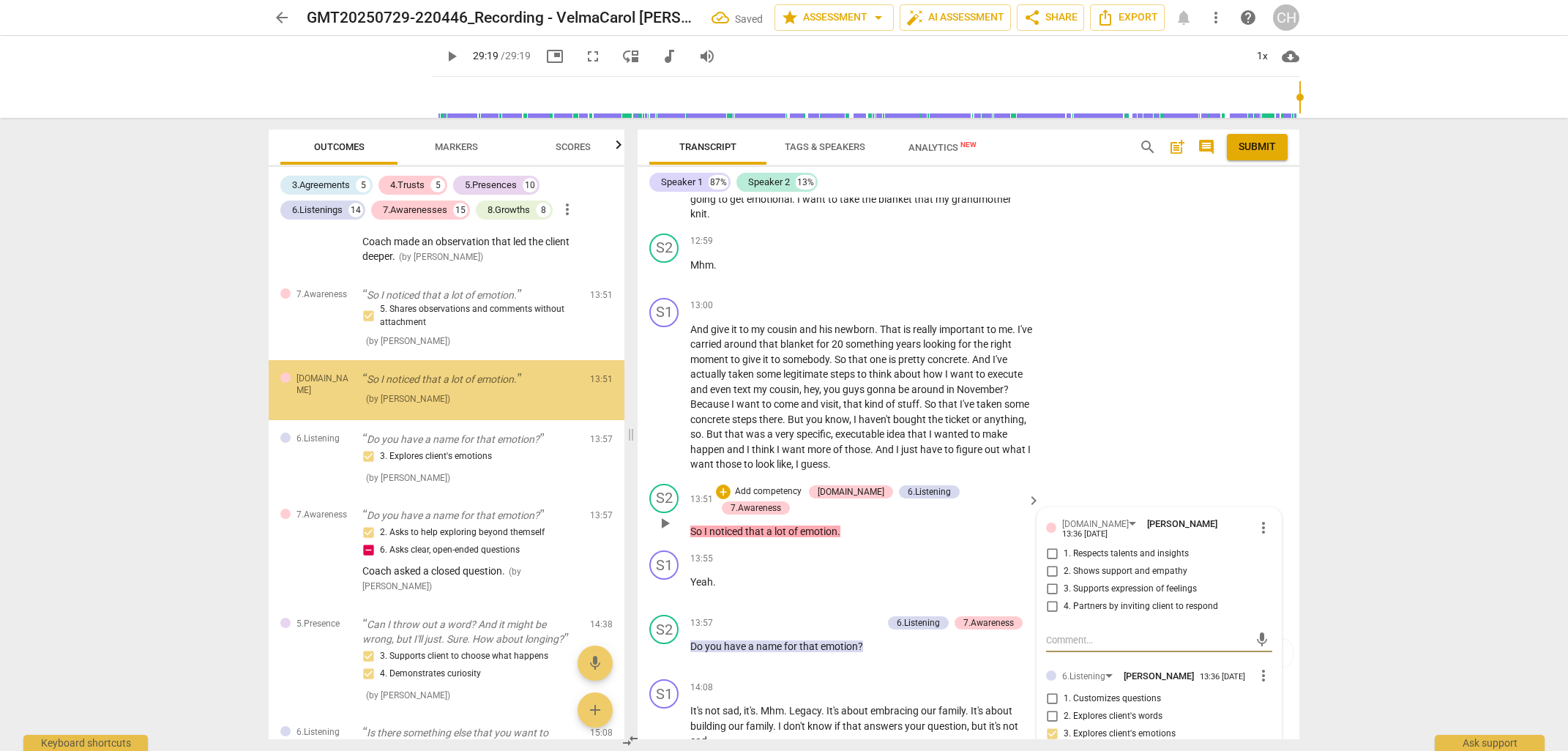
scroll to position [3407, 0]
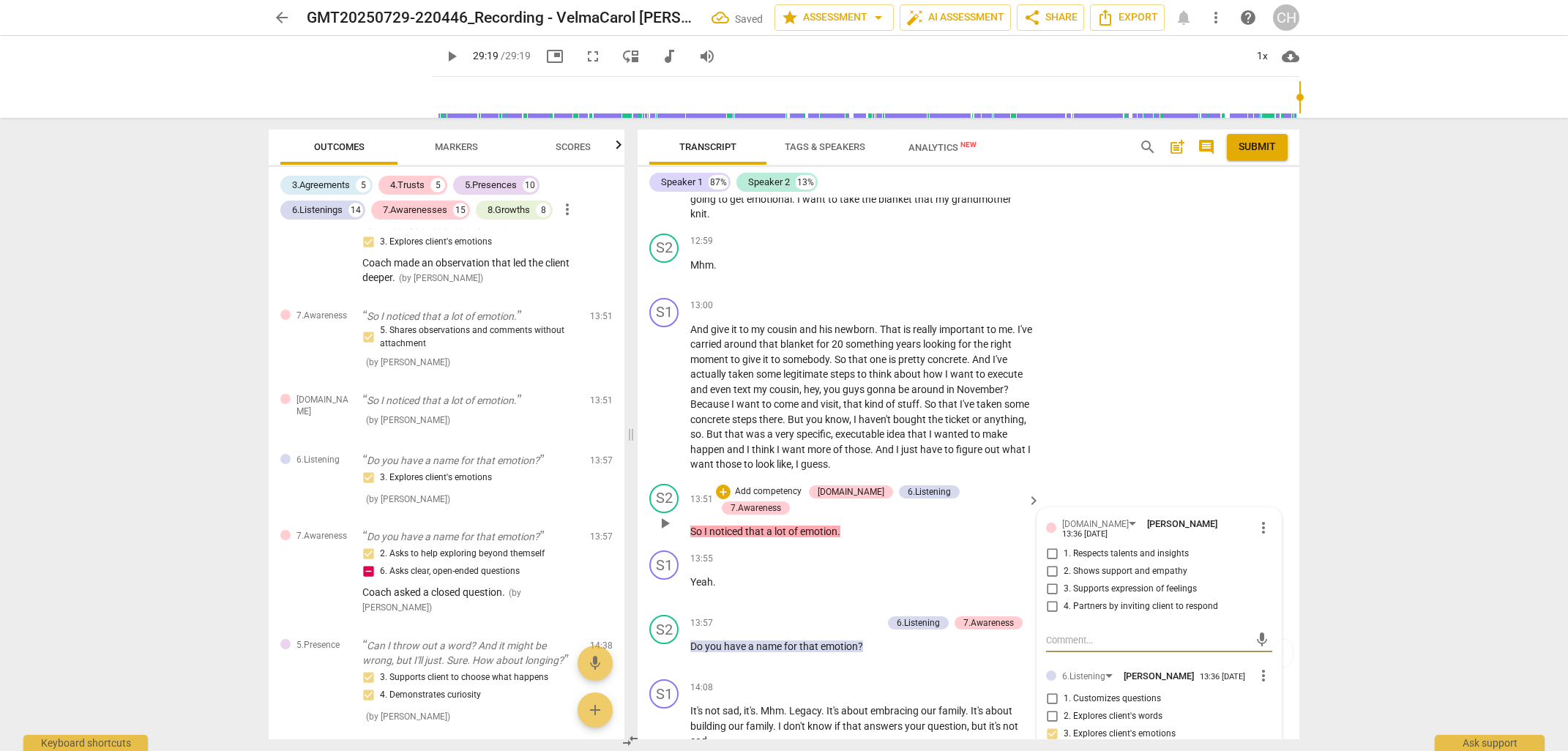
click at [1052, 563] on input "2. Shows support and empathy" at bounding box center [1052, 572] width 24 height 17
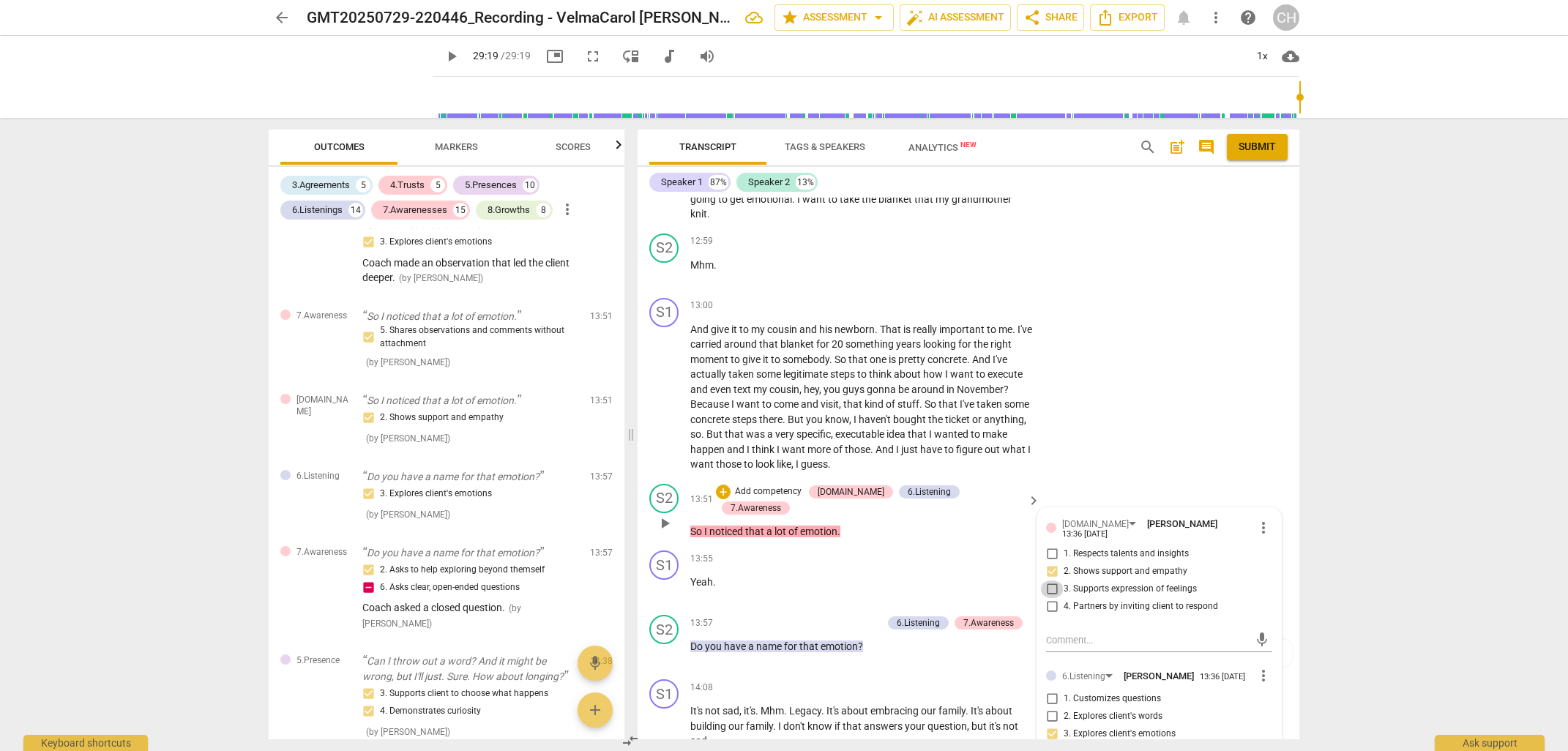
click at [1049, 581] on input "3. Supports expression of feelings" at bounding box center [1052, 589] width 24 height 17
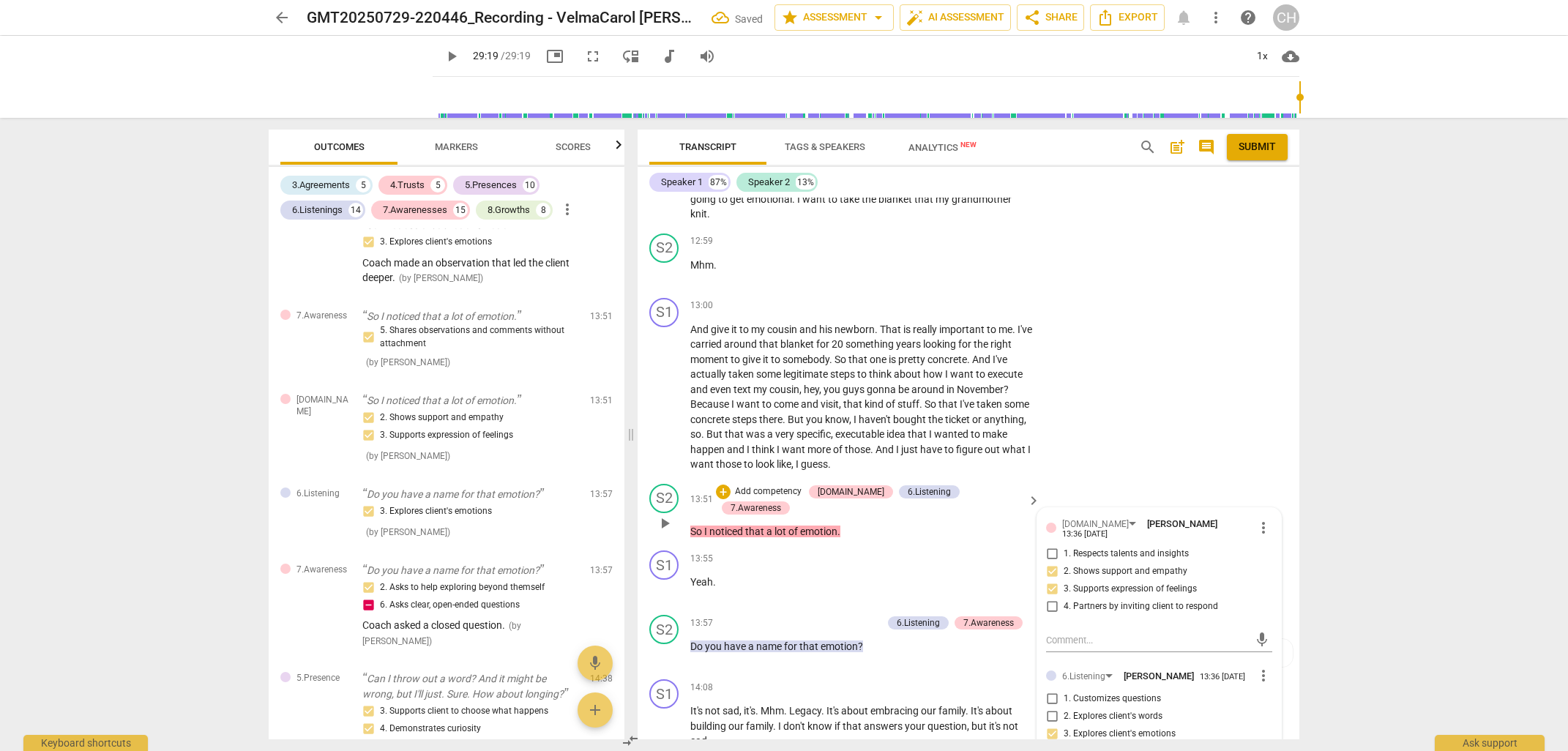
click at [788, 486] on p "Add competency" at bounding box center [768, 492] width 70 height 13
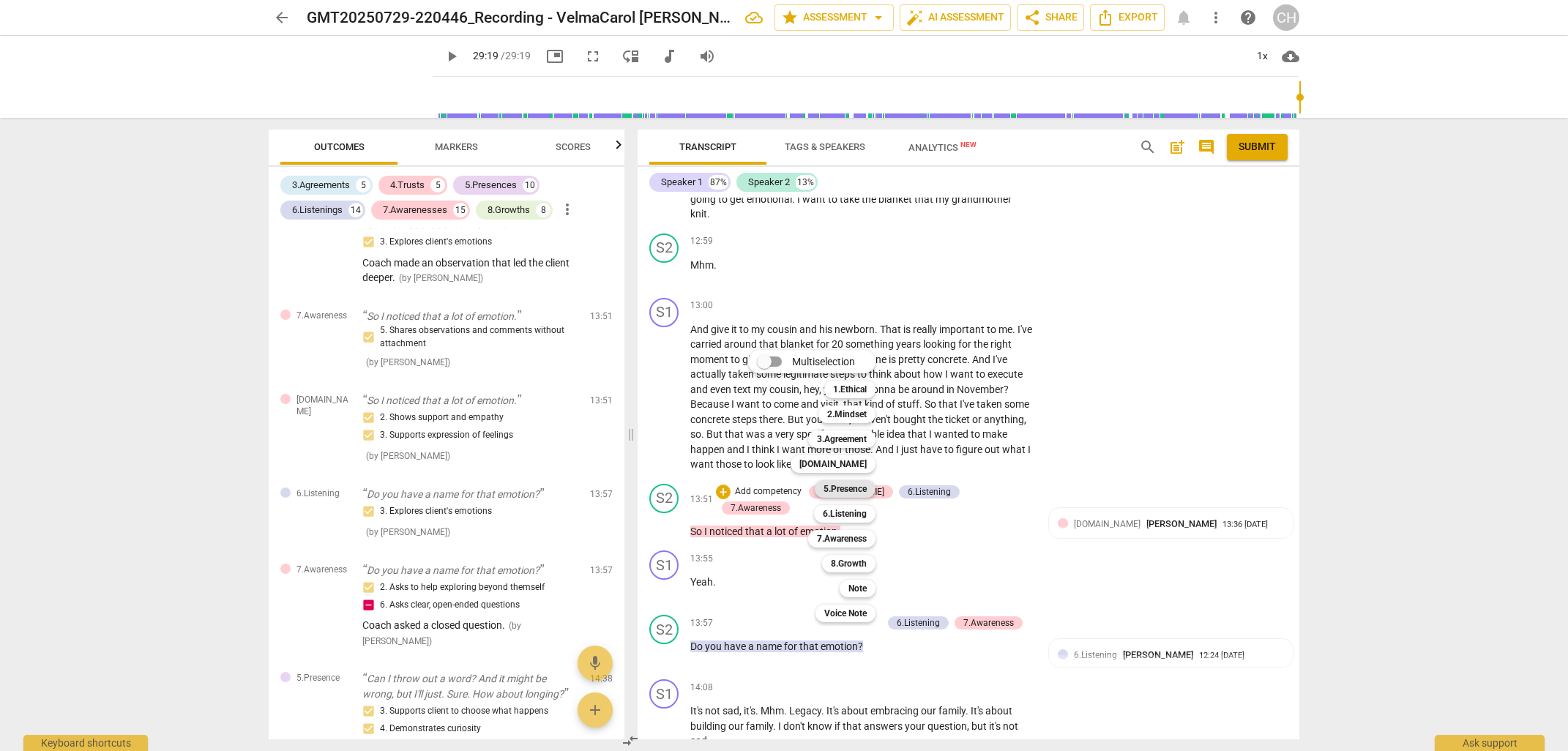
click at [857, 489] on b "5.Presence" at bounding box center [845, 489] width 44 height 17
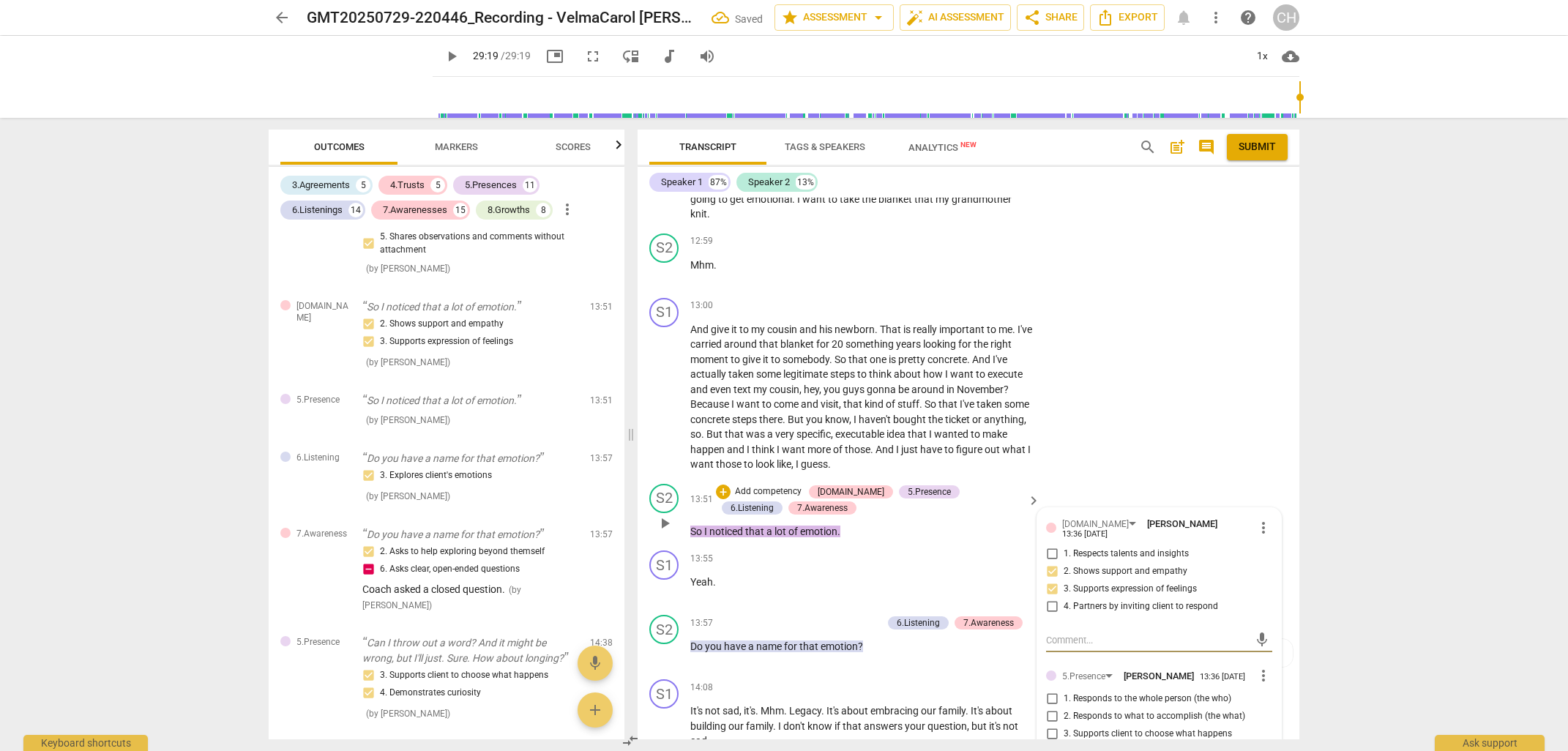
scroll to position [4037, 0]
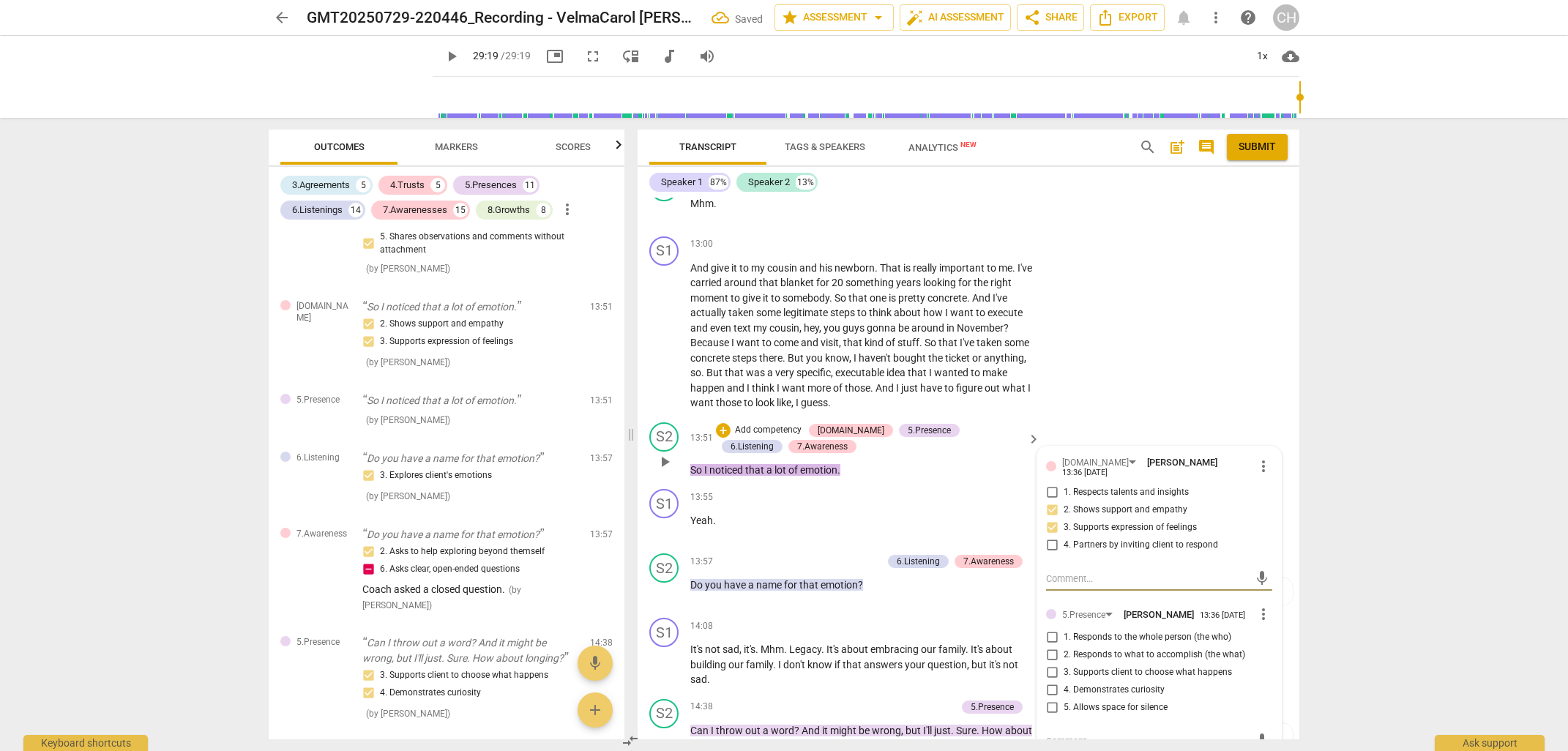
click at [1050, 633] on input "1. Responds to the whole person (the who)" at bounding box center [1052, 638] width 24 height 17
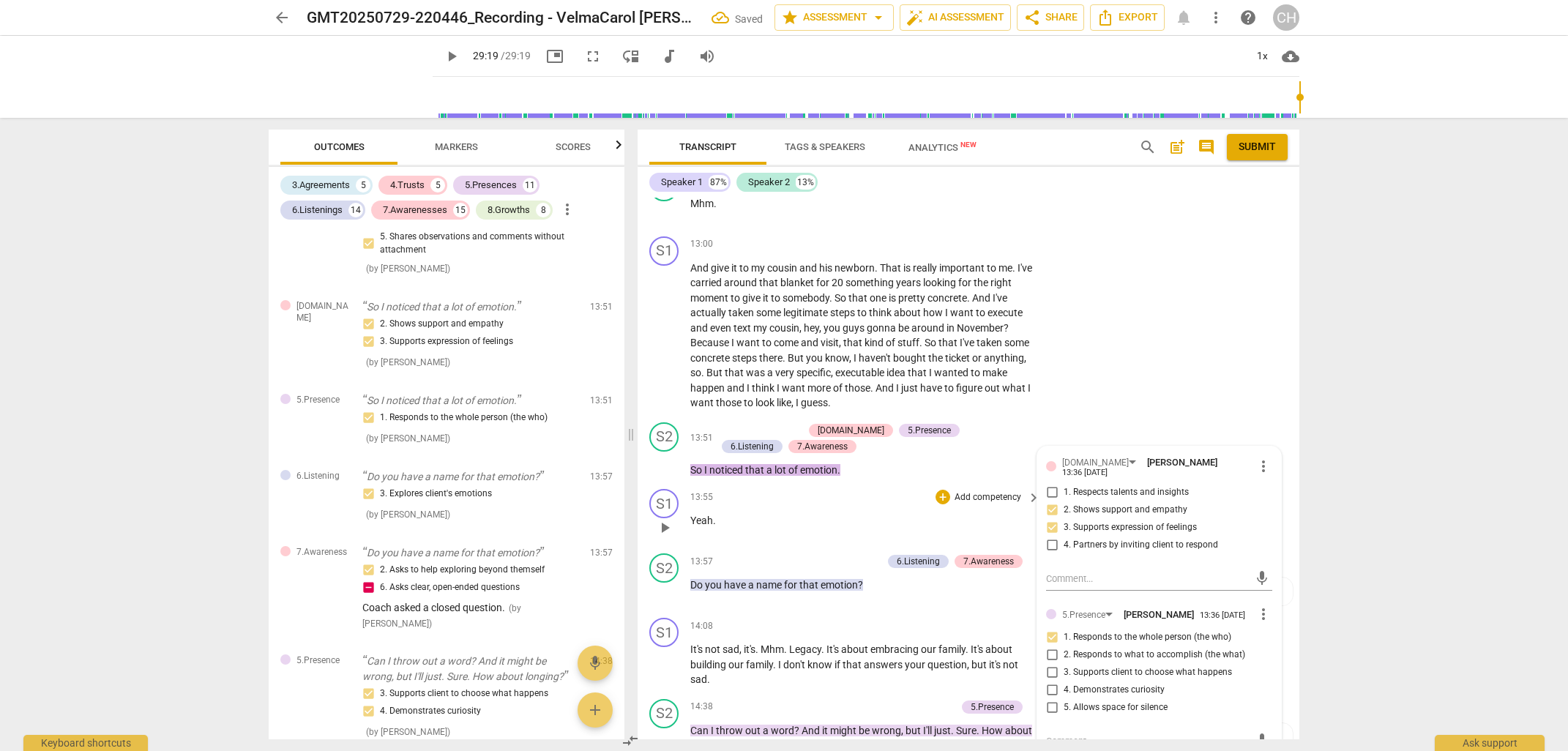
click at [811, 514] on p "Yeah ." at bounding box center [861, 520] width 343 height 15
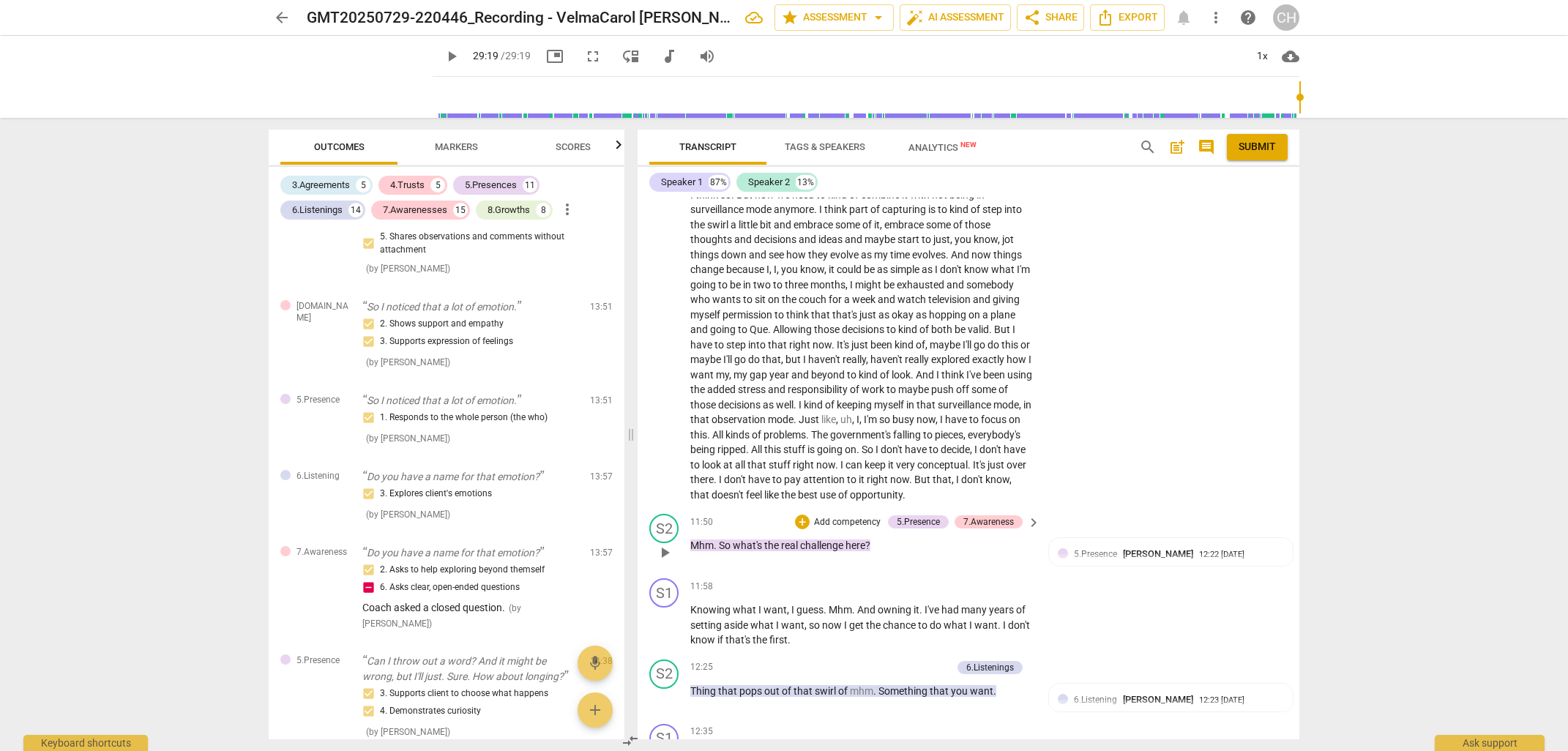
scroll to position [3385, 0]
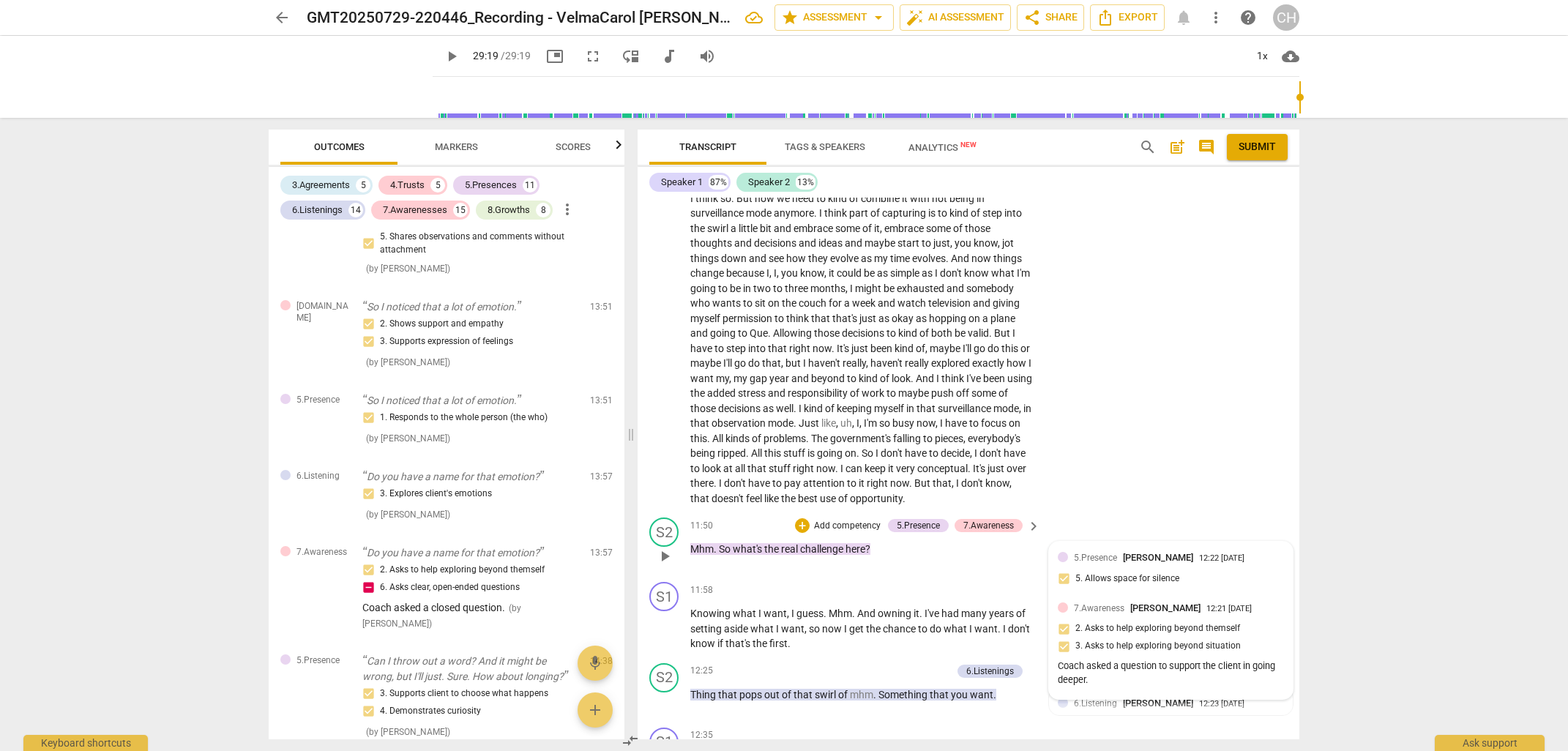
click at [1095, 574] on div "5.[PERSON_NAME] 12:22 [DATE] 5. Allows space for silence" at bounding box center [1170, 573] width 226 height 44
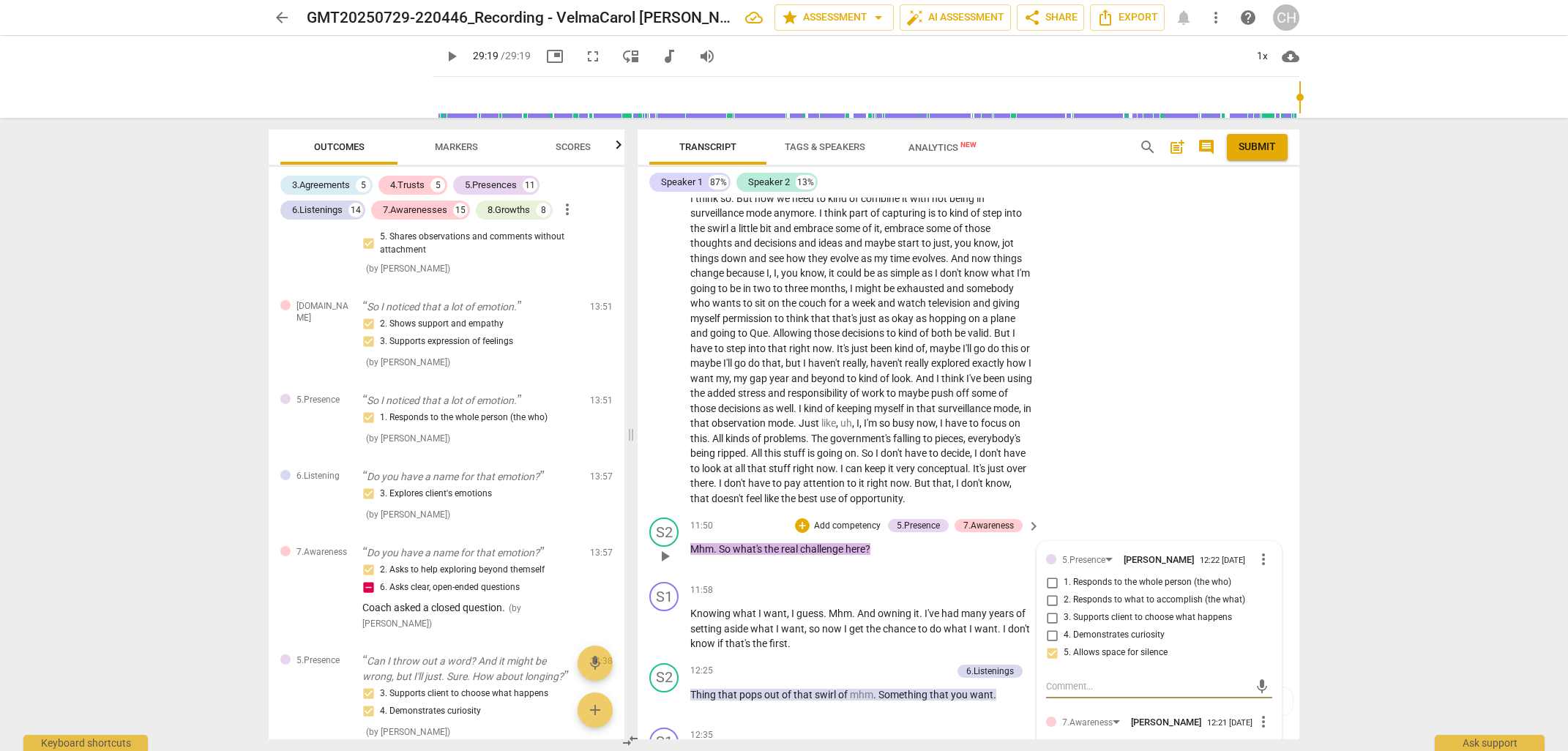
click at [1052, 639] on input "4. Demonstrates curiosity" at bounding box center [1052, 635] width 24 height 17
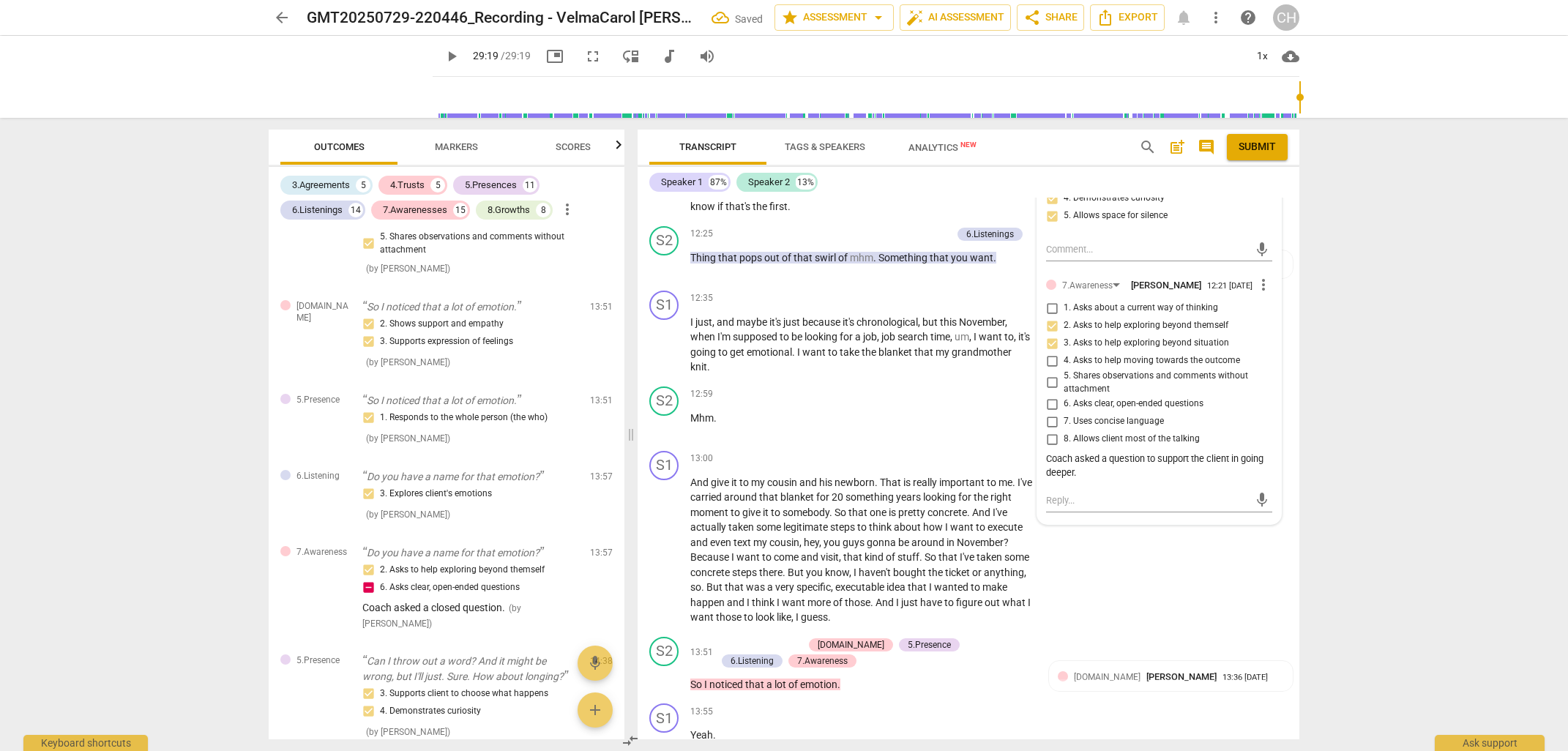
scroll to position [3829, 0]
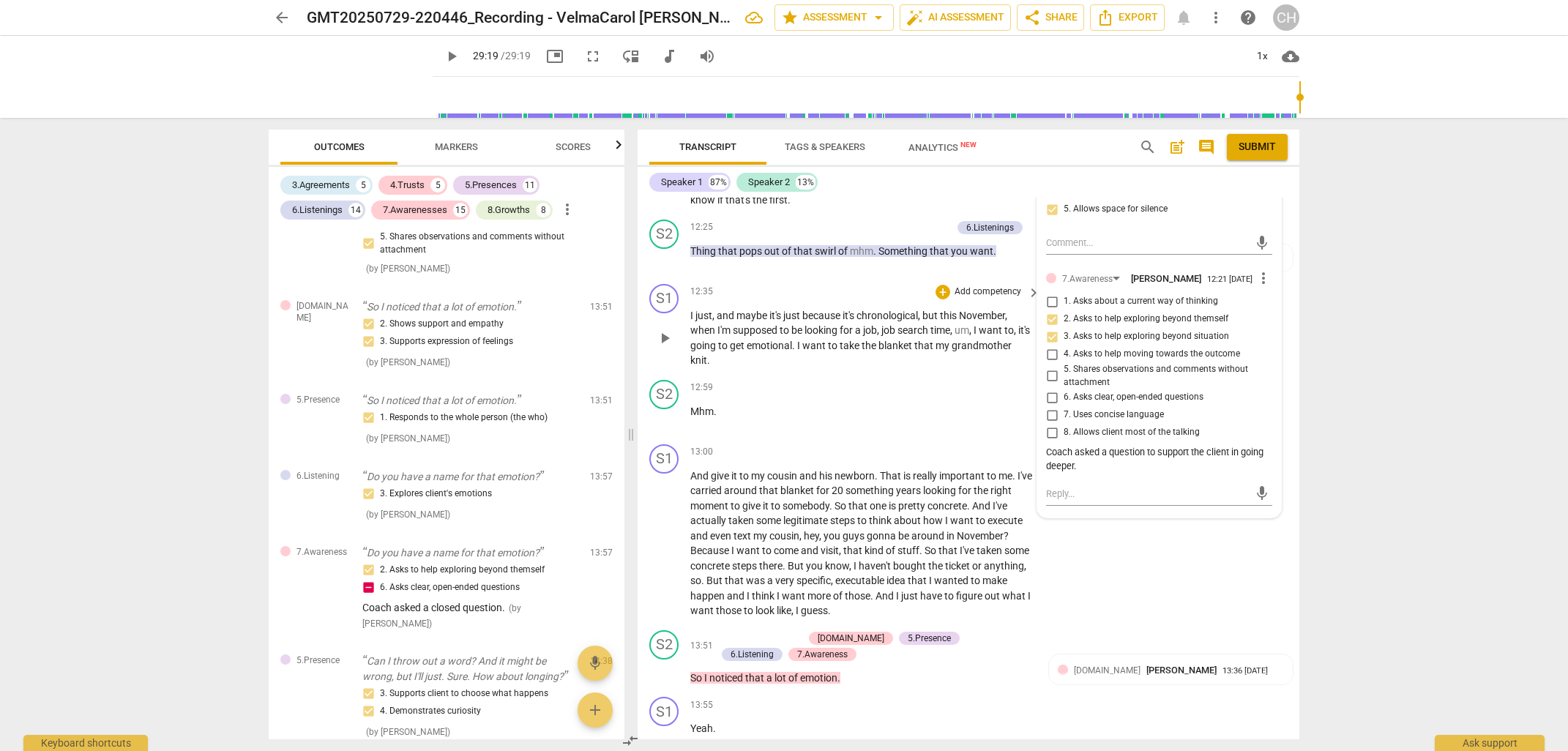
click at [801, 284] on div "12:35 + Add competency keyboard_arrow_right" at bounding box center [866, 292] width 352 height 16
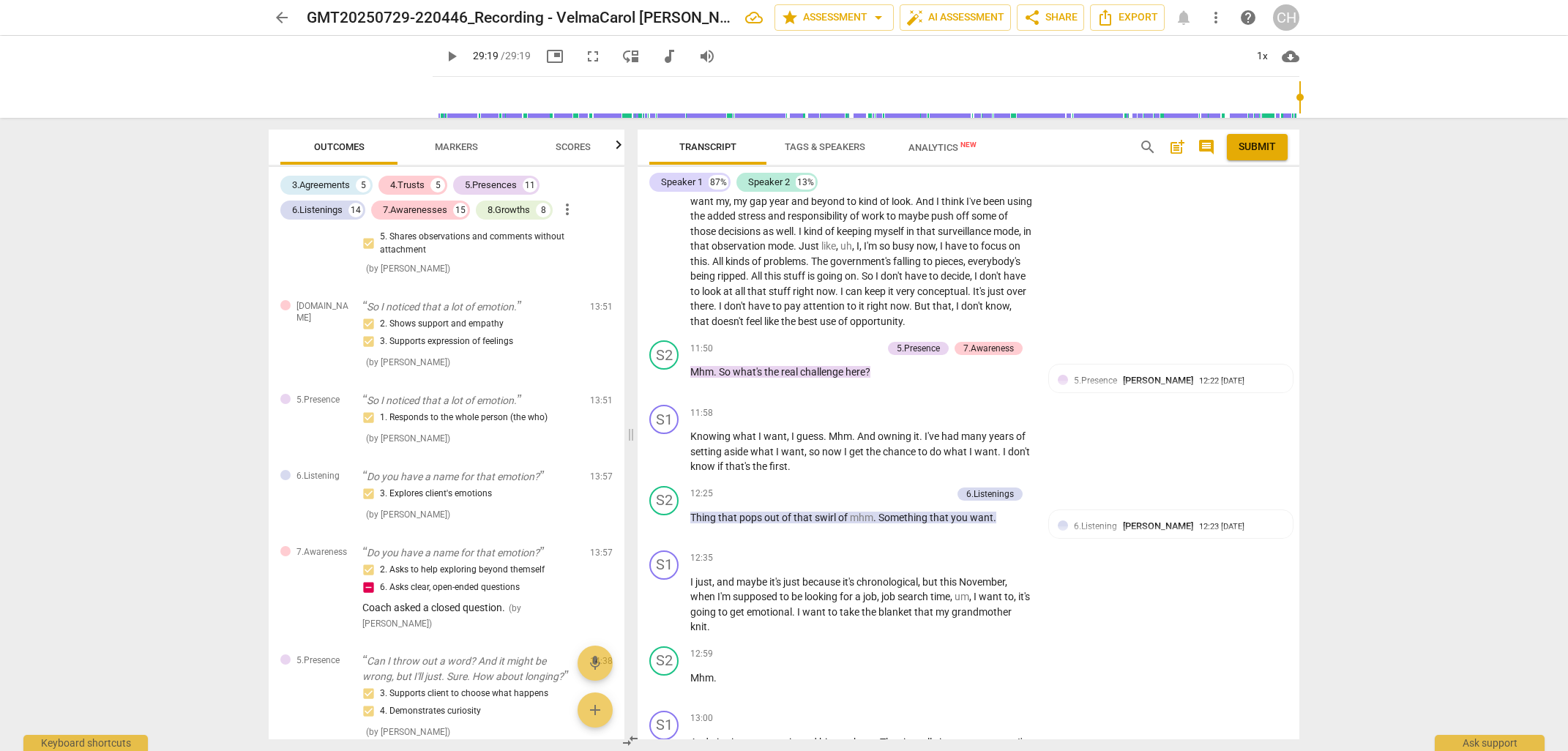
scroll to position [3566, 0]
click at [825, 341] on p "Add competency" at bounding box center [847, 346] width 70 height 13
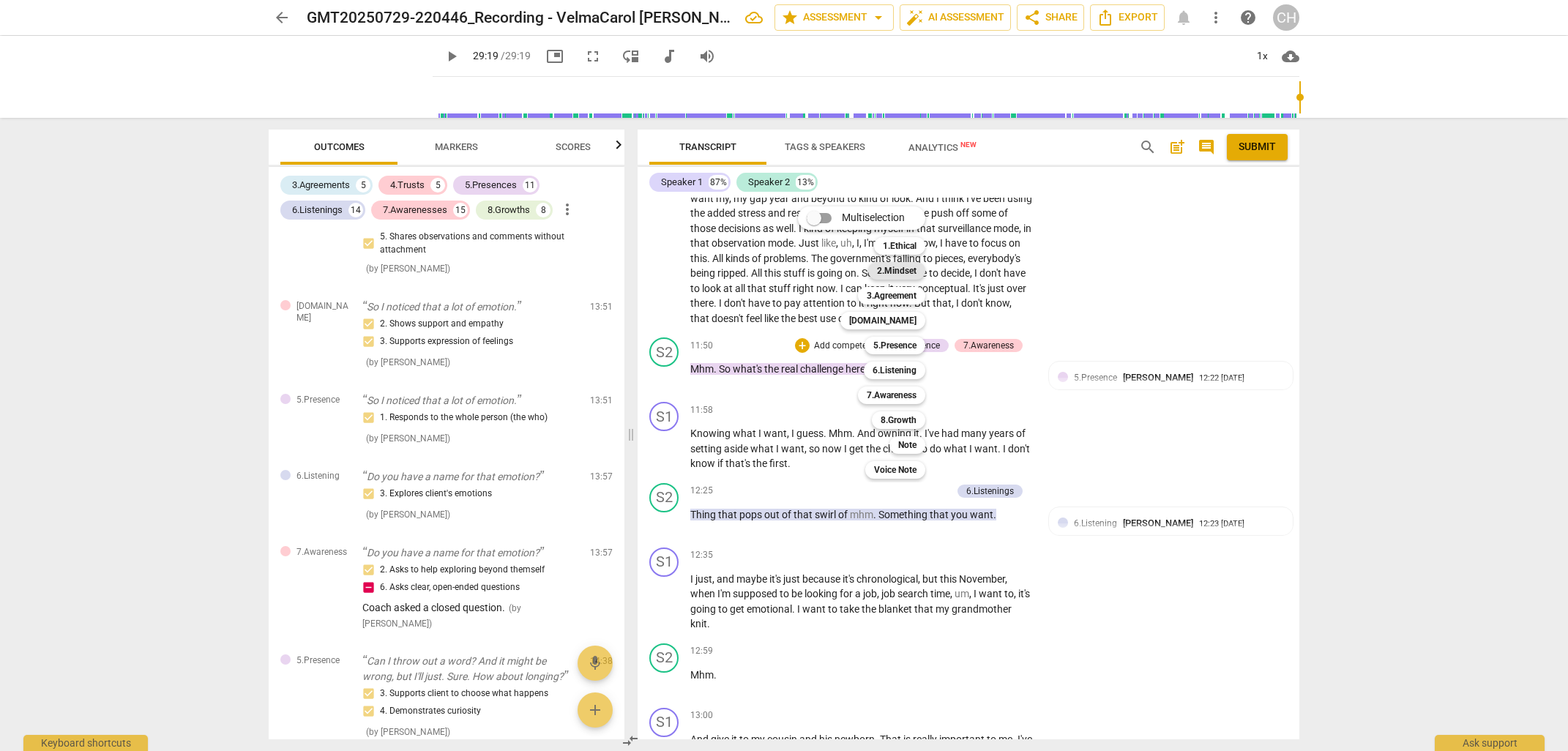
click at [913, 265] on b "2.Mindset" at bounding box center [896, 271] width 40 height 17
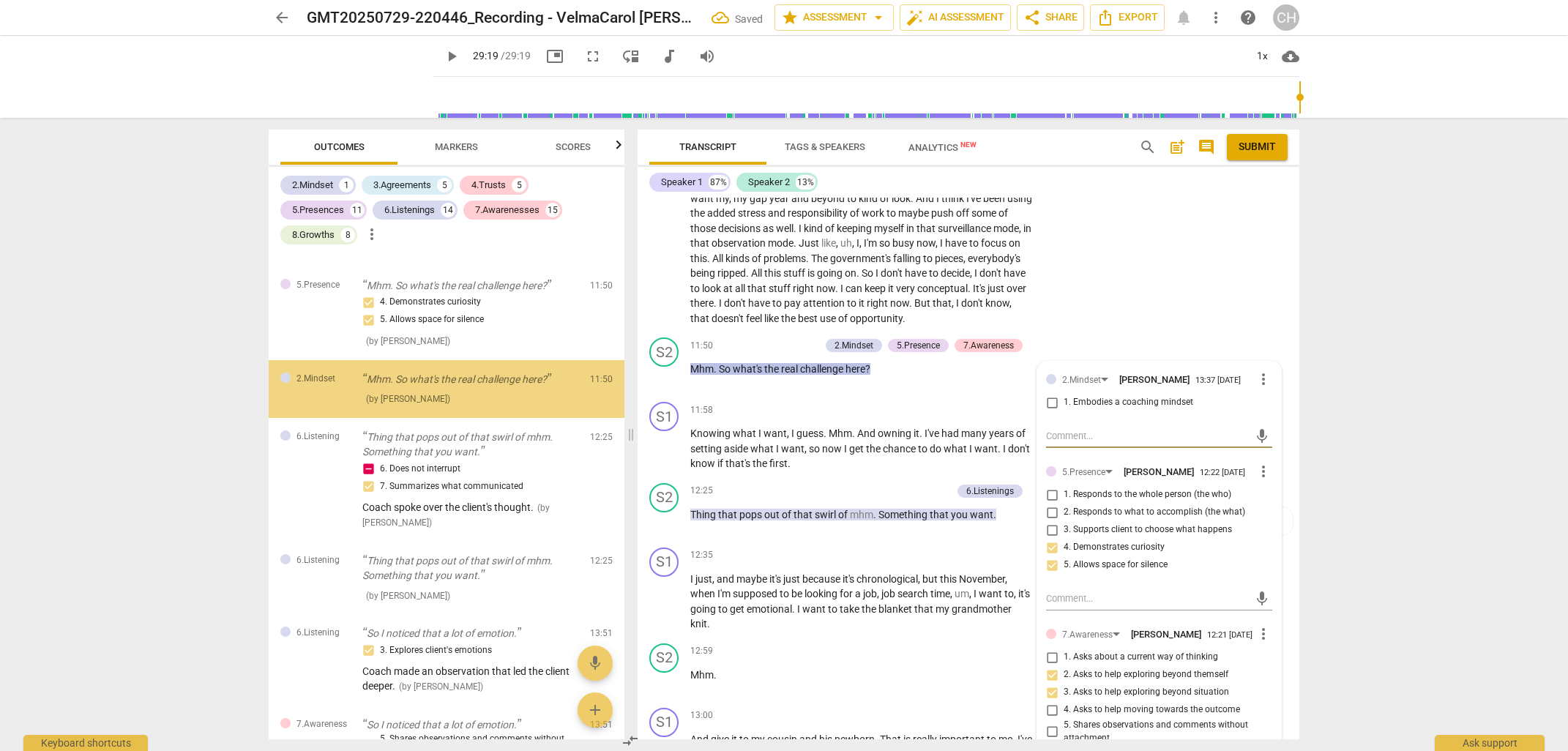
scroll to position [3066, 0]
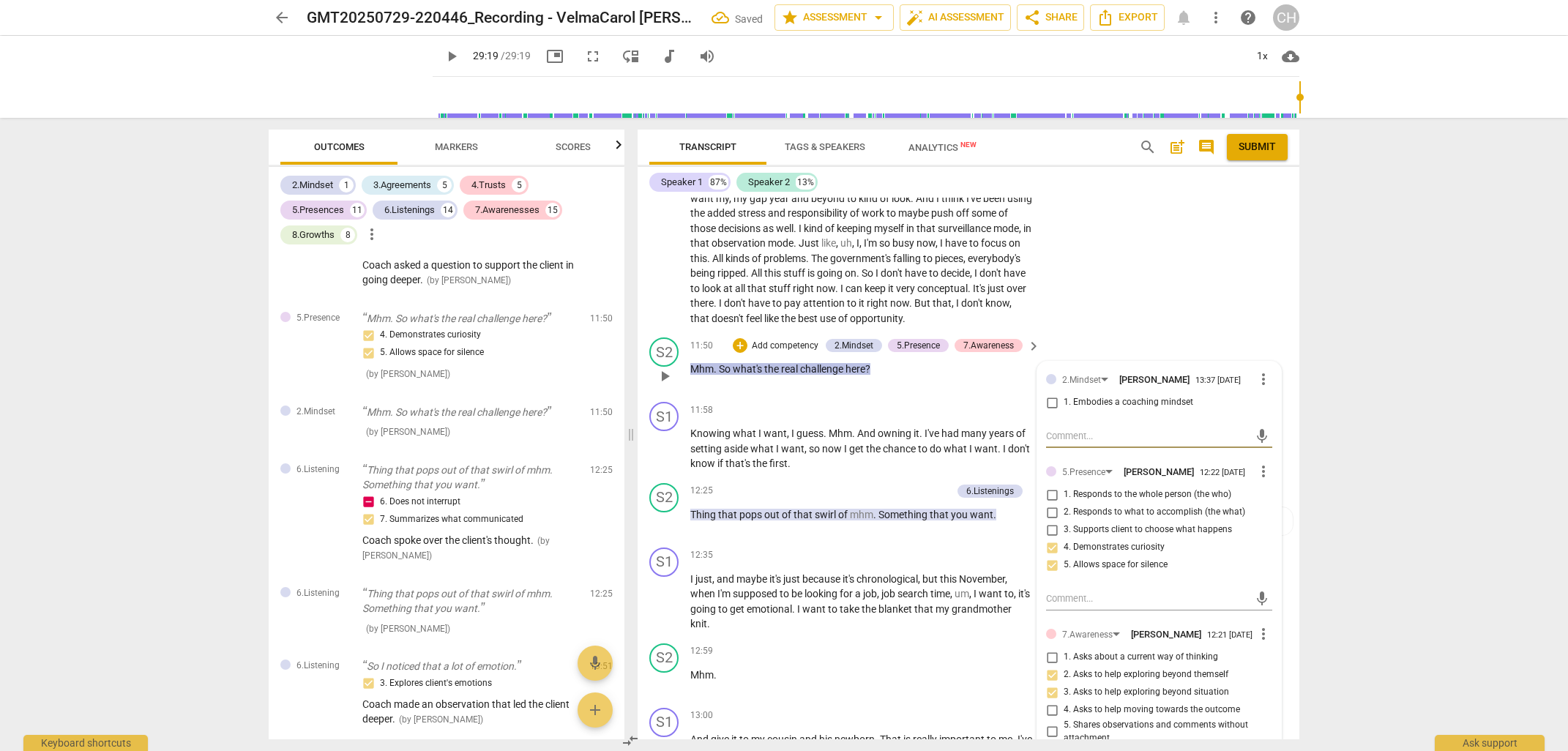
click at [1050, 406] on input "1. Embodies a coaching mindset" at bounding box center [1052, 402] width 24 height 17
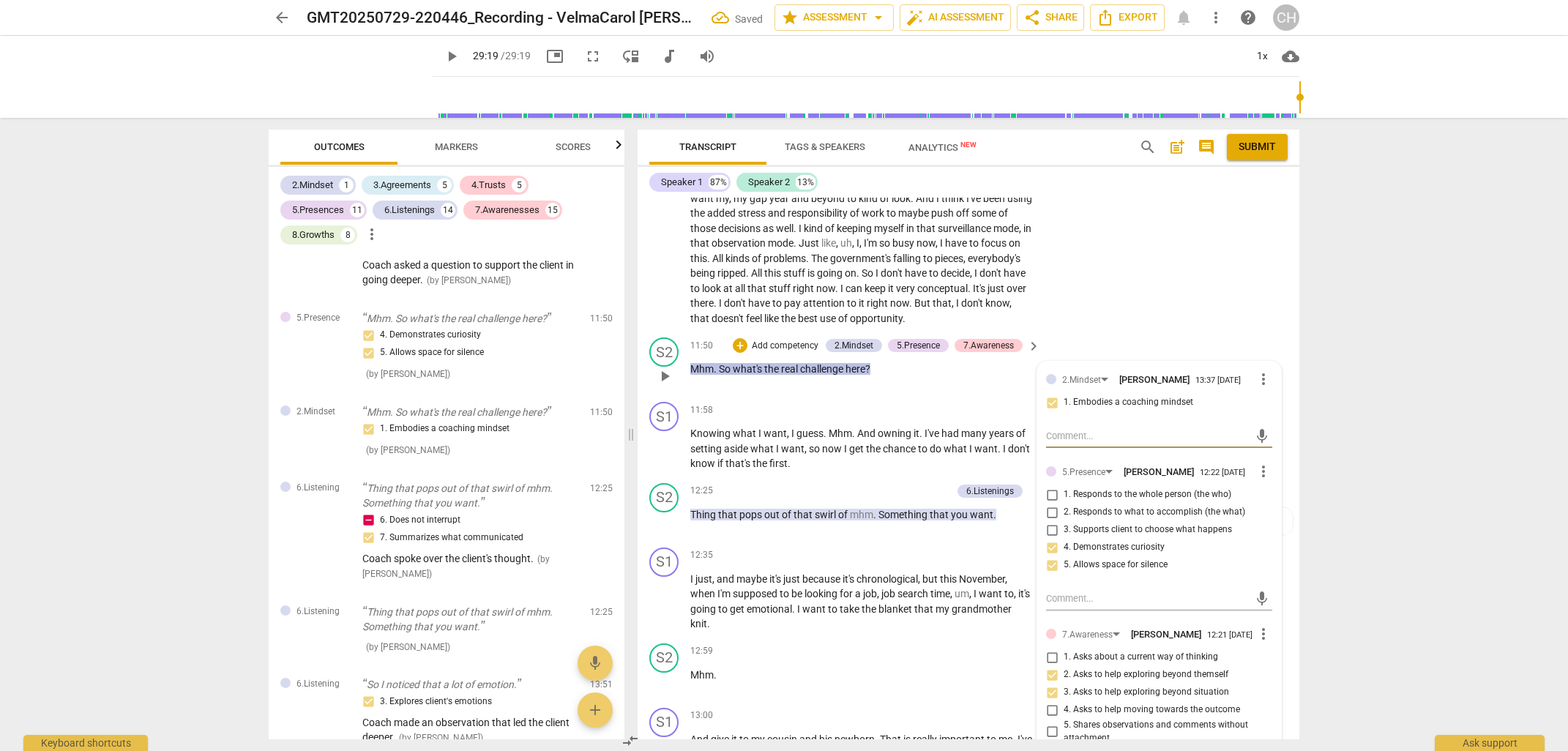
click at [1049, 436] on textarea at bounding box center [1147, 436] width 203 height 14
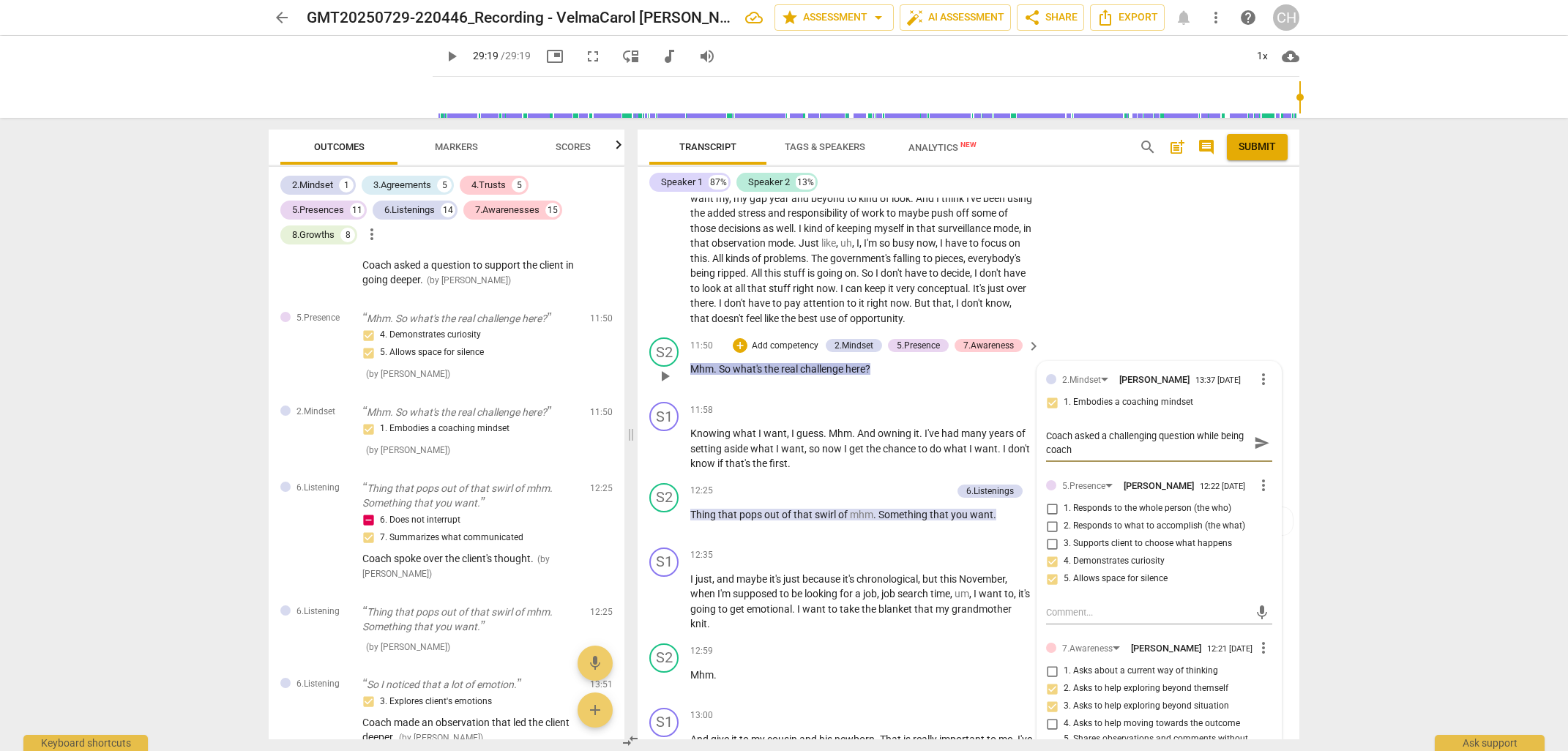
scroll to position [0, 0]
click at [892, 389] on div "S2 play_arrow pause 11:50 + Add competency 2.Mindset 5.Presence 7.Awareness key…" at bounding box center [968, 364] width 661 height 64
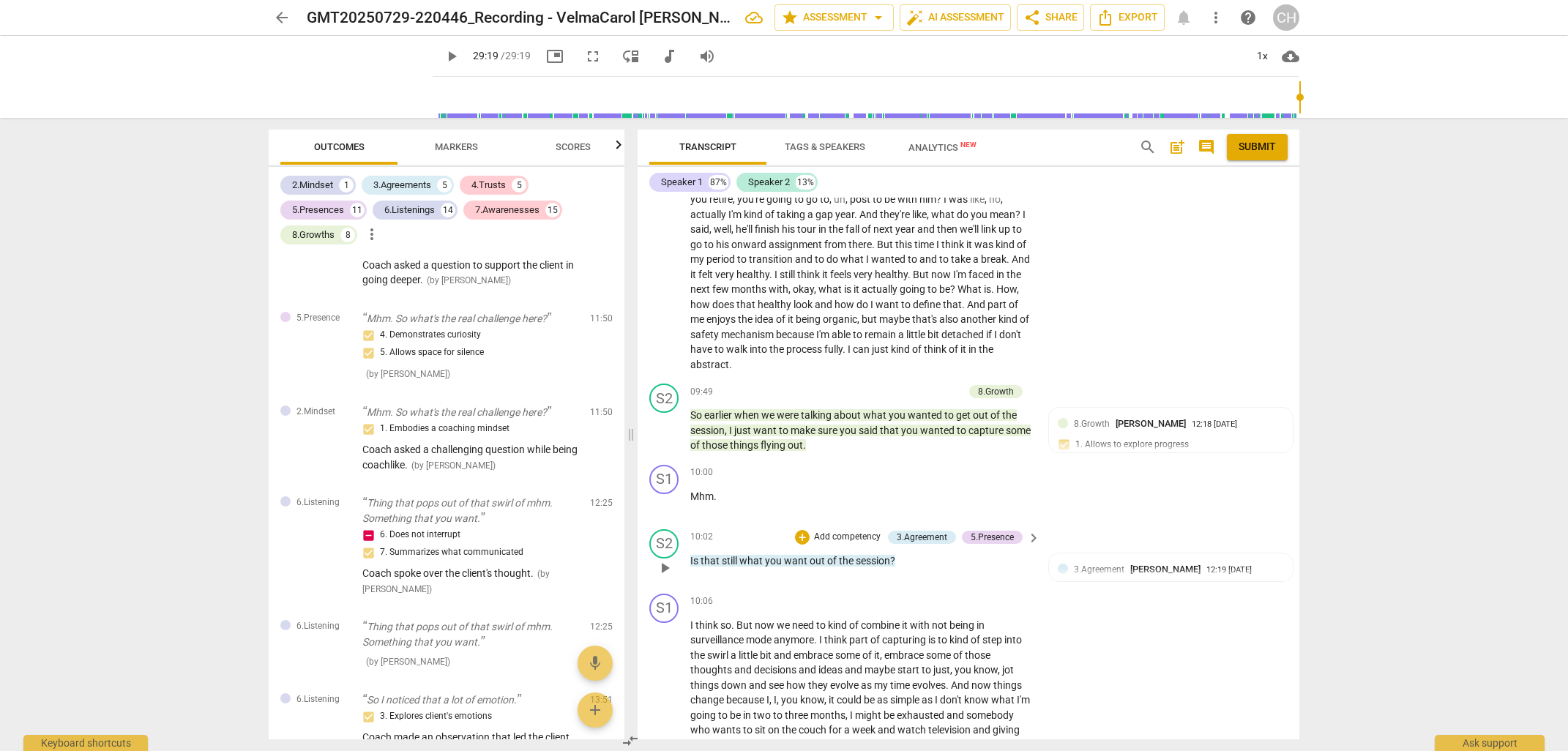
scroll to position [2963, 0]
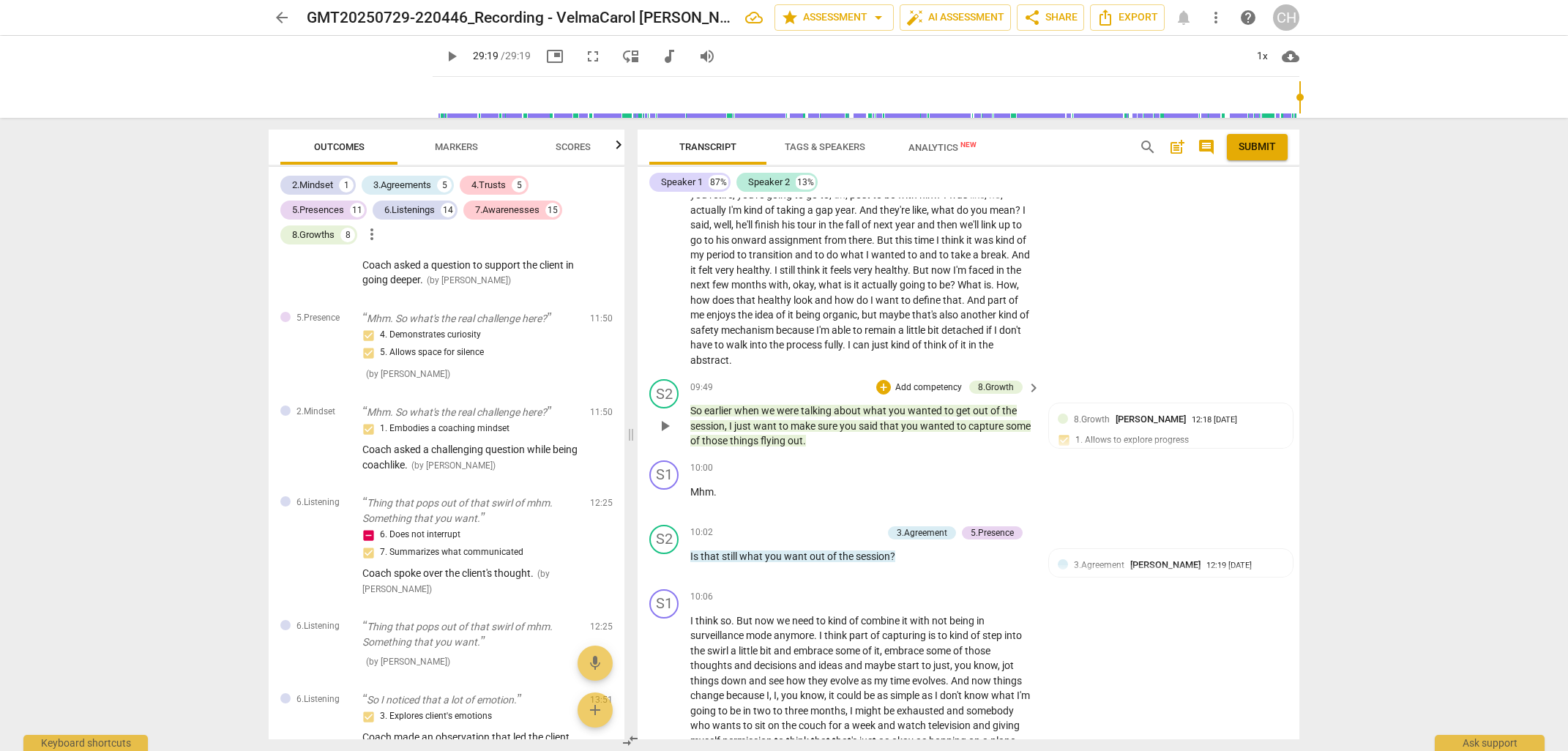
click at [821, 379] on div "09:49 + Add competency 8.Growth keyboard_arrow_right" at bounding box center [866, 387] width 352 height 16
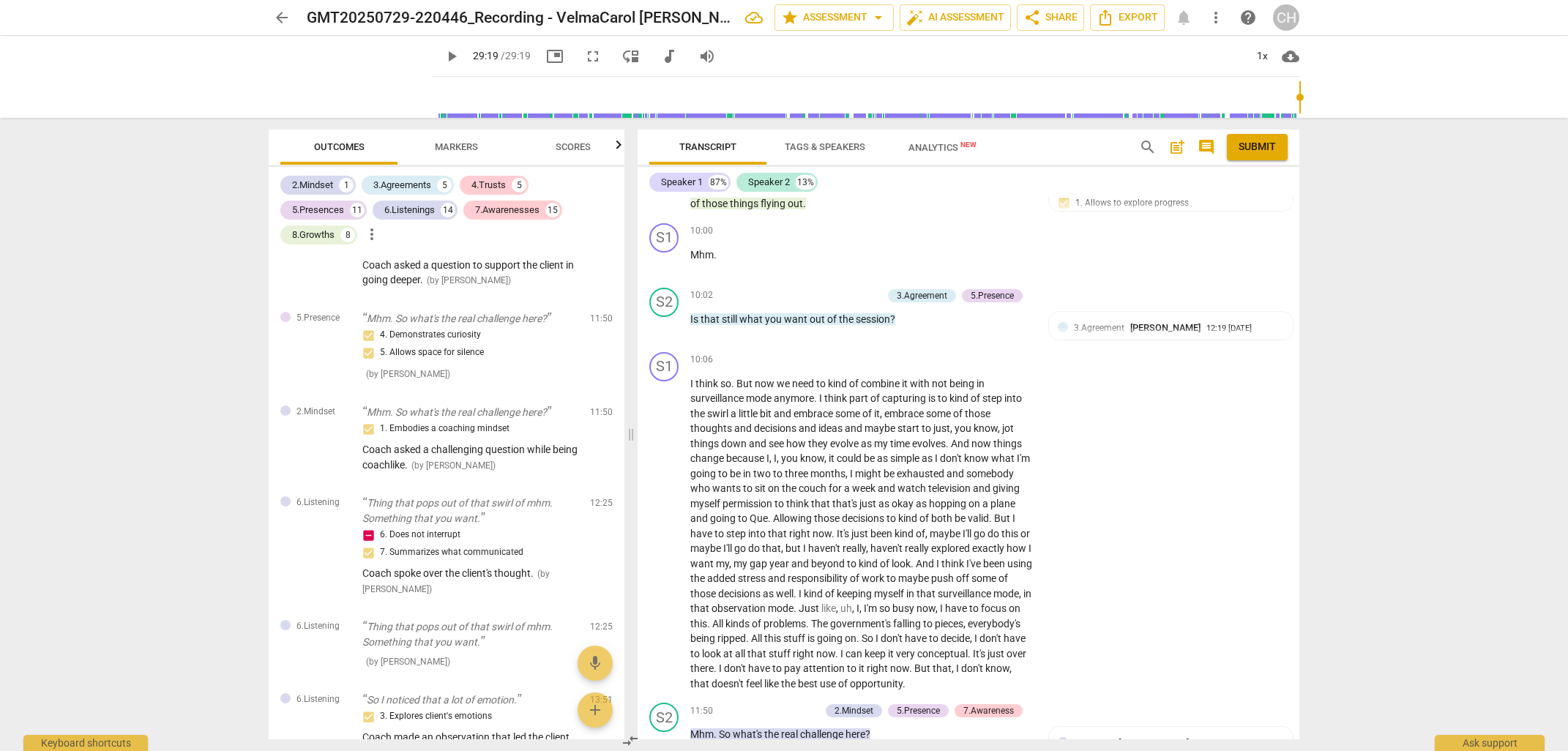
scroll to position [3202, 0]
click at [828, 287] on p "Add competency" at bounding box center [847, 293] width 70 height 13
click at [890, 201] on b "2.Mindset" at bounding box center [896, 204] width 40 height 17
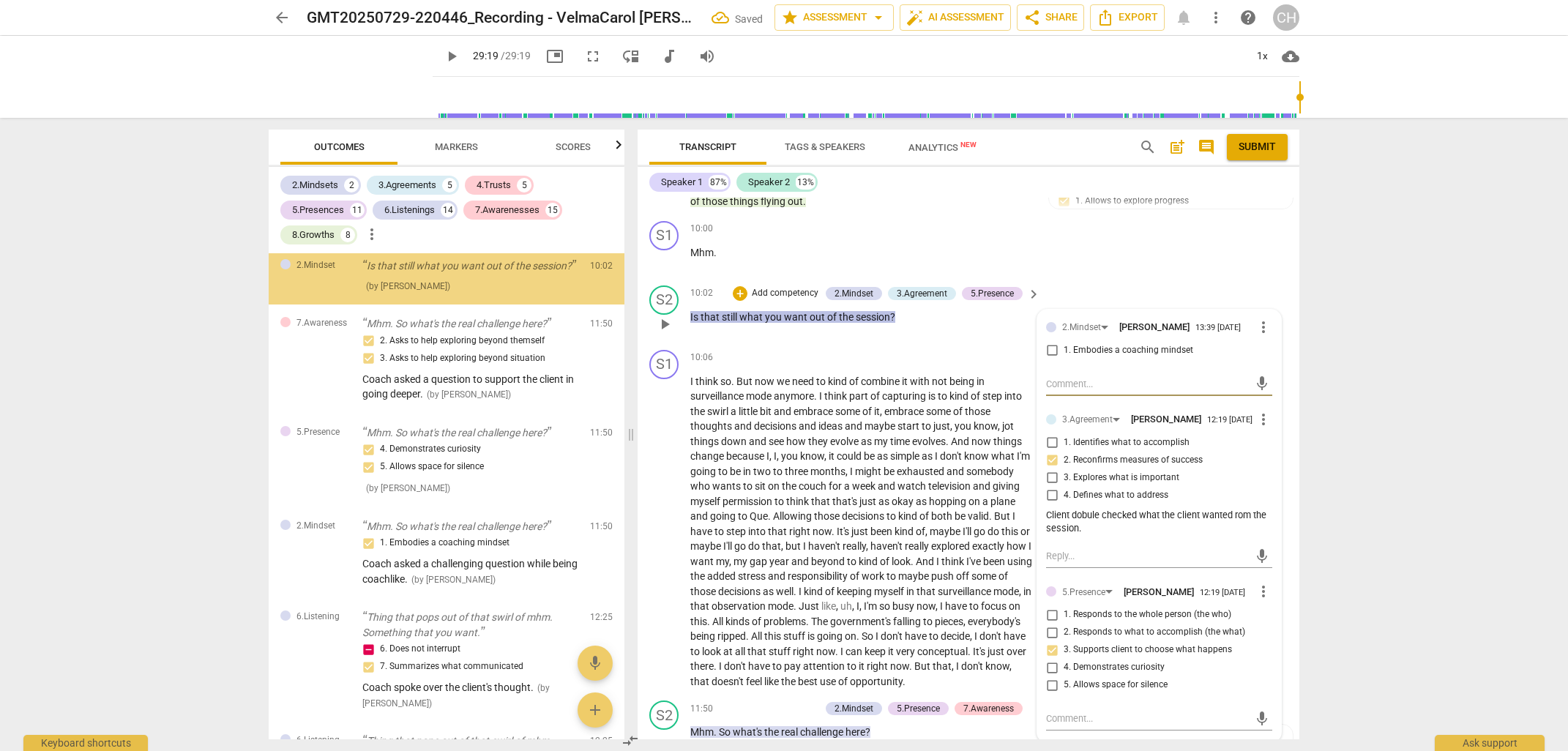
scroll to position [2871, 0]
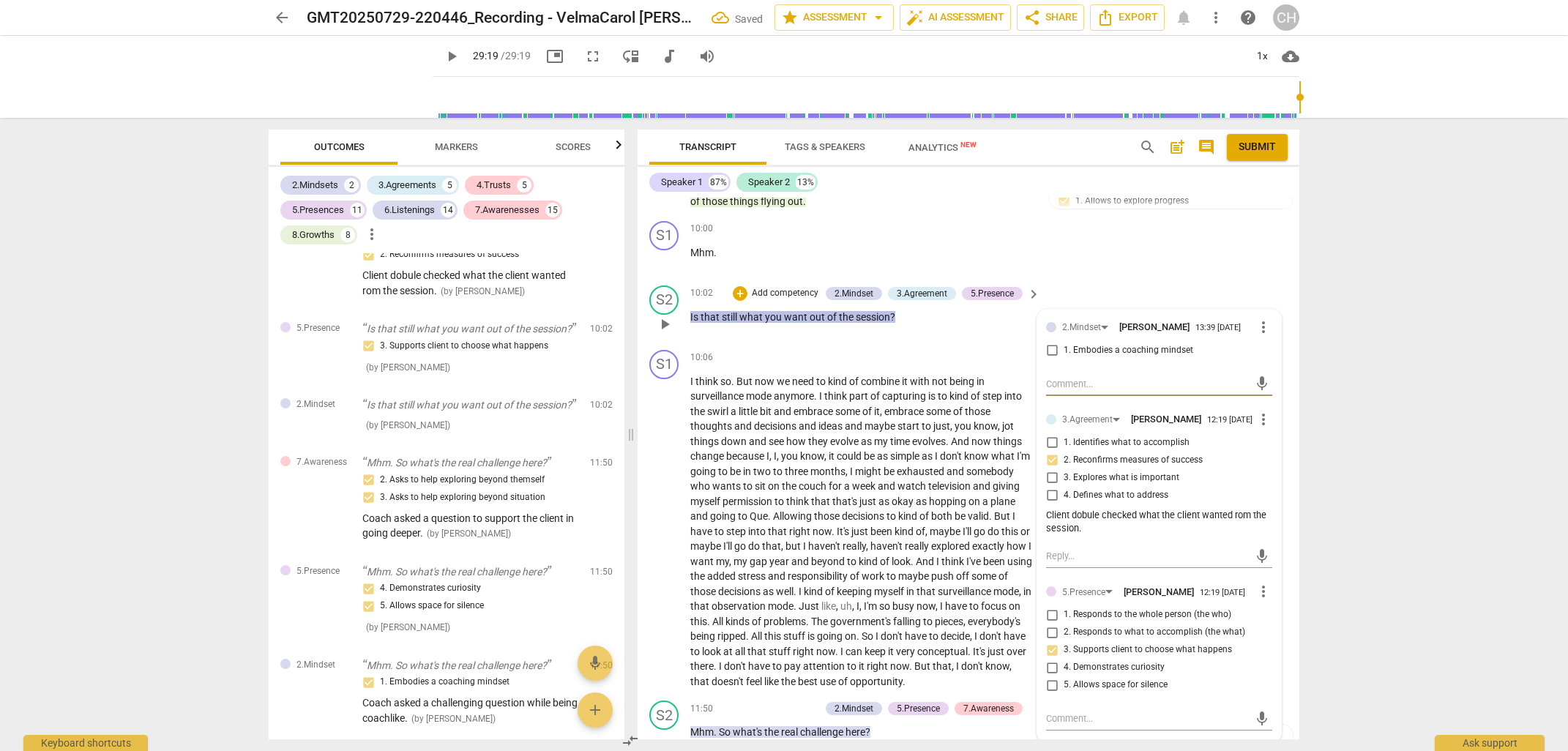
click at [1050, 342] on input "1. Embodies a coaching mindset" at bounding box center [1052, 351] width 24 height 17
click at [1054, 377] on textarea at bounding box center [1147, 384] width 203 height 14
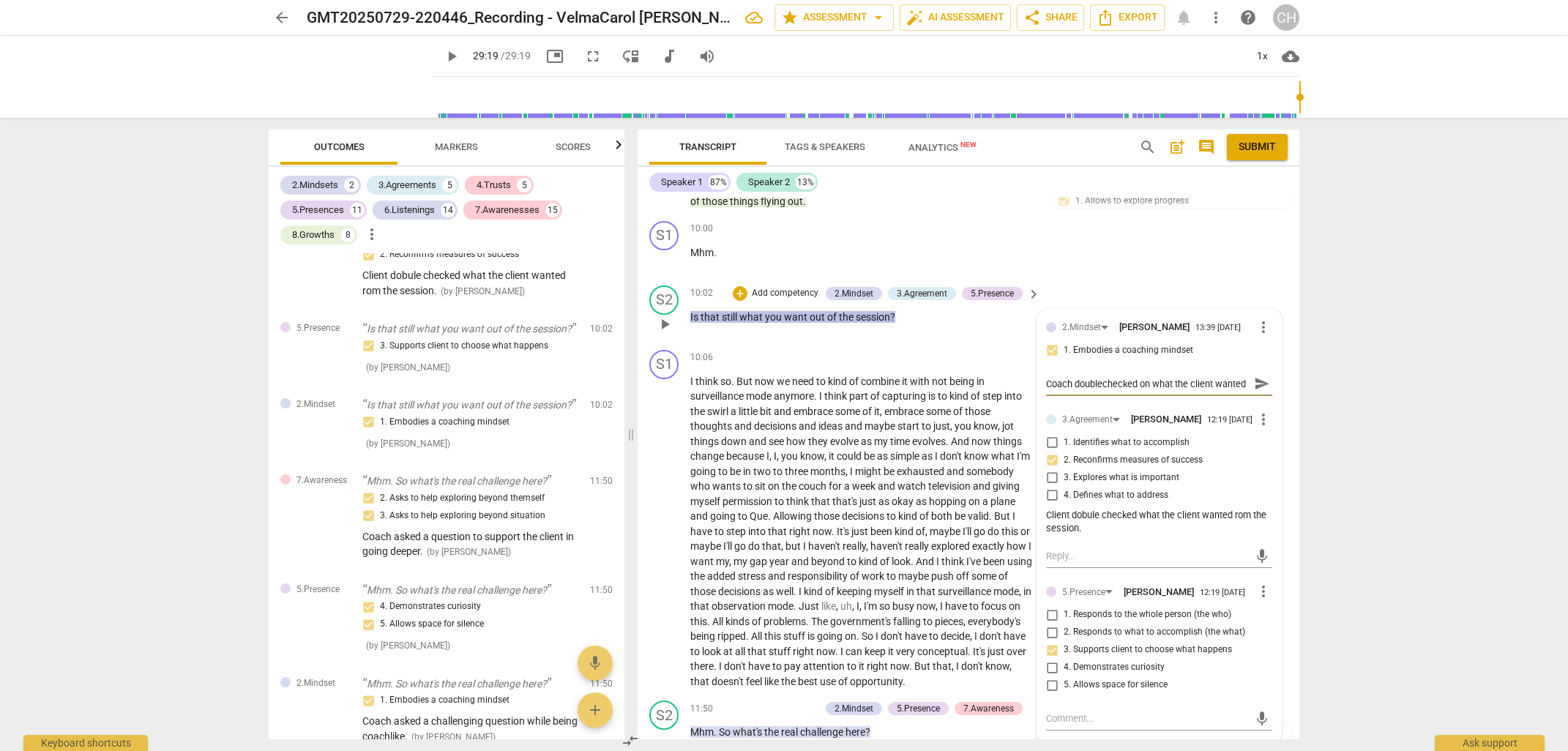
scroll to position [12, 0]
click at [886, 324] on div "S2 play_arrow pause 10:02 + Add competency 2.Mindset 3.Agreement 5.Presence key…" at bounding box center [968, 311] width 661 height 64
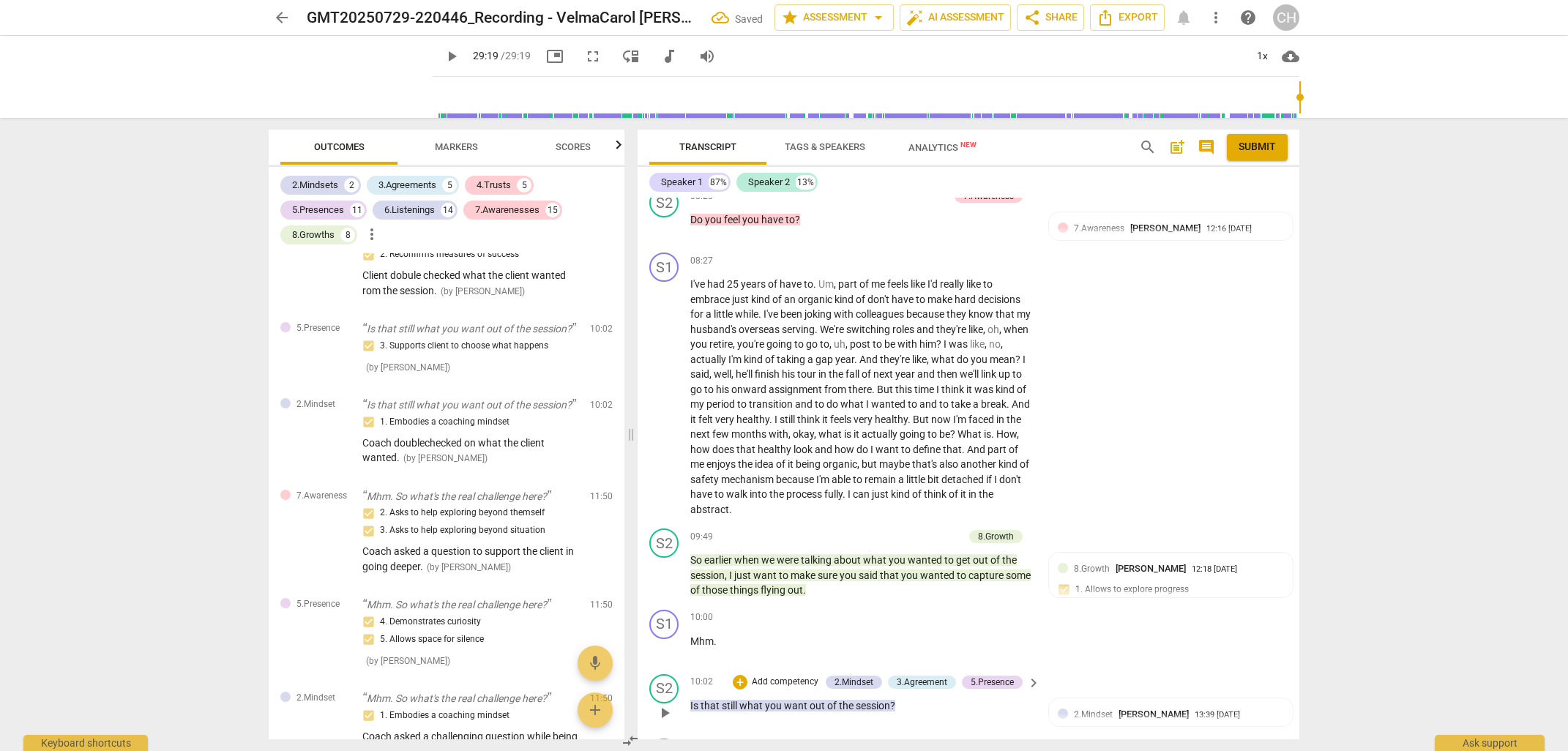
scroll to position [2810, 0]
click at [568, 142] on span "Scores" at bounding box center [573, 147] width 35 height 11
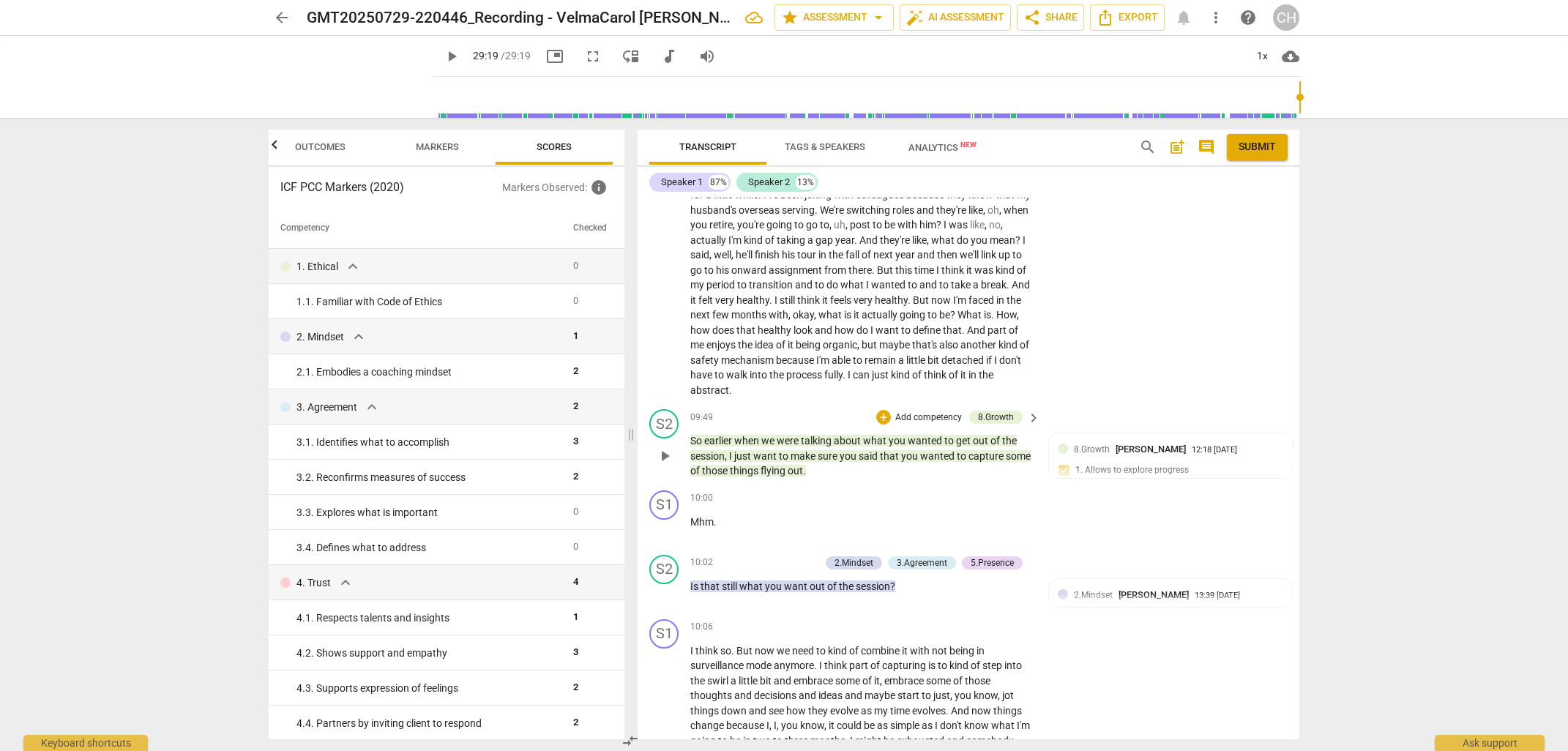
scroll to position [2937, 0]
click at [784, 553] on p "Add competency" at bounding box center [785, 559] width 70 height 13
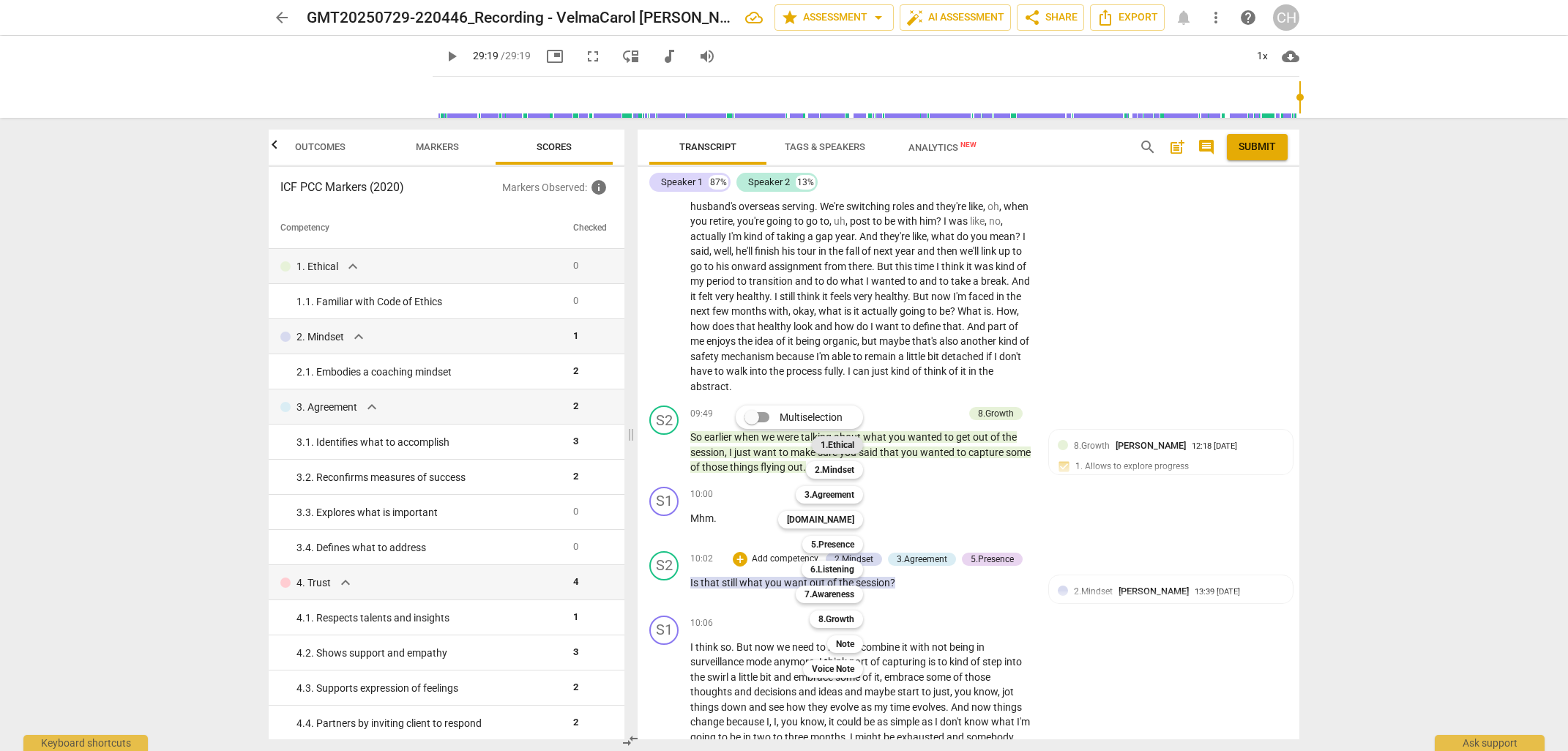
click at [832, 444] on b "1.Ethical" at bounding box center [837, 445] width 34 height 17
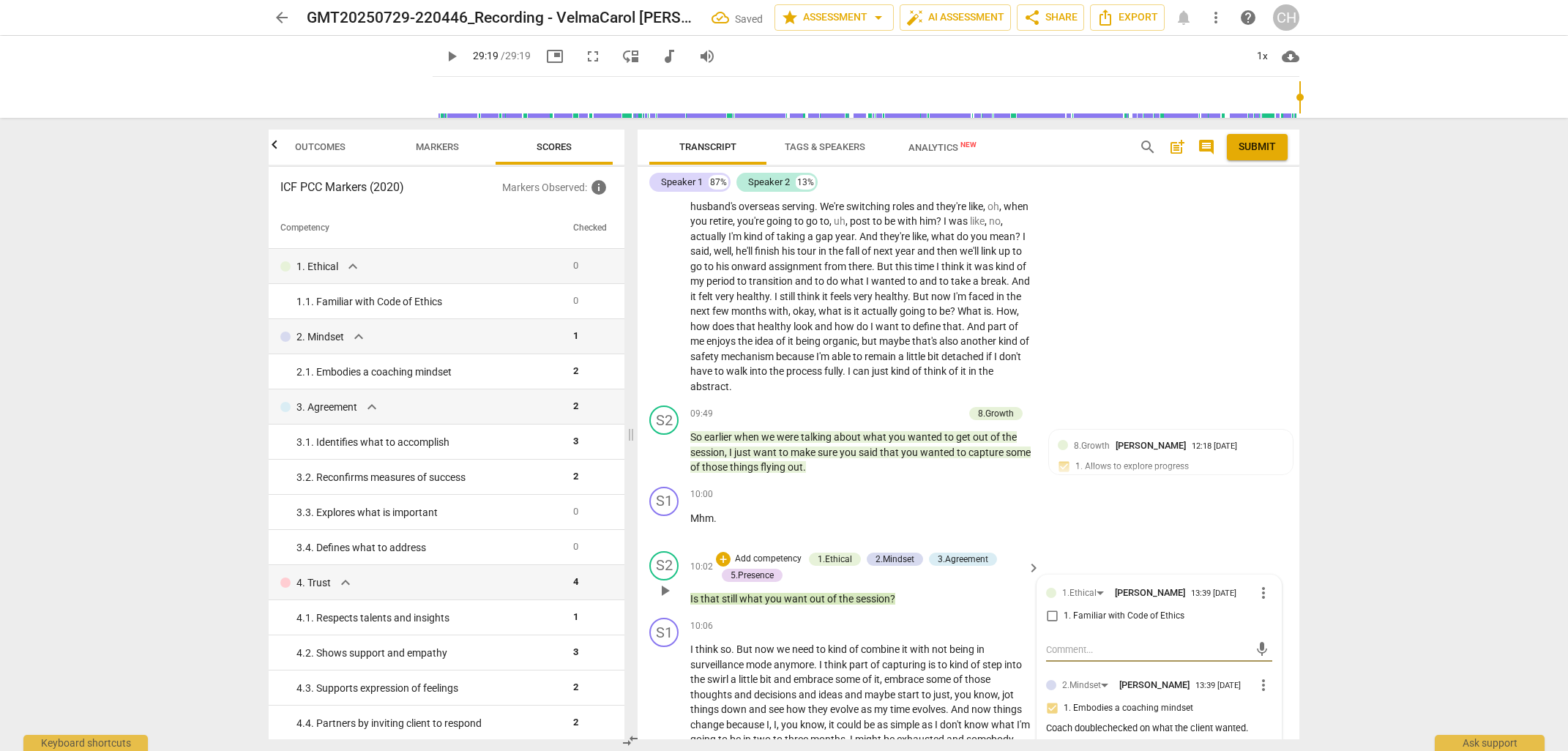
click at [1047, 608] on input "1. Familiar with Code of Ethics" at bounding box center [1052, 616] width 24 height 17
click at [1056, 642] on textarea at bounding box center [1147, 650] width 203 height 14
click at [907, 487] on div "10:00 + Add competency keyboard_arrow_right" at bounding box center [866, 495] width 352 height 16
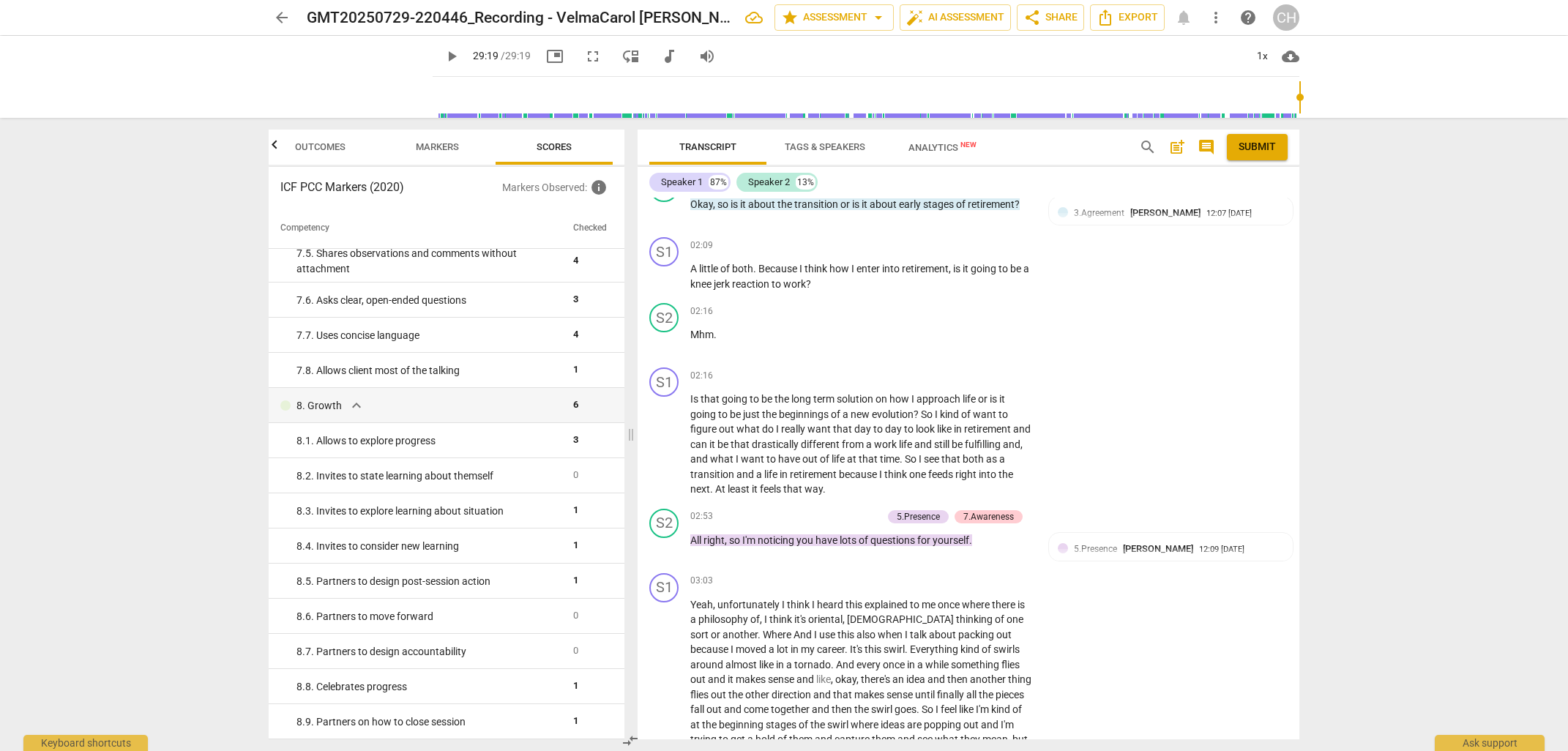
scroll to position [0, 0]
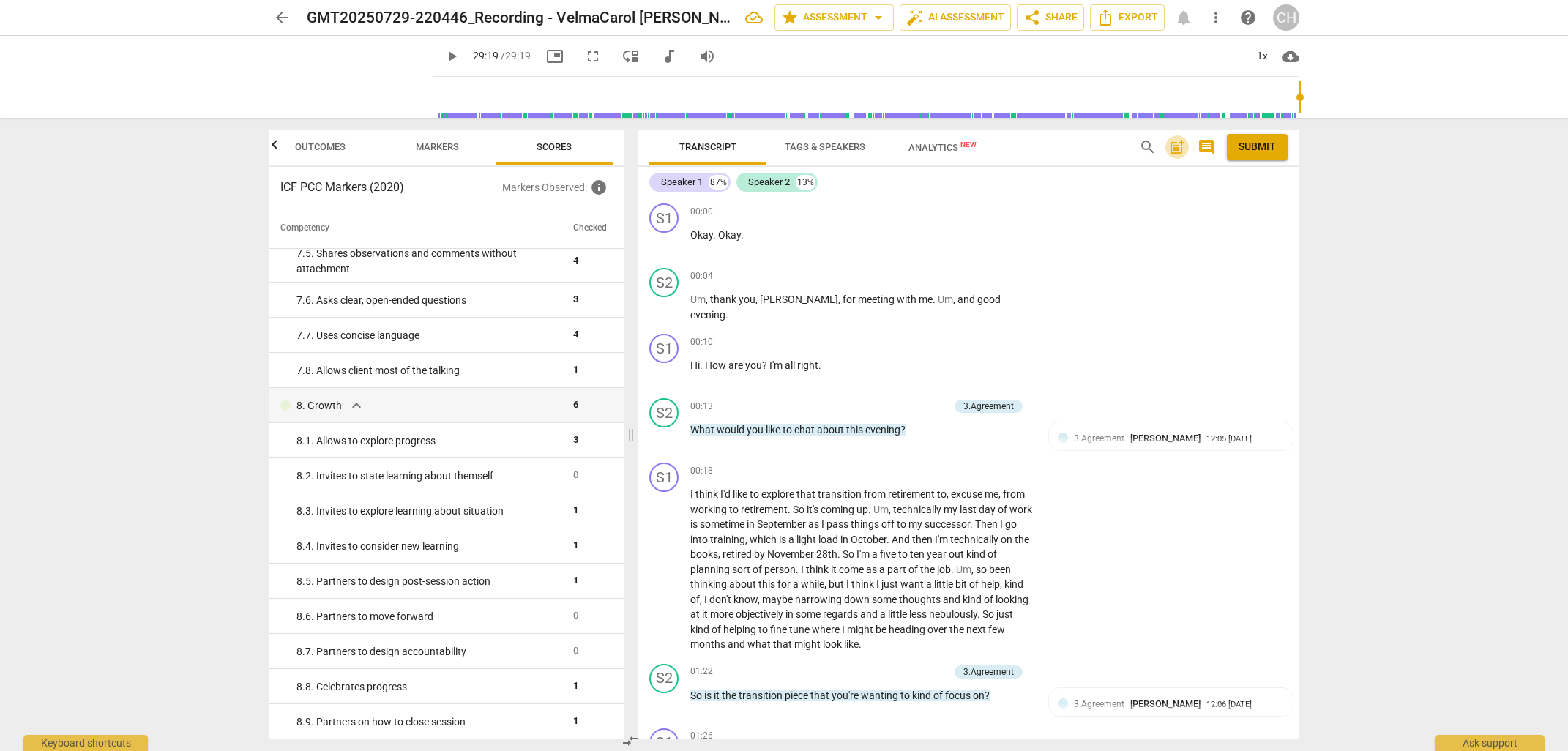
click at [1179, 150] on span "post_add" at bounding box center [1177, 147] width 17 height 17
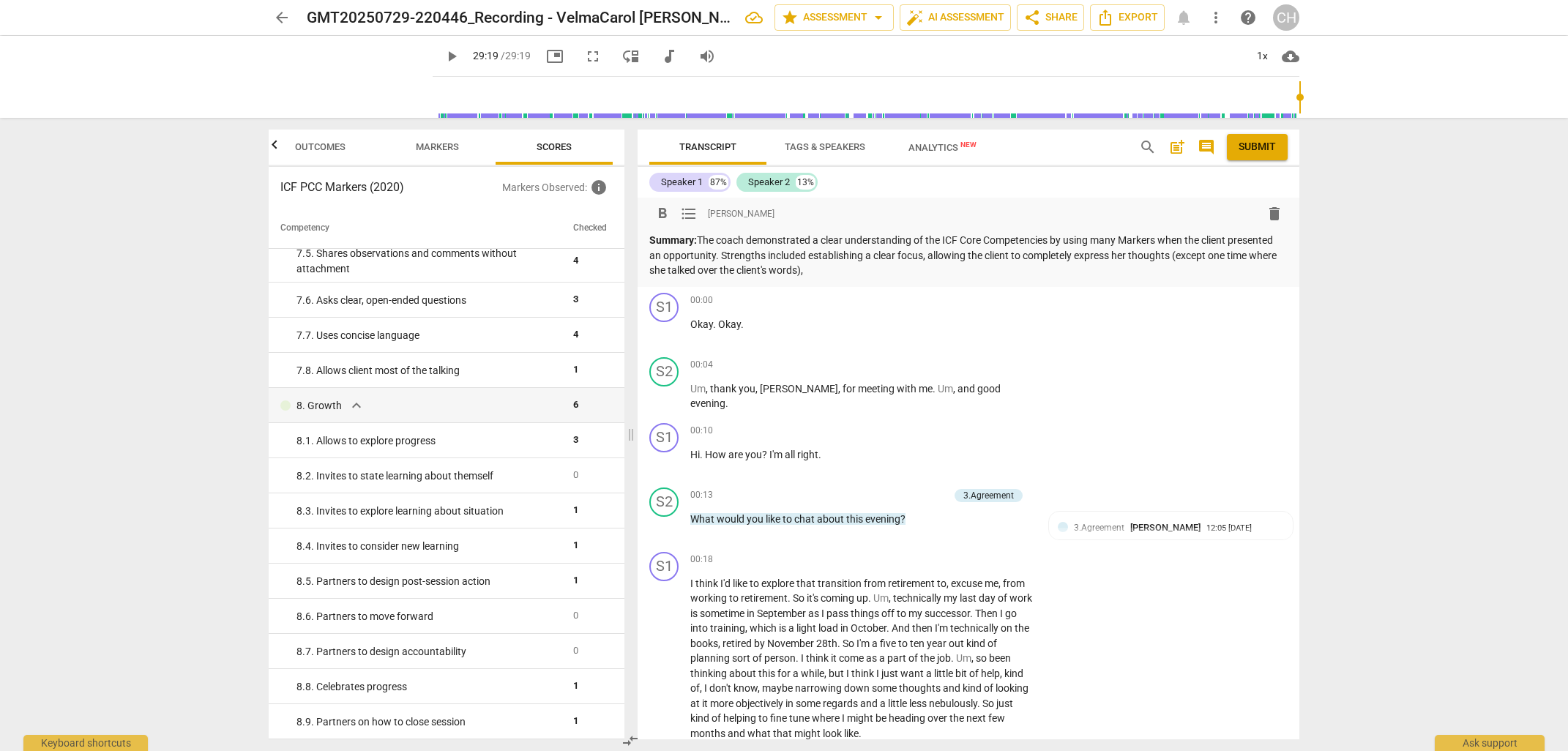
click at [977, 256] on p "Summary: The coach demonstrated a clear understanding of the ICF Core Competenc…" at bounding box center [969, 255] width 638 height 45
click at [1246, 275] on p "Summary: The coach demonstrated a clear understanding of the ICF Core Competenc…" at bounding box center [969, 255] width 638 height 45
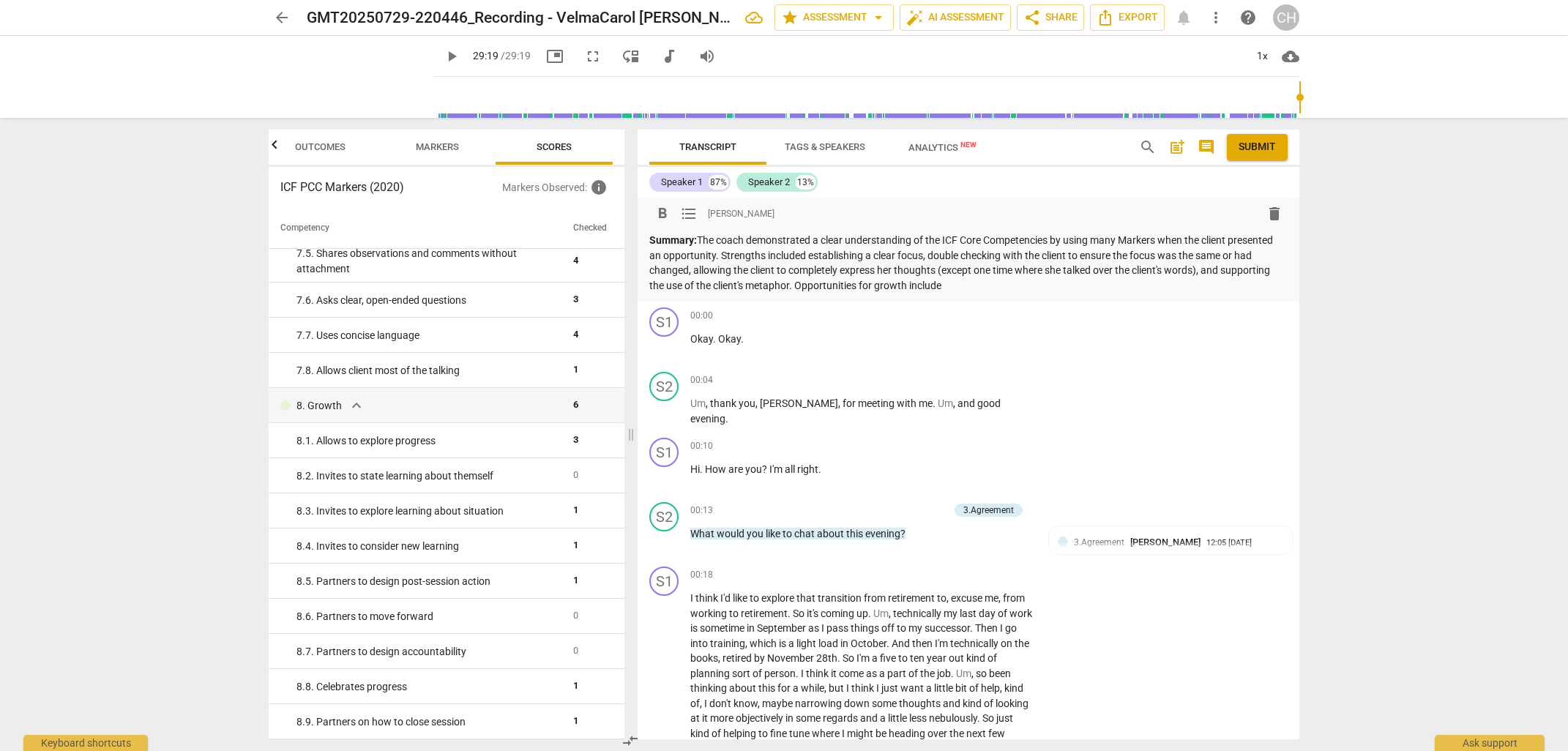
click at [1258, 271] on p "Summary: The coach demonstrated a clear understanding of the ICF Core Competenc…" at bounding box center [969, 263] width 638 height 60
click at [844, 288] on p "Summary: The coach demonstrated a clear understanding of the ICF Core Competenc…" at bounding box center [969, 263] width 638 height 60
click at [731, 293] on p "Summary: The coach demonstrated a clear understanding of the ICF Core Competenc…" at bounding box center [969, 263] width 638 height 60
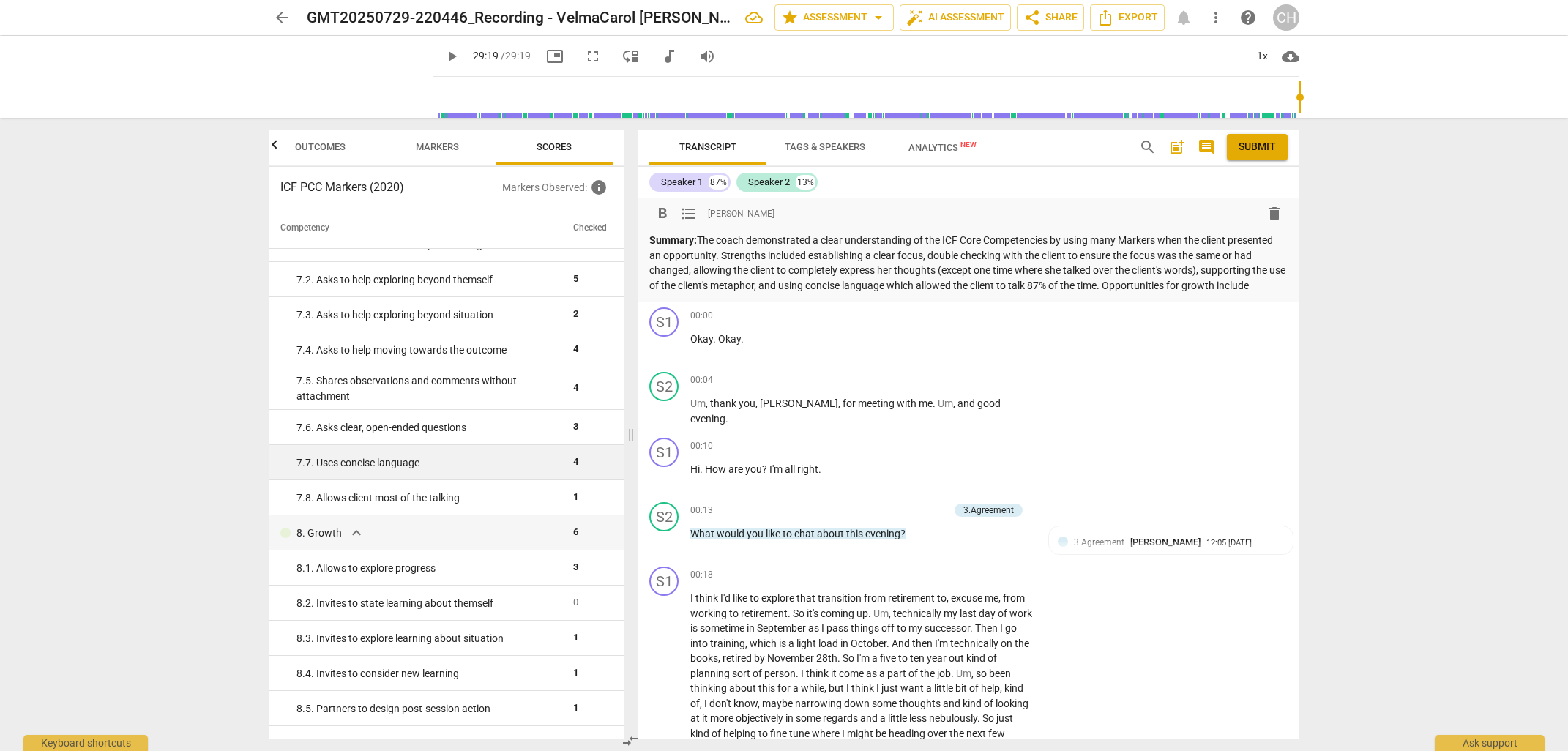
scroll to position [1168, 0]
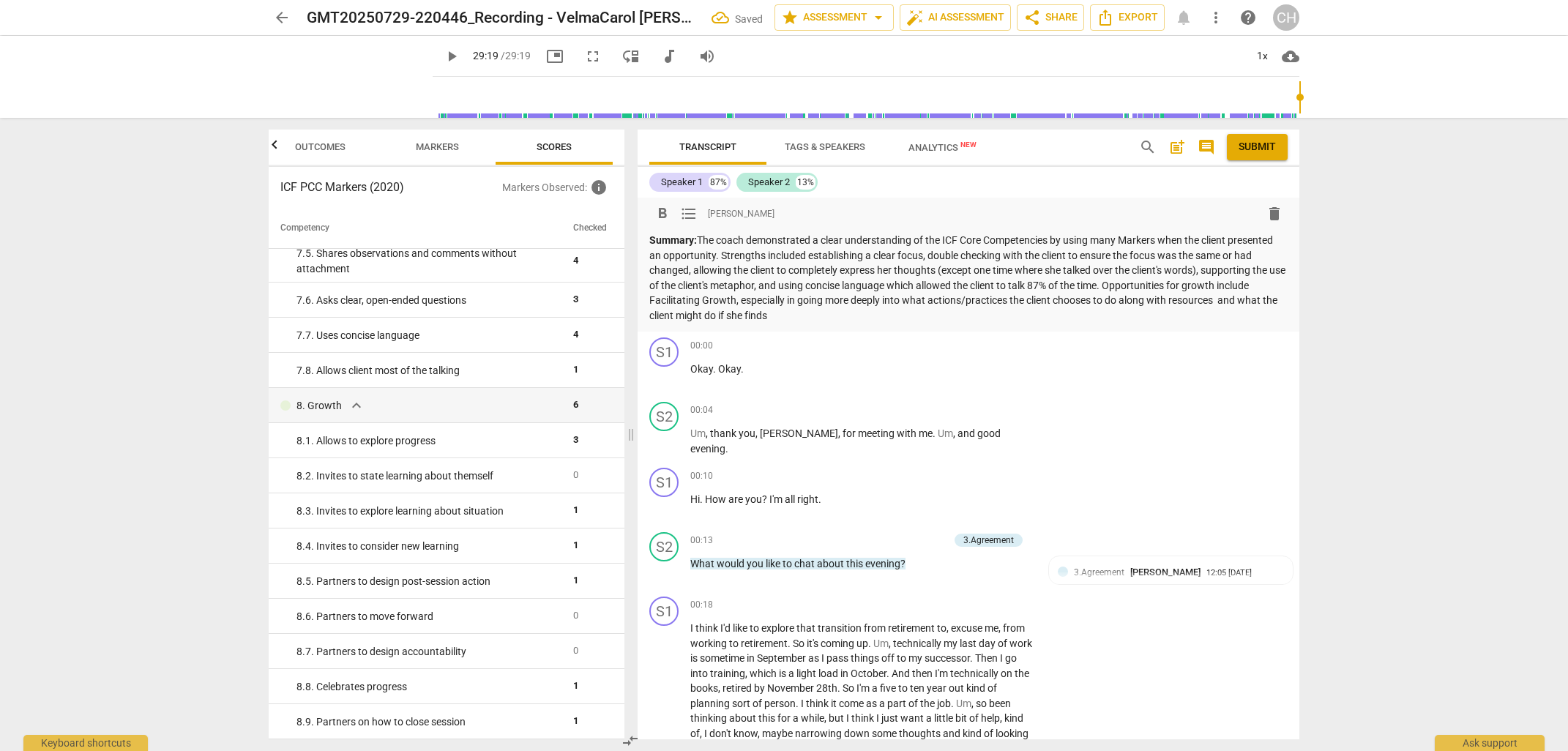
click at [700, 315] on p "Summary: The coach demonstrated a clear understanding of the ICF Core Competenc…" at bounding box center [969, 278] width 638 height 90
click at [877, 315] on p "Summary: The coach demonstrated a clear understanding of the ICF Core Competenc…" at bounding box center [969, 278] width 638 height 90
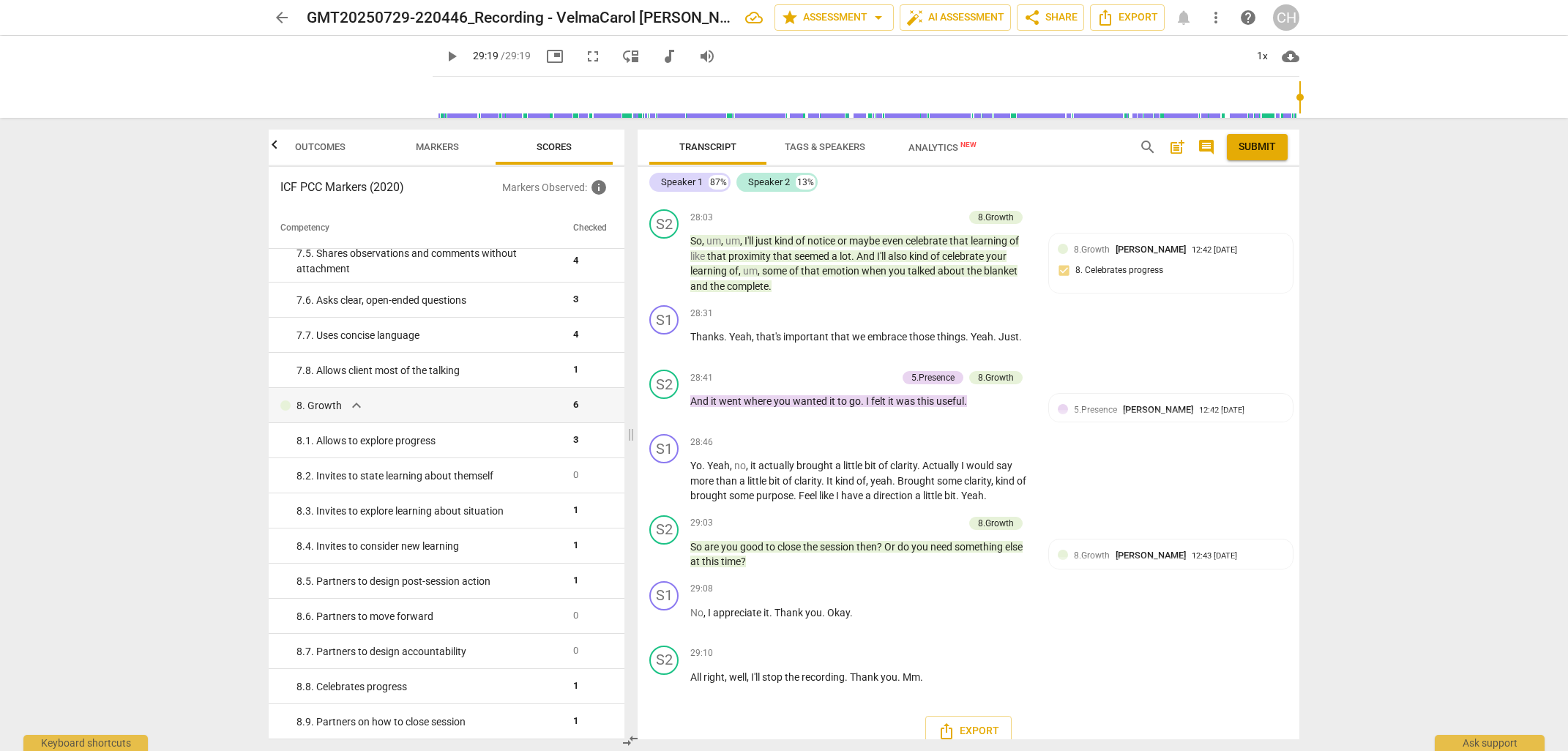
scroll to position [8972, 0]
click at [971, 719] on span "Export" at bounding box center [969, 728] width 62 height 17
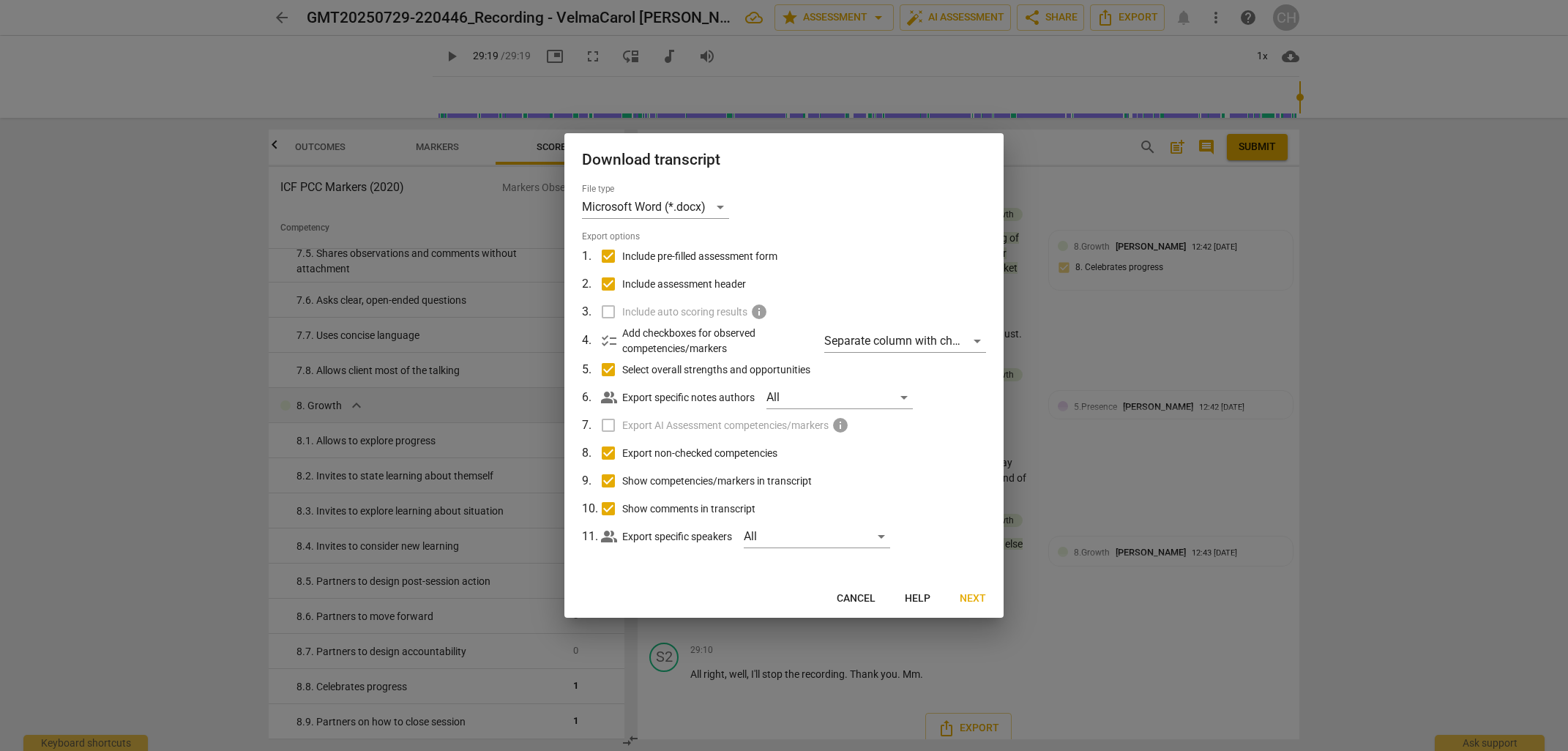
click at [971, 597] on span "Next" at bounding box center [972, 599] width 26 height 14
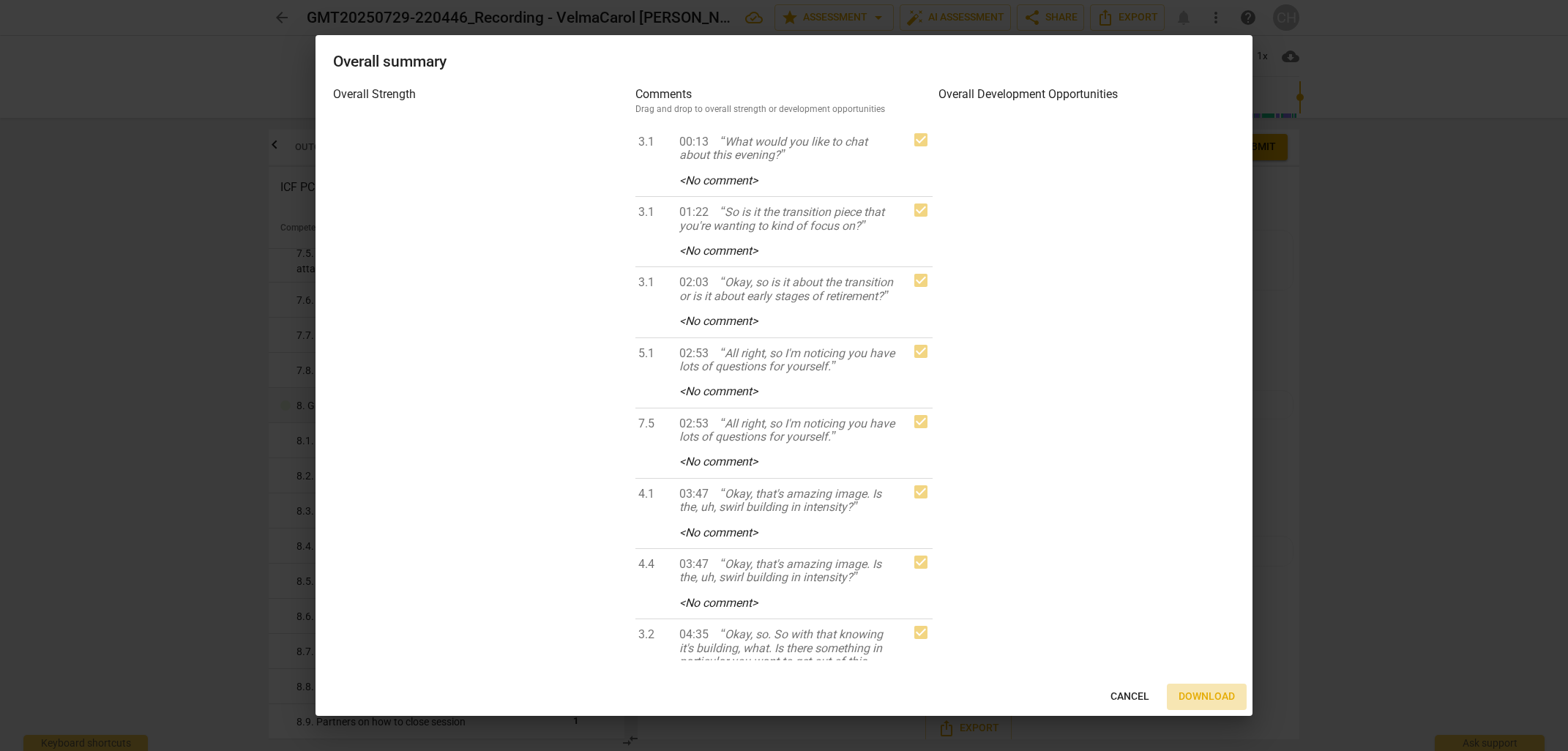
click at [1212, 697] on span "Download" at bounding box center [1206, 697] width 56 height 14
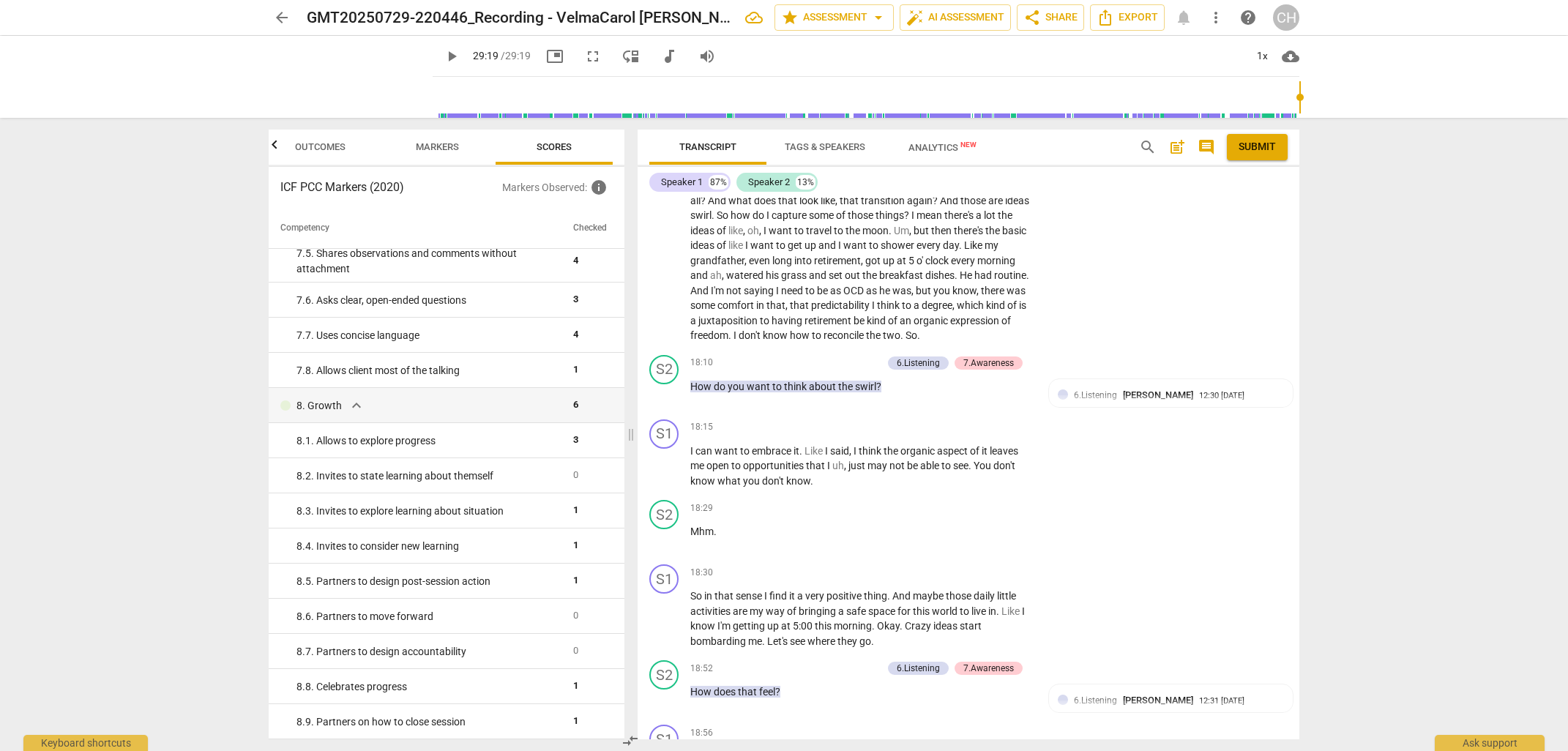
scroll to position [5586, 0]
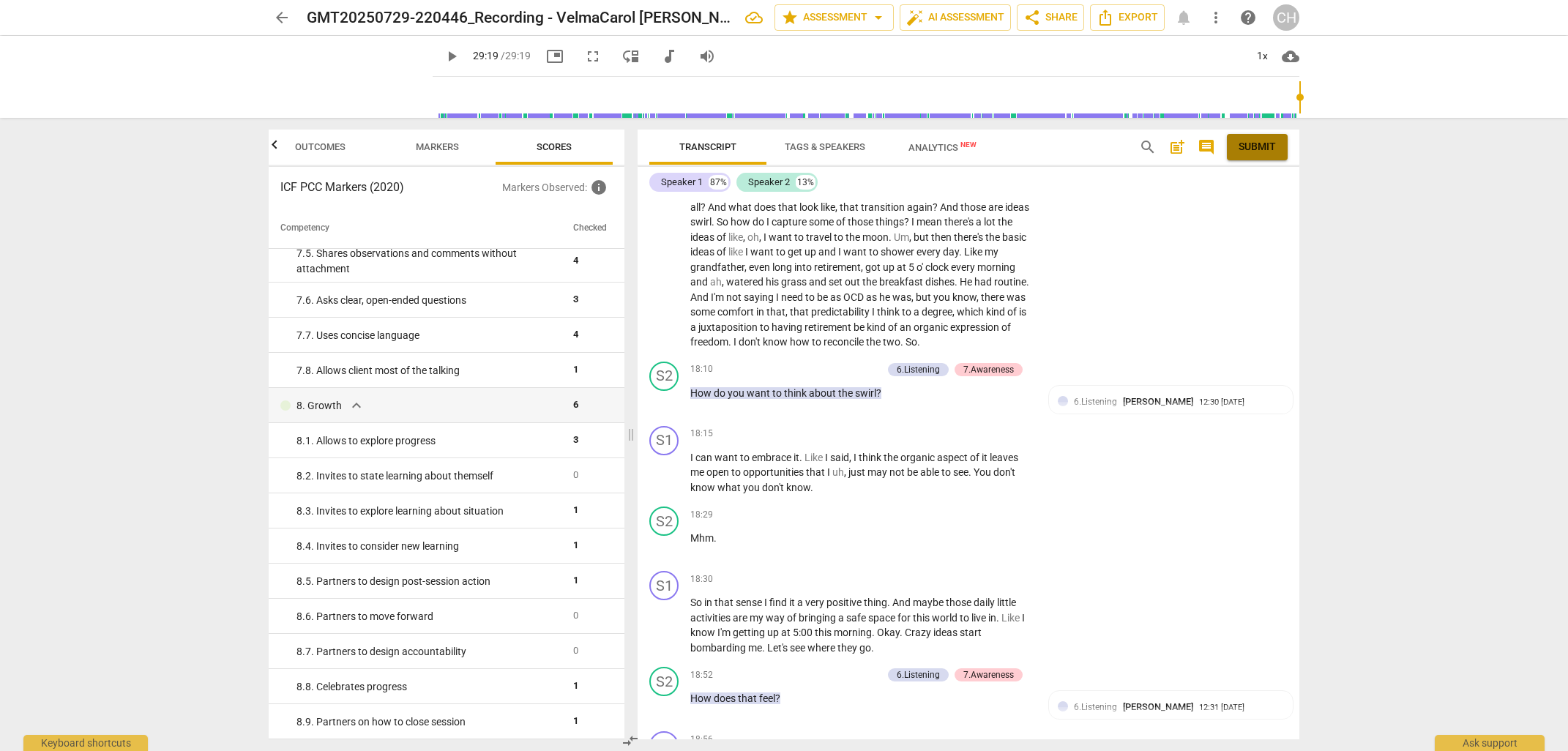
click at [1262, 147] on span "Submit" at bounding box center [1257, 147] width 37 height 14
click at [282, 17] on span "arrow_back" at bounding box center [282, 17] width 17 height 17
